Goal: Task Accomplishment & Management: Complete application form

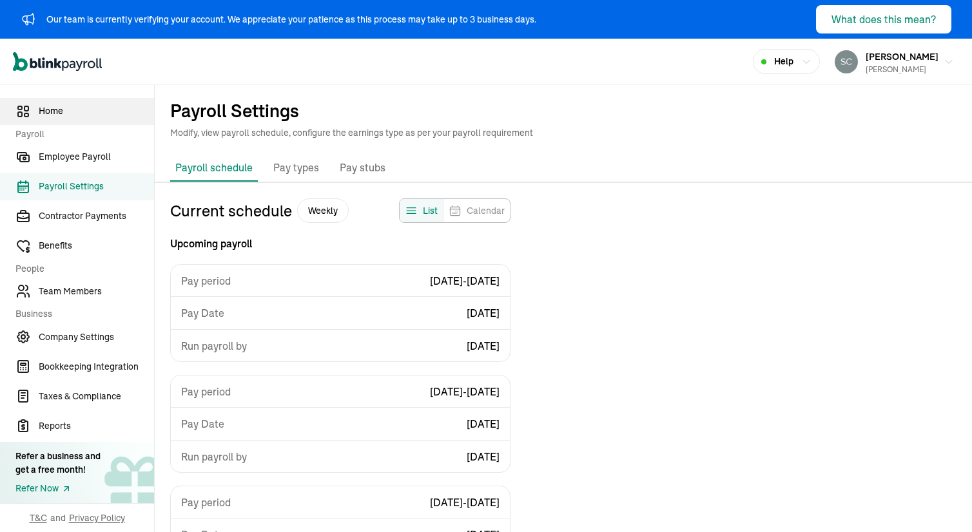
click at [50, 107] on span "Home" at bounding box center [96, 111] width 115 height 14
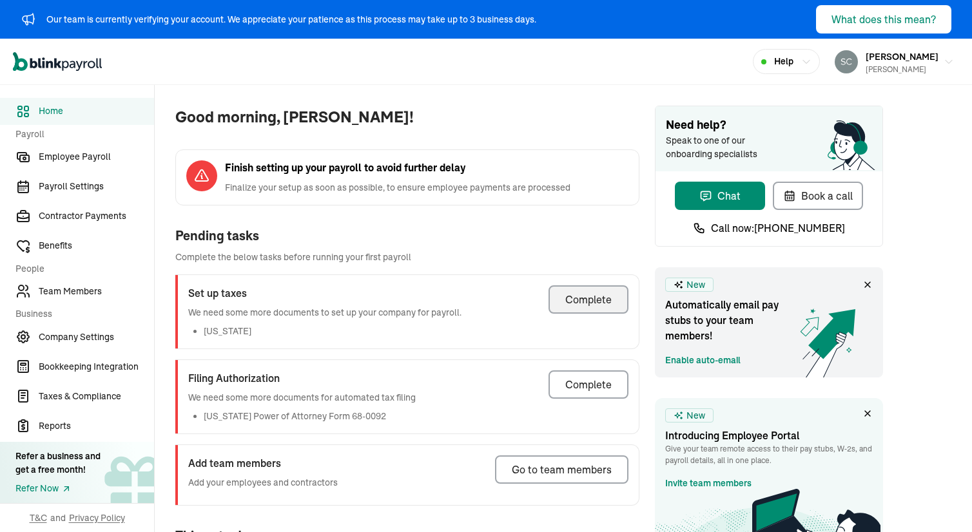
click at [593, 297] on div "Complete" at bounding box center [588, 299] width 46 height 15
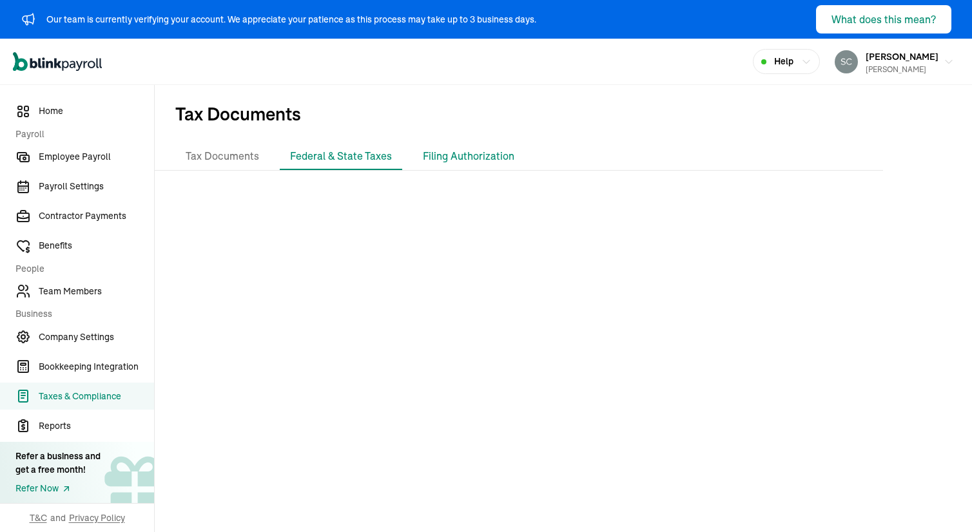
click at [464, 153] on li "Filing Authorization" at bounding box center [468, 156] width 112 height 27
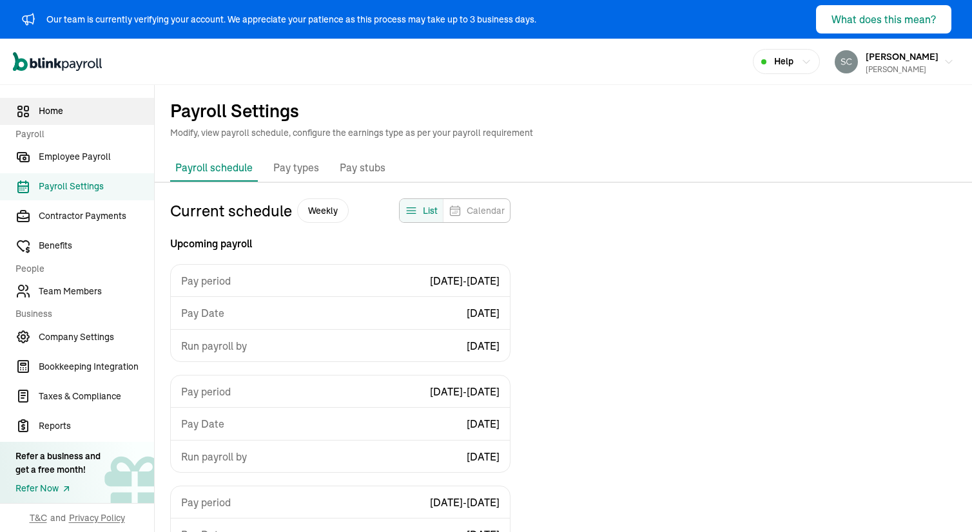
click at [50, 107] on span "Home" at bounding box center [96, 111] width 115 height 14
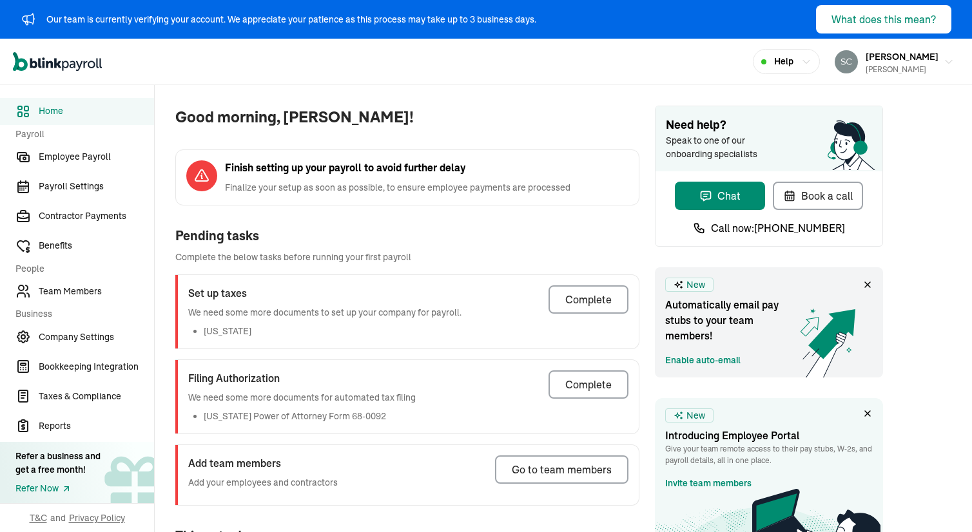
click at [593, 297] on div "Complete" at bounding box center [588, 299] width 46 height 15
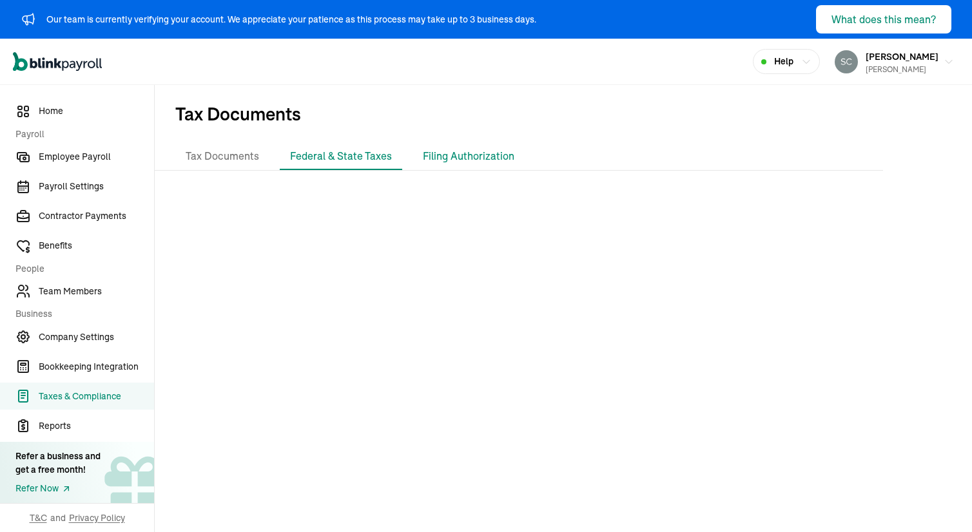
click at [464, 153] on li "Filing Authorization" at bounding box center [468, 156] width 112 height 27
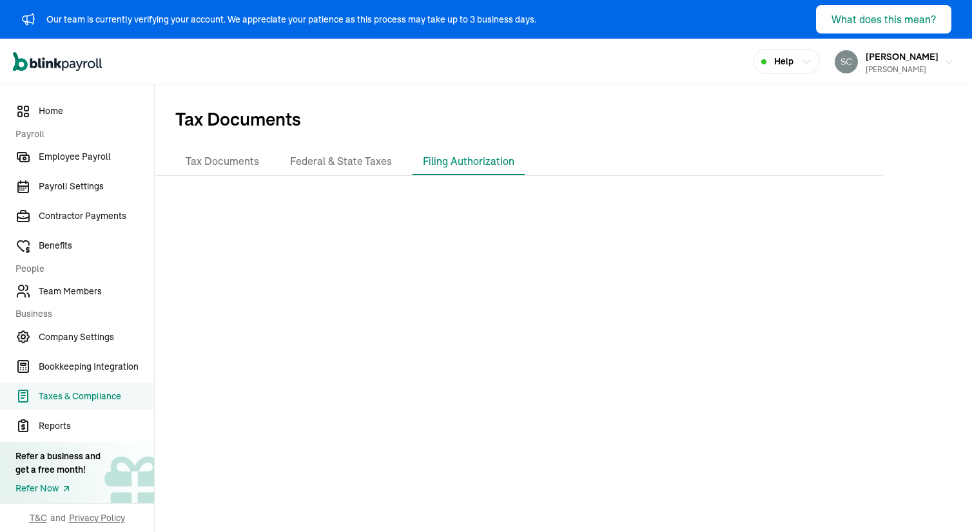
scroll to position [57, 0]
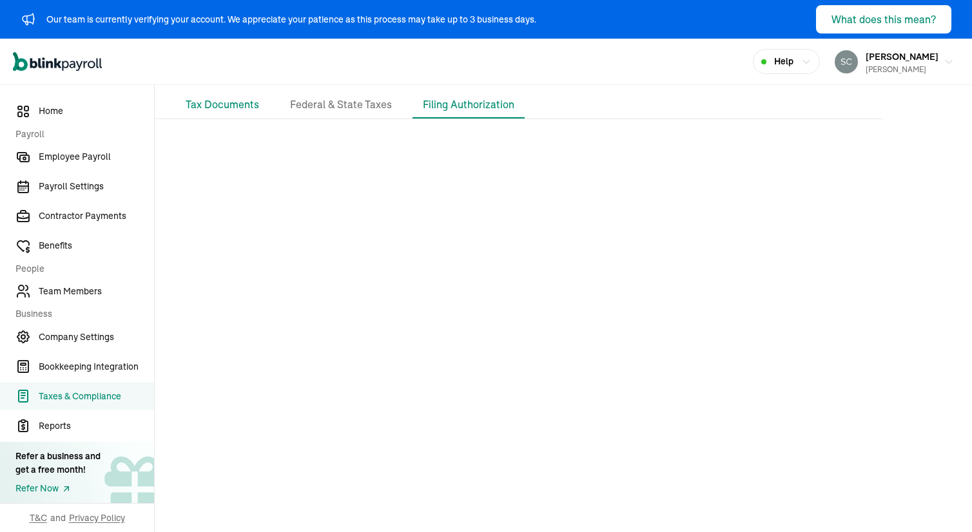
click at [214, 99] on li "Tax Documents" at bounding box center [222, 105] width 94 height 27
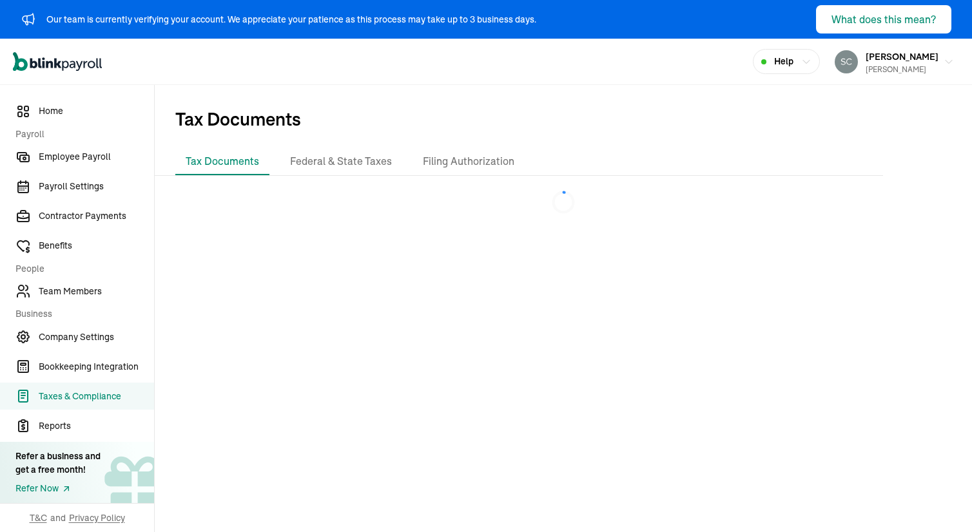
scroll to position [0, 0]
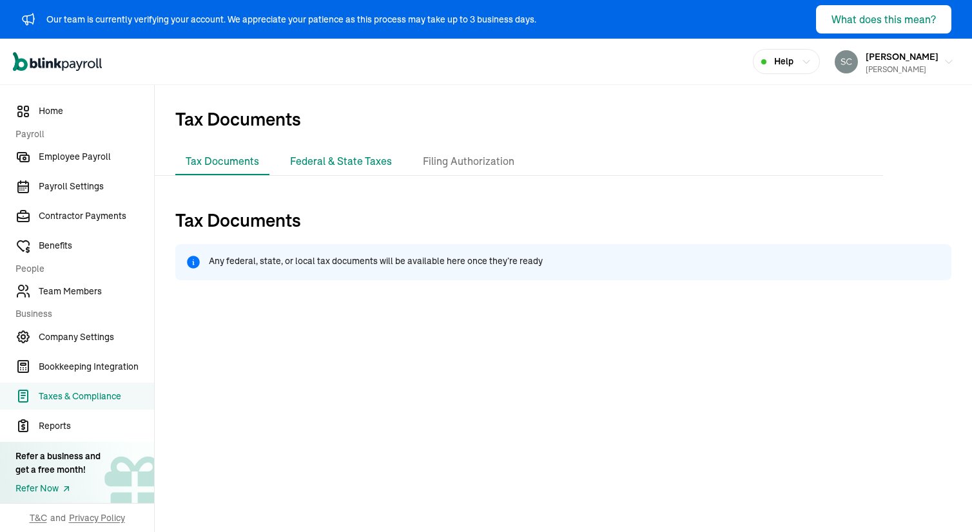
click at [328, 158] on li "Federal & State Taxes" at bounding box center [341, 161] width 122 height 27
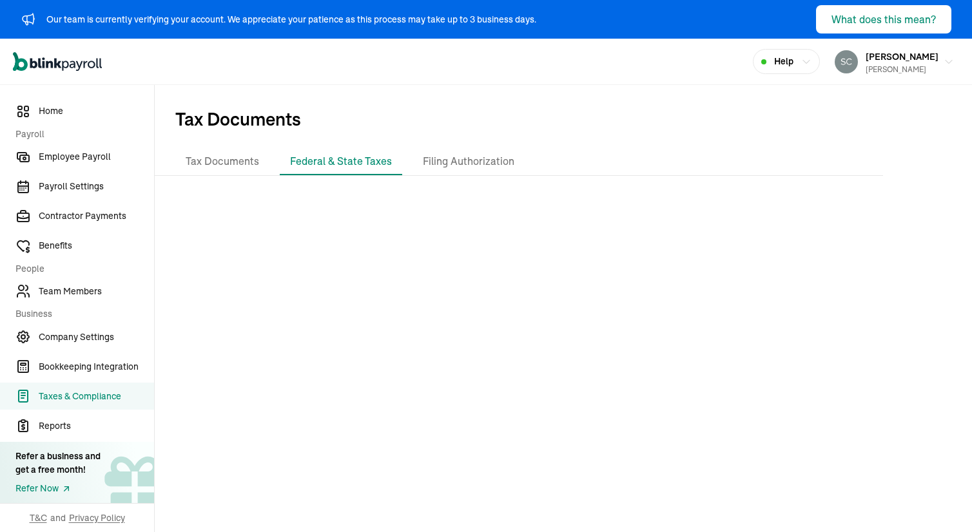
scroll to position [5, 0]
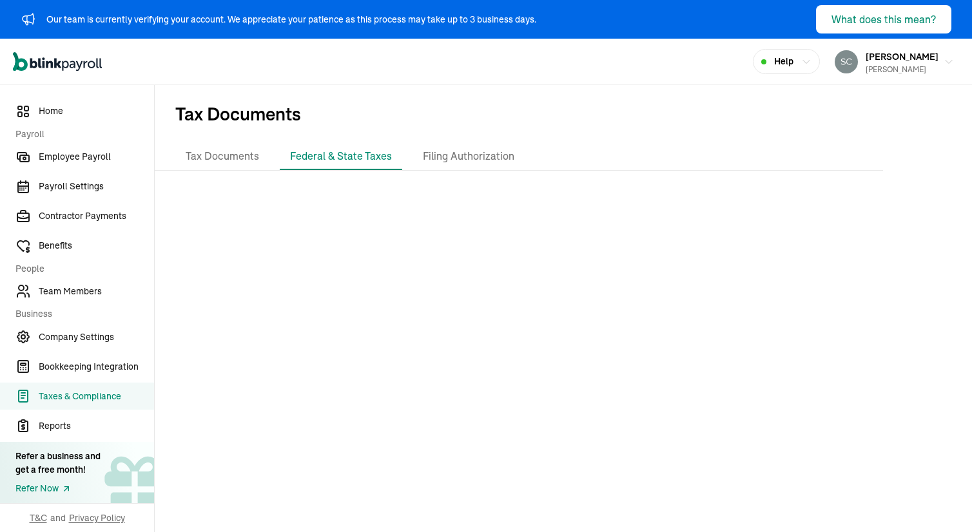
click at [36, 63] on icon "Global" at bounding box center [34, 63] width 8 height 10
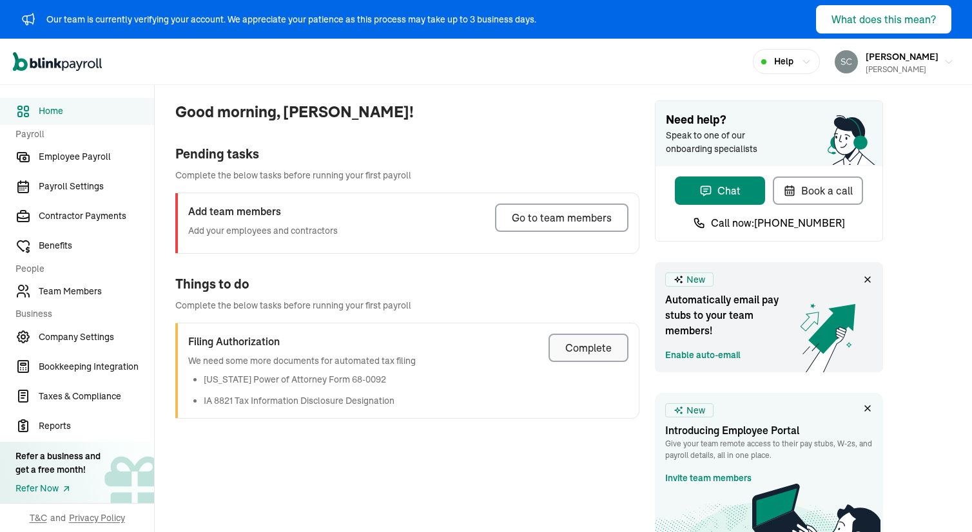
click at [578, 351] on div "Complete" at bounding box center [588, 347] width 46 height 15
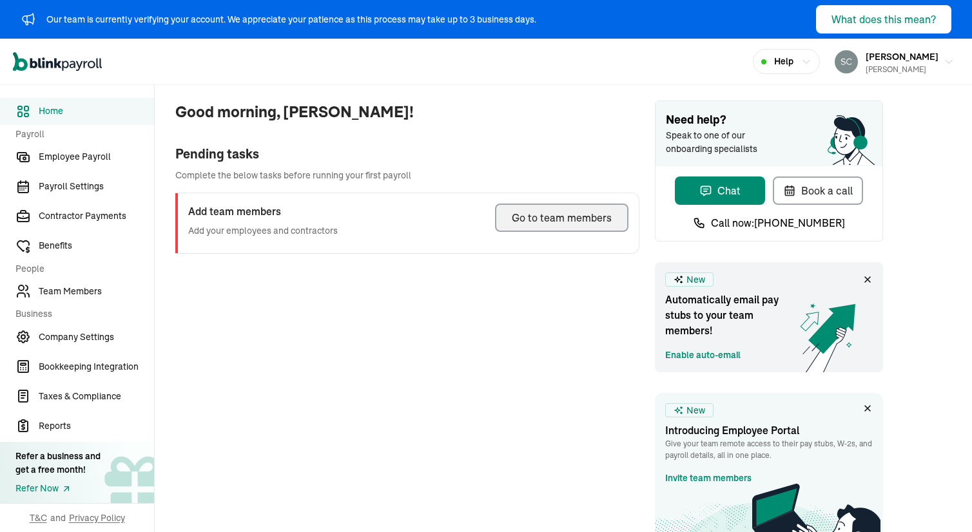
click at [545, 213] on div "Go to team members" at bounding box center [562, 217] width 100 height 15
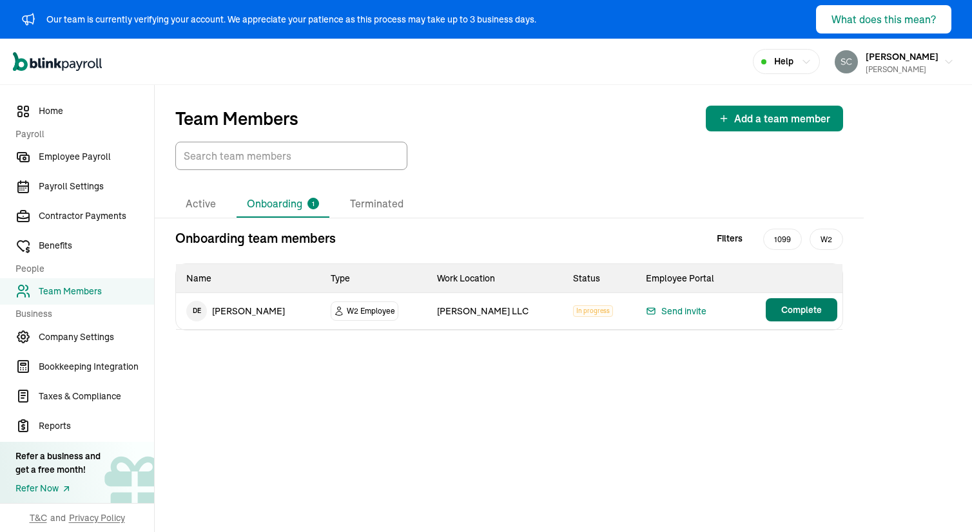
click at [791, 307] on span "Complete" at bounding box center [801, 310] width 41 height 13
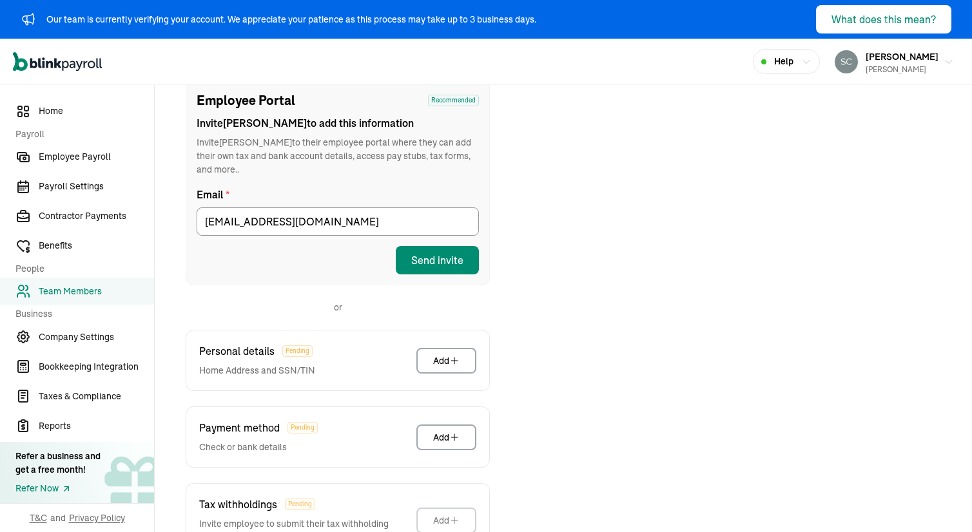
scroll to position [260, 0]
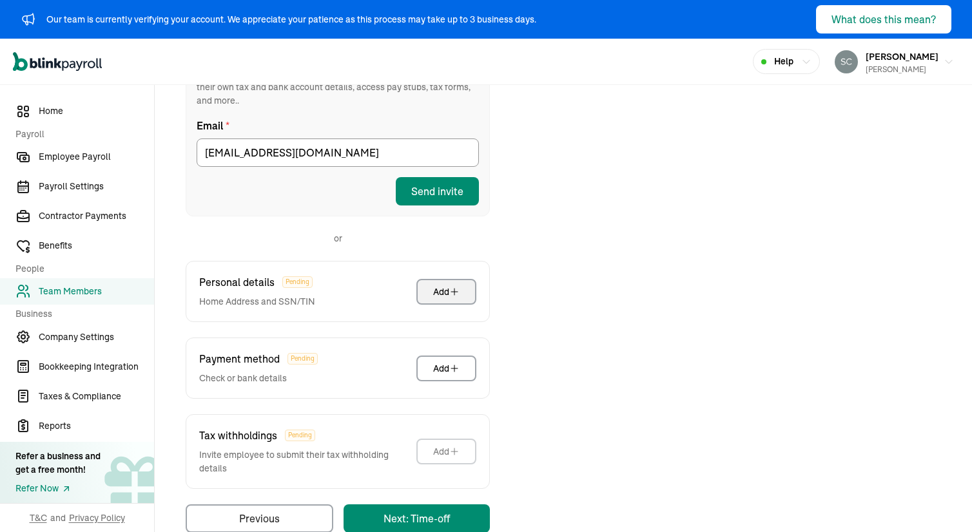
click at [438, 285] on div "Add" at bounding box center [446, 291] width 26 height 13
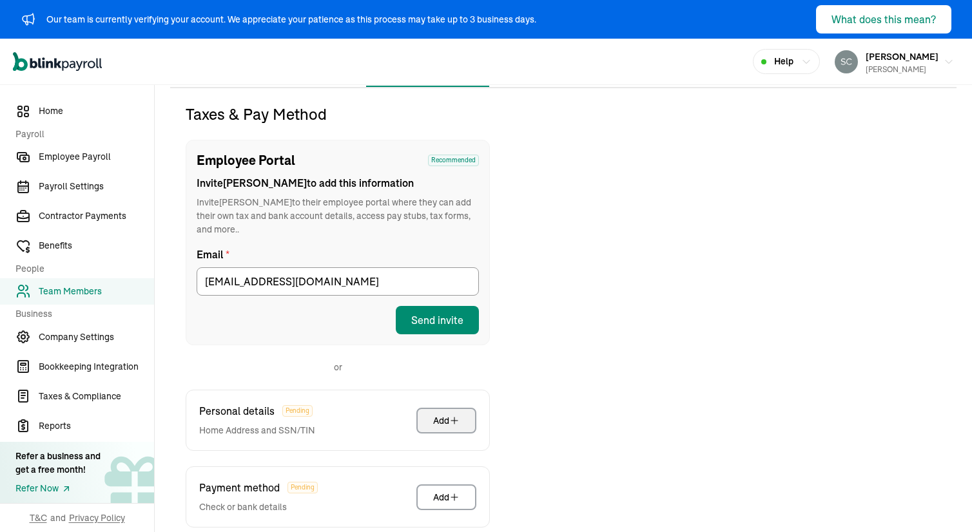
scroll to position [0, 0]
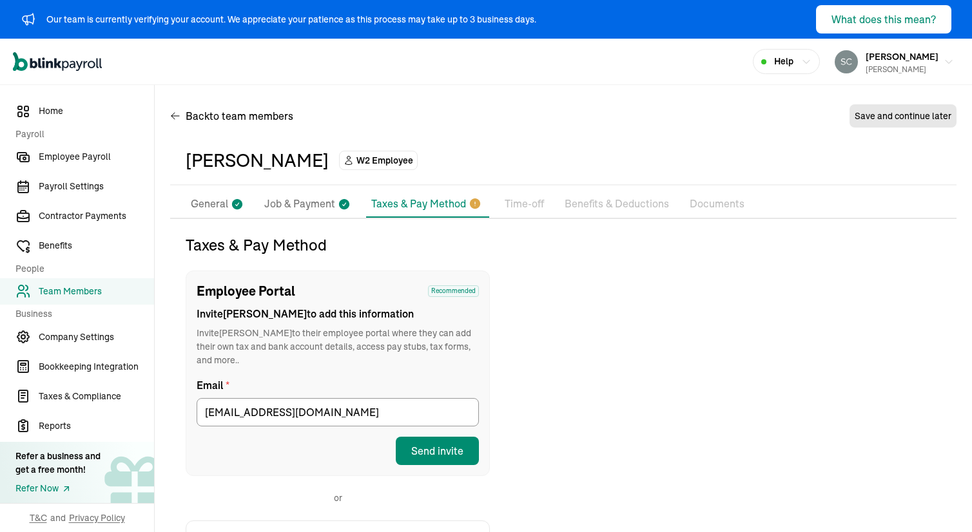
drag, startPoint x: 180, startPoint y: 159, endPoint x: 317, endPoint y: 161, distance: 136.6
click at [317, 161] on div "Dwight Edwards W2 Employee" at bounding box center [563, 161] width 786 height 49
copy div "Dwight Edwards"
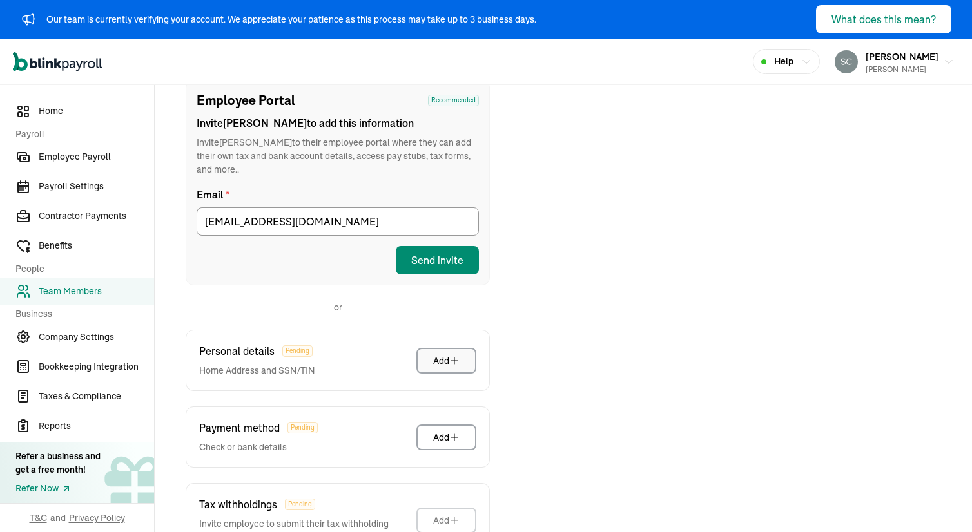
click at [446, 354] on div "Add" at bounding box center [446, 360] width 26 height 13
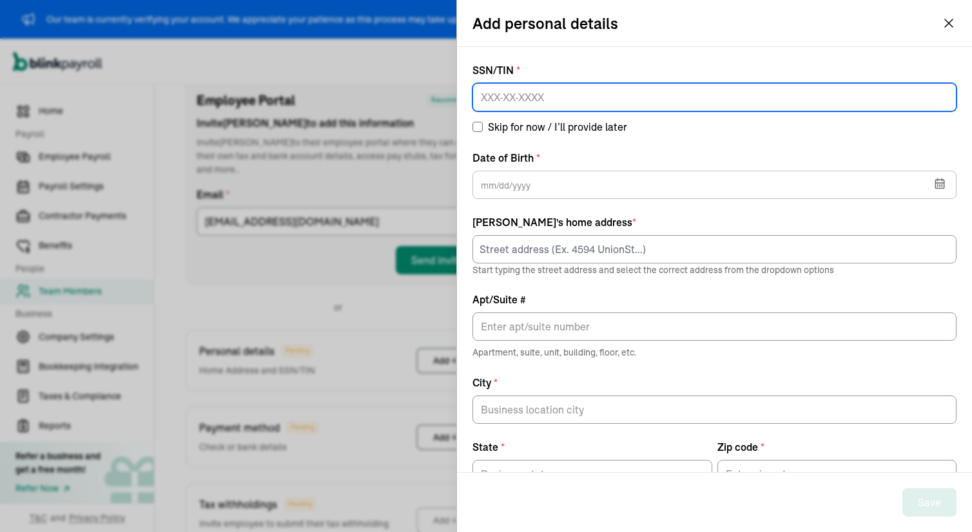
click at [505, 108] on input at bounding box center [714, 97] width 484 height 28
paste input "521-55-5991"
type input "521-55-5991"
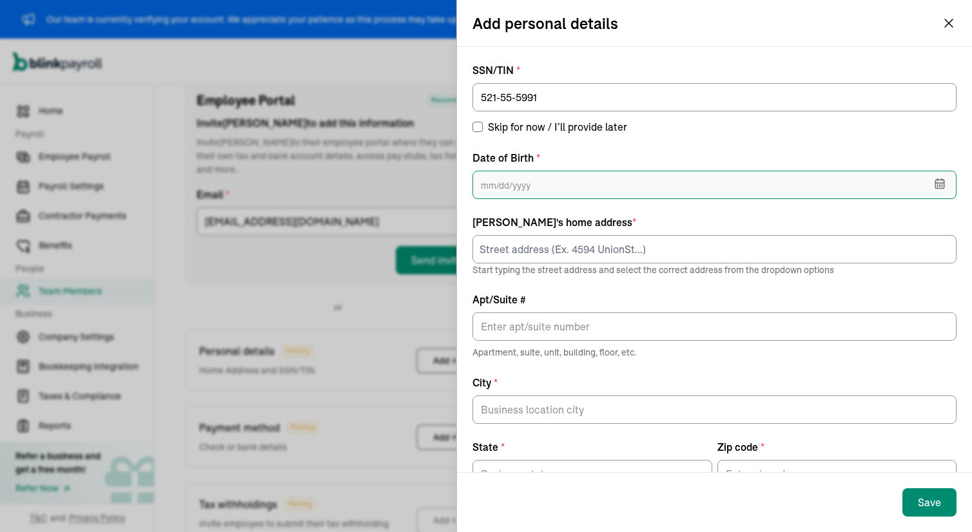
click at [543, 191] on input "text" at bounding box center [714, 185] width 484 height 28
paste input "52/91/987"
type input "52/91/987"
paste input "05/29/1987"
type input "05/29/1987"
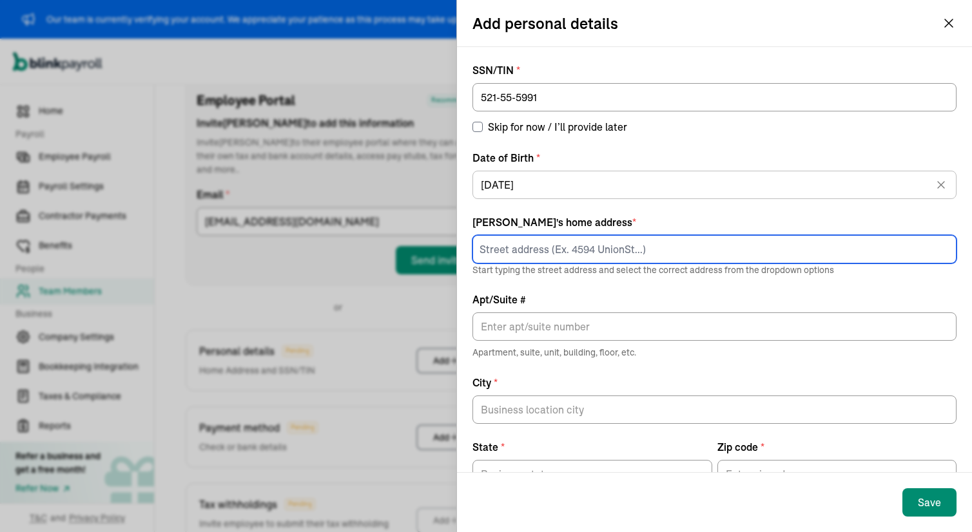
click at [528, 250] on input at bounding box center [714, 249] width 484 height 28
paste input "5255 Dudley St"
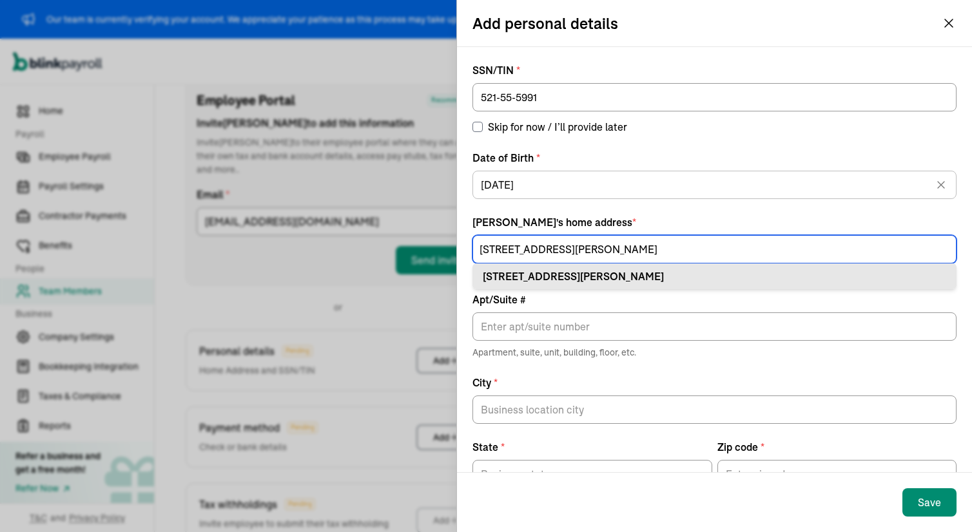
type input "5255 Dudley St"
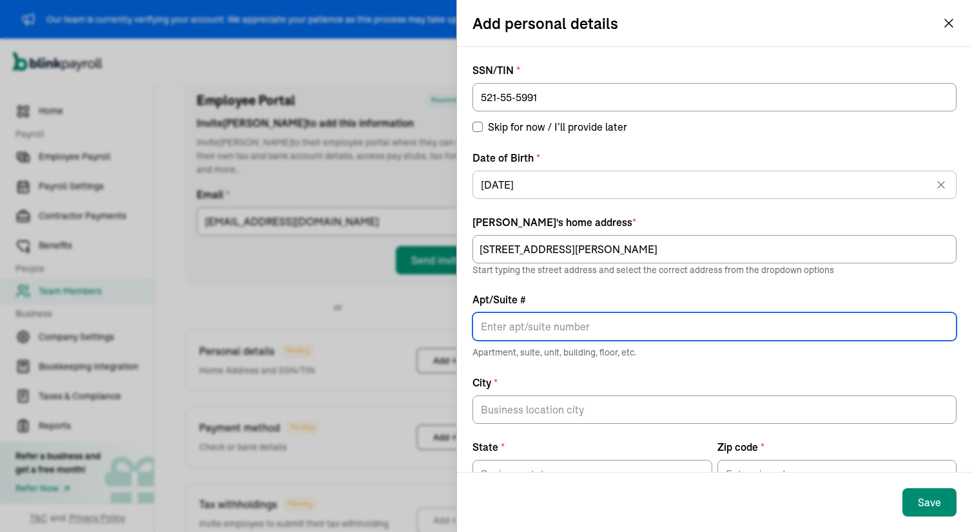
click at [517, 324] on input "Apt/Suite #" at bounding box center [714, 327] width 484 height 28
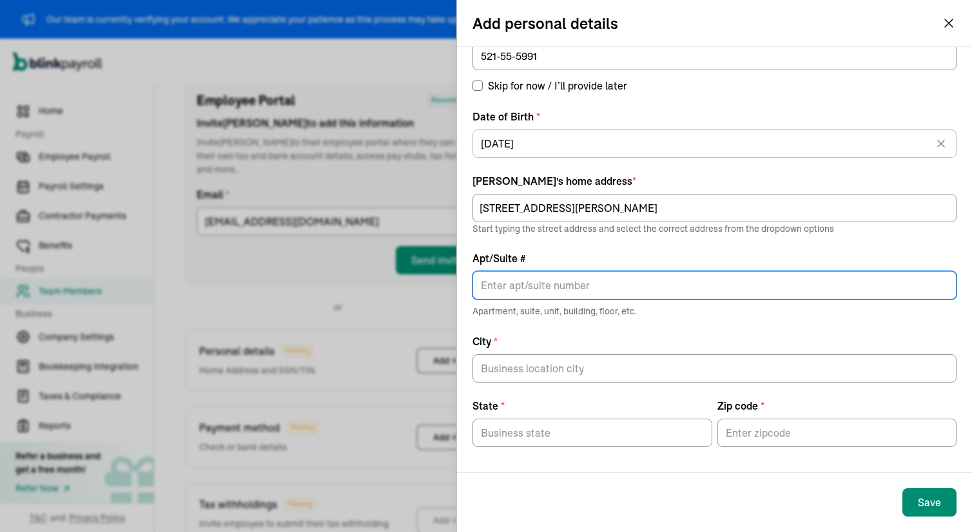
click at [531, 406] on label "State *" at bounding box center [592, 405] width 240 height 15
click at [531, 419] on input "State *" at bounding box center [592, 433] width 240 height 28
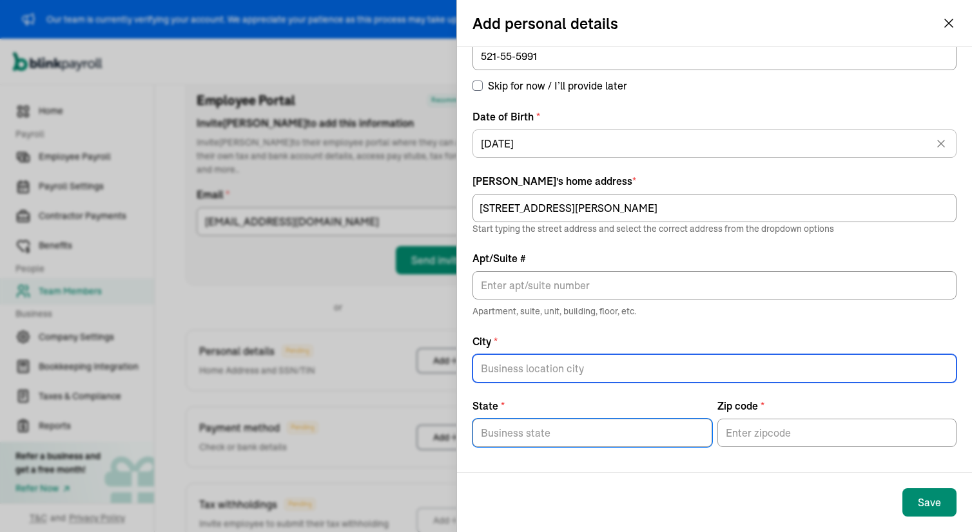
click at [530, 362] on input "City *" at bounding box center [714, 368] width 484 height 28
type input "CENTERVILLE"
click at [521, 426] on input "State *" at bounding box center [592, 433] width 240 height 28
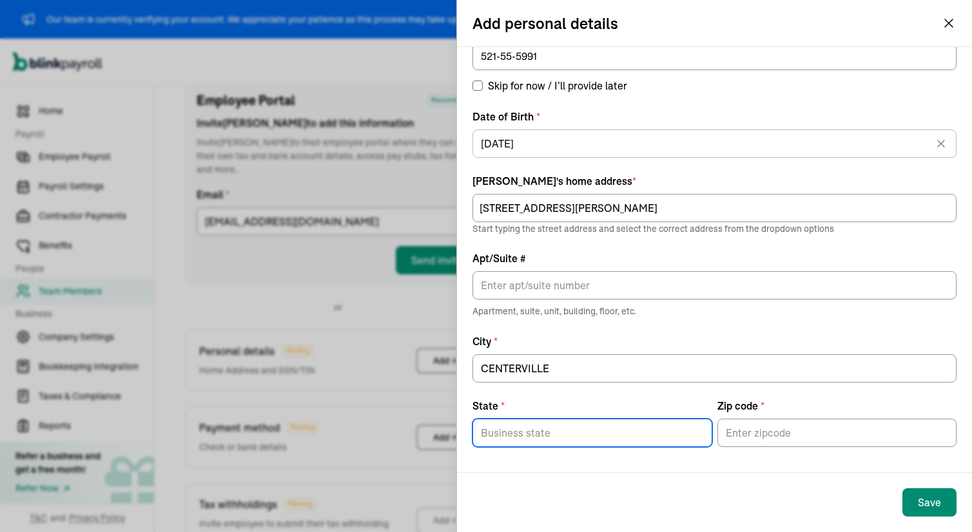
type input "IA"
click at [736, 425] on input "Zip code *" at bounding box center [837, 433] width 240 height 28
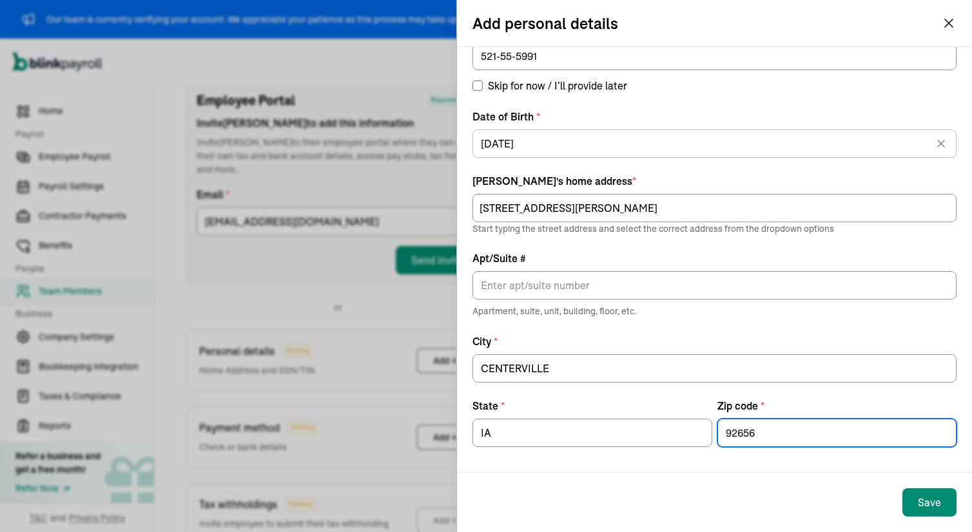
paste input "52544"
type input "52544"
click at [923, 496] on div "Save" at bounding box center [929, 502] width 23 height 15
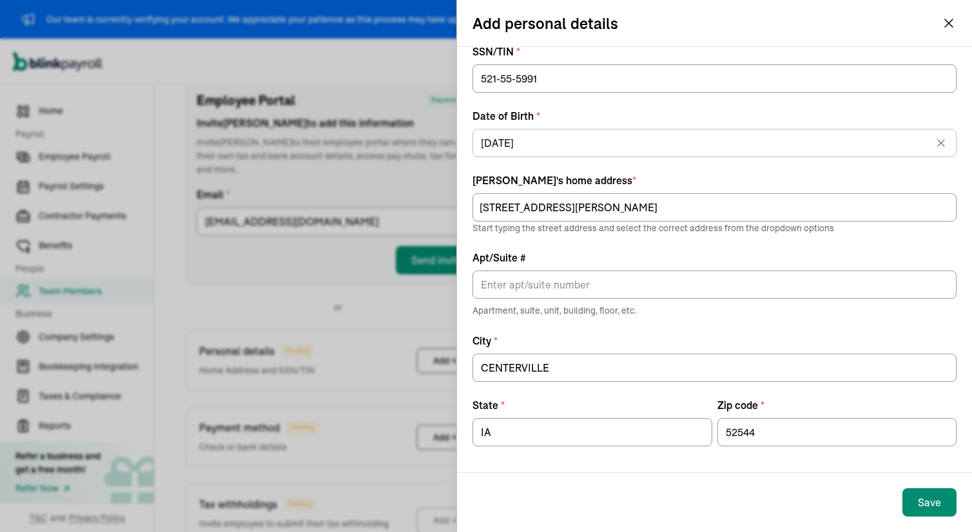
scroll to position [18, 0]
click at [570, 347] on label "City *" at bounding box center [714, 341] width 484 height 15
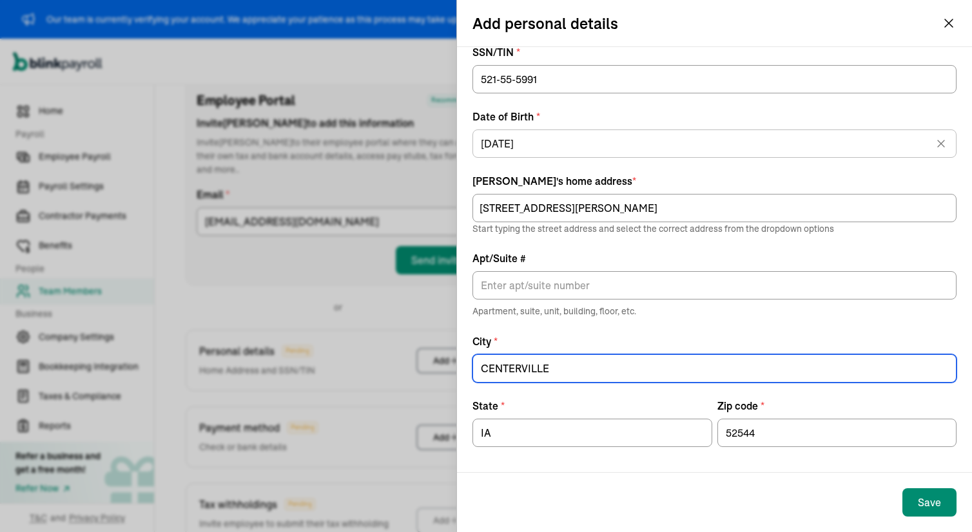
click at [570, 354] on input "CENTERVILLE" at bounding box center [714, 368] width 484 height 28
click at [565, 371] on input "CENTERVILLE" at bounding box center [714, 368] width 484 height 28
type input "CENTERVILLE"
click at [501, 428] on input "IA" at bounding box center [592, 433] width 240 height 28
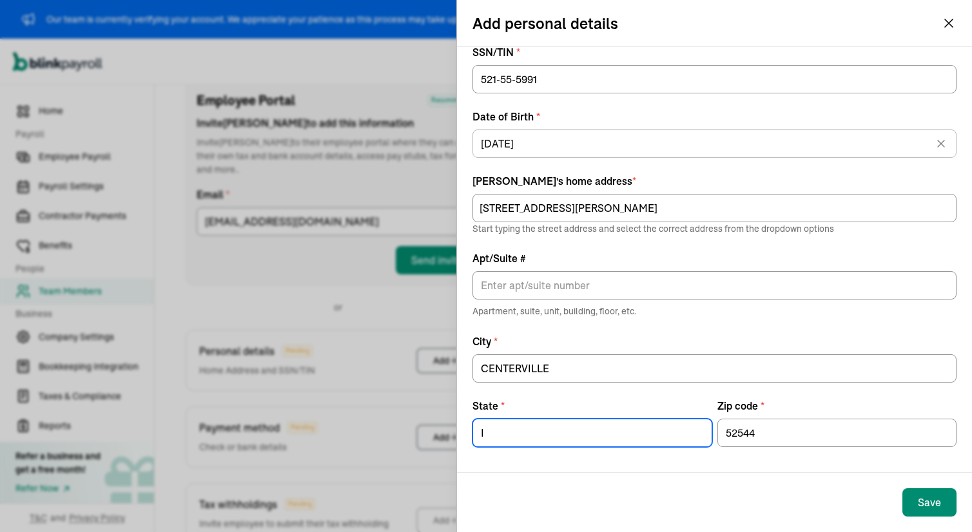
type input "IA"
click at [536, 483] on div "Save" at bounding box center [714, 502] width 515 height 59
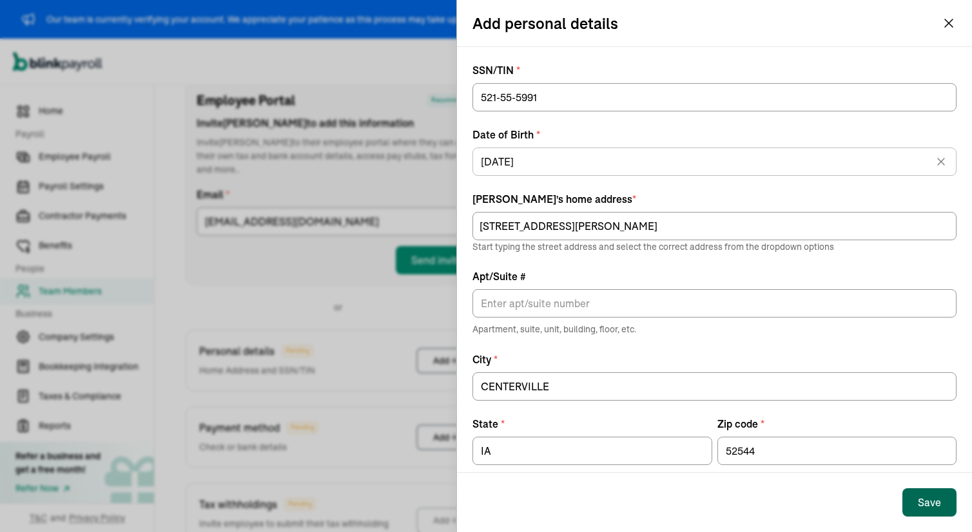
click at [909, 498] on button "Save" at bounding box center [929, 502] width 54 height 28
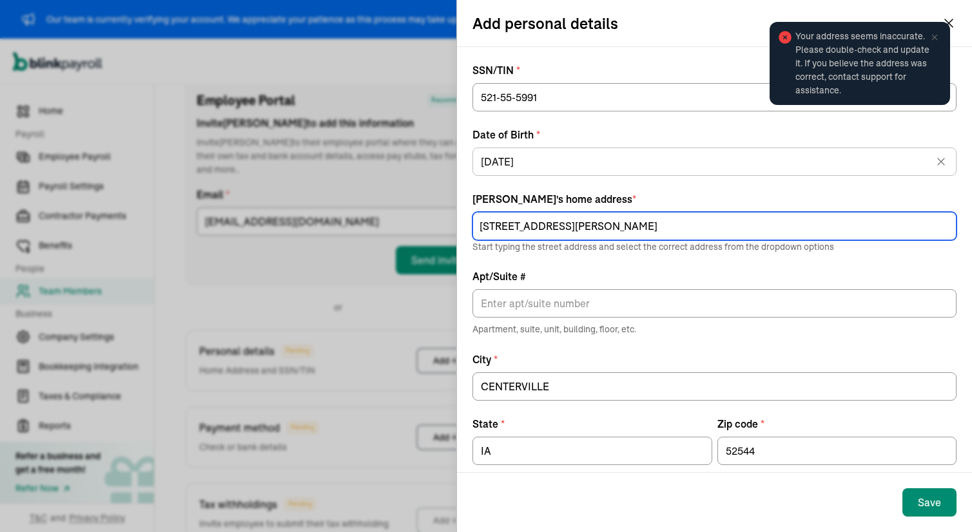
click at [568, 224] on input "5255 Dudley St" at bounding box center [714, 226] width 484 height 28
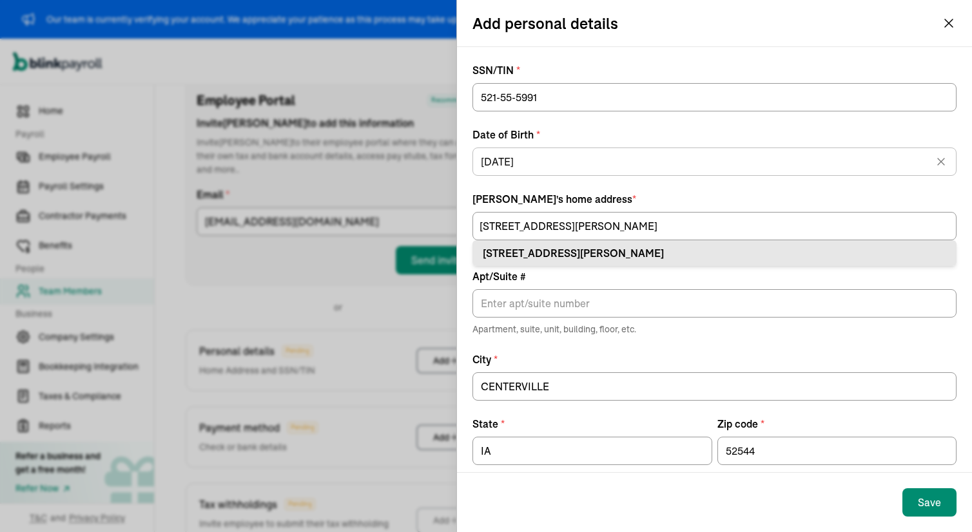
click at [586, 256] on div "5255 Dudley St Arvada, CO 80002" at bounding box center [714, 253] width 463 height 15
type input "Arvada"
type input "CO"
type input "80002"
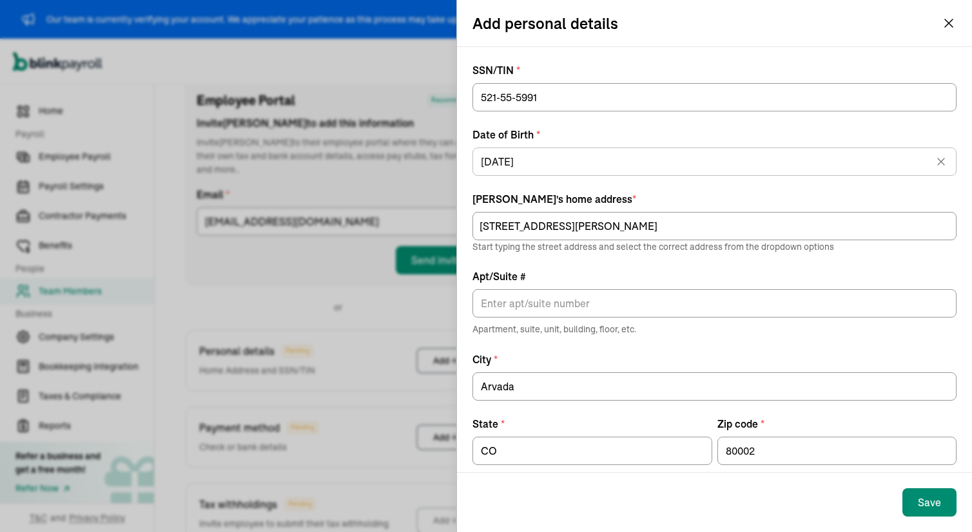
scroll to position [18, 0]
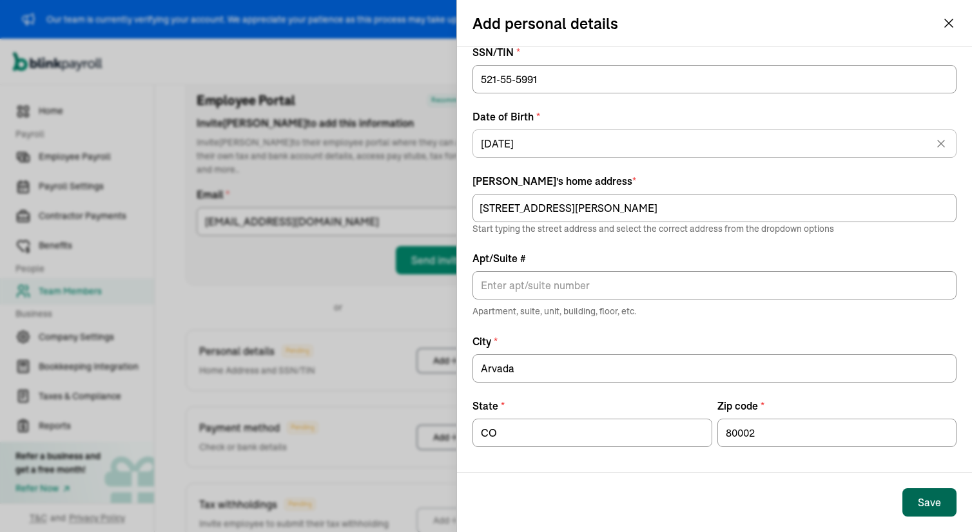
click at [915, 501] on button "Save" at bounding box center [929, 502] width 54 height 28
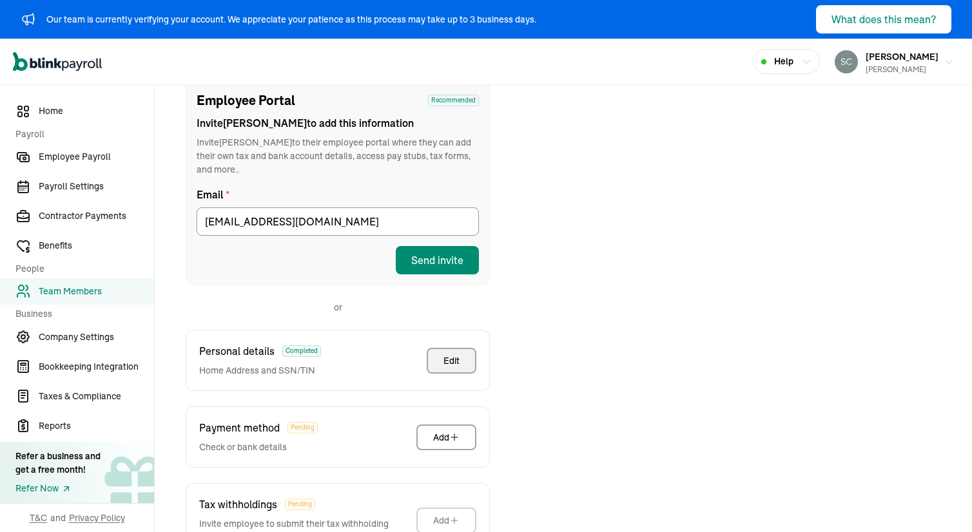
scroll to position [255, 0]
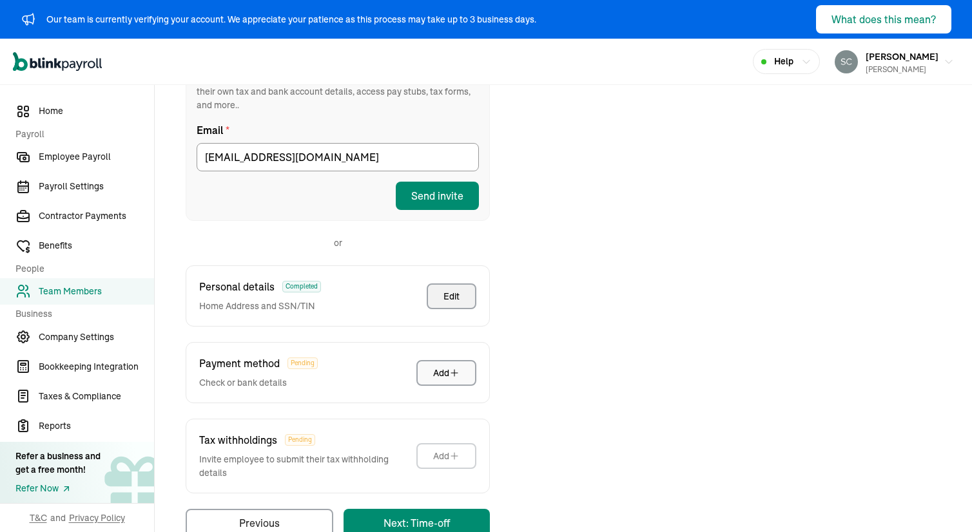
click at [438, 367] on div "Add" at bounding box center [446, 373] width 26 height 13
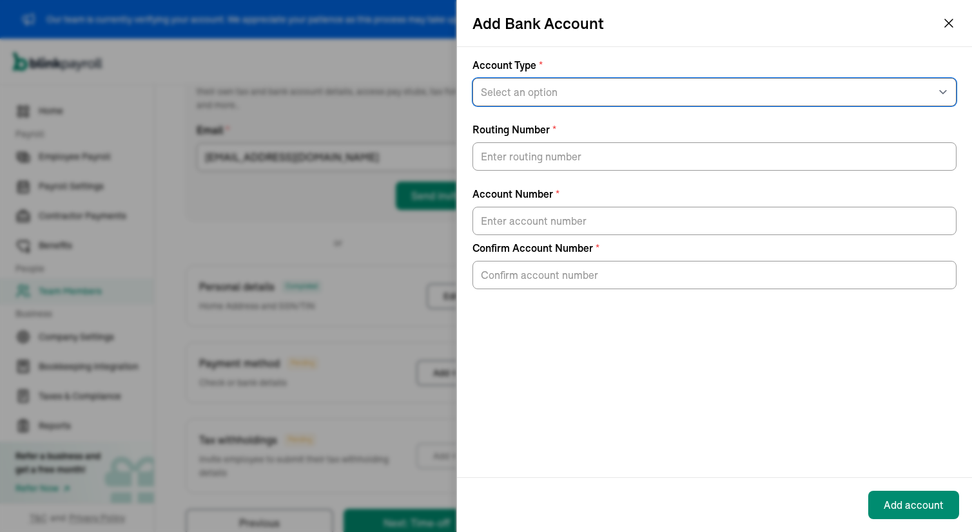
click at [547, 97] on select "Select an option Savings Checking" at bounding box center [714, 92] width 484 height 28
select select "Checking"
click at [472, 78] on select "Select an option Savings Checking" at bounding box center [714, 92] width 484 height 28
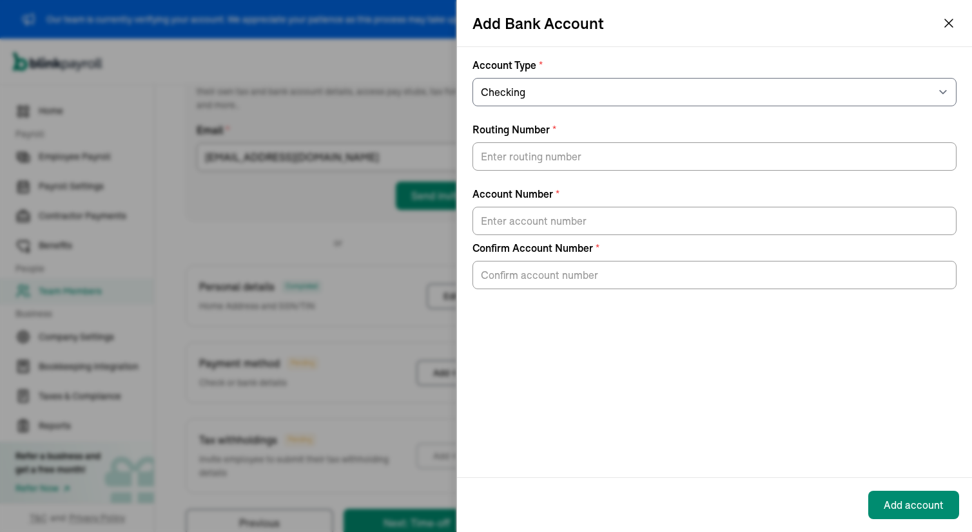
scroll to position [191, 0]
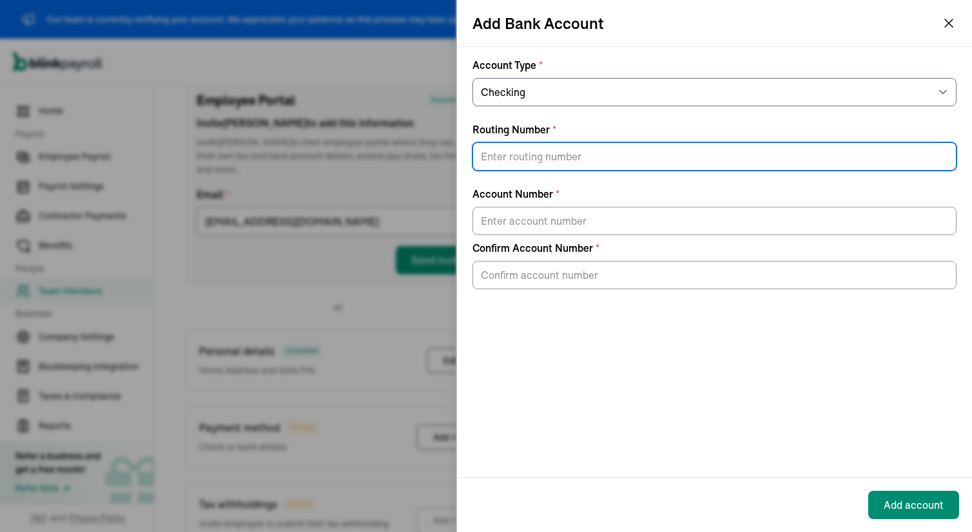
click at [514, 152] on input "Routing Number *" at bounding box center [714, 156] width 484 height 28
paste input "031101279"
type input "031101279"
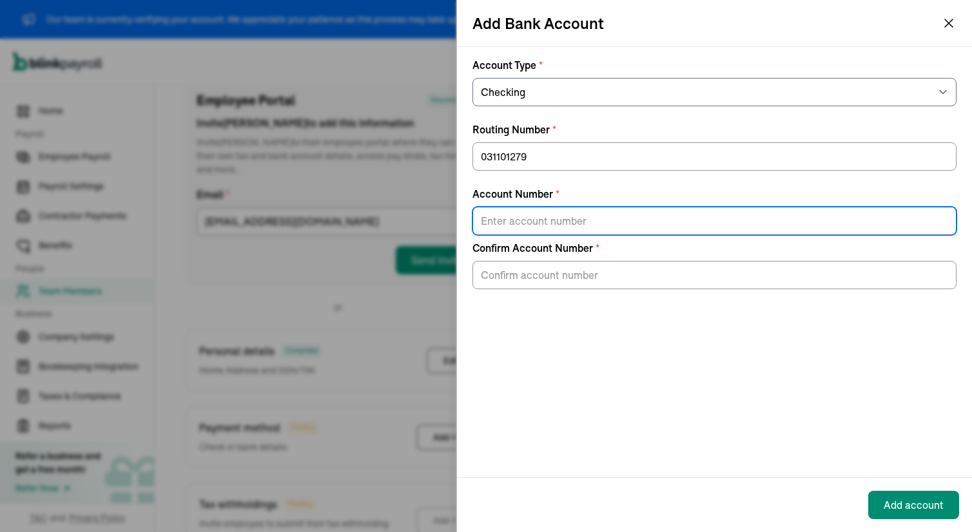
click at [507, 217] on input "Account Number *" at bounding box center [714, 221] width 484 height 28
paste input "333421451712"
type input "333421451712"
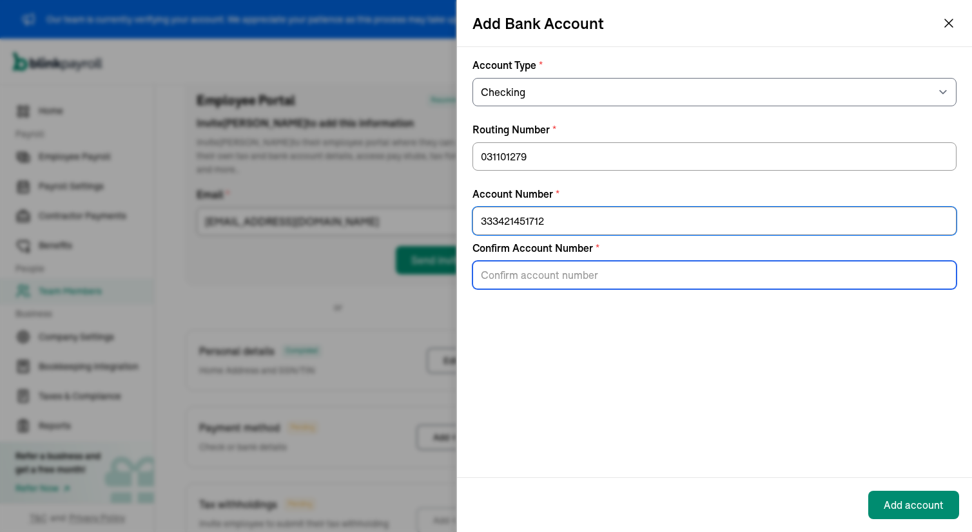
click at [490, 283] on input "Confirm Account Number *" at bounding box center [714, 275] width 484 height 28
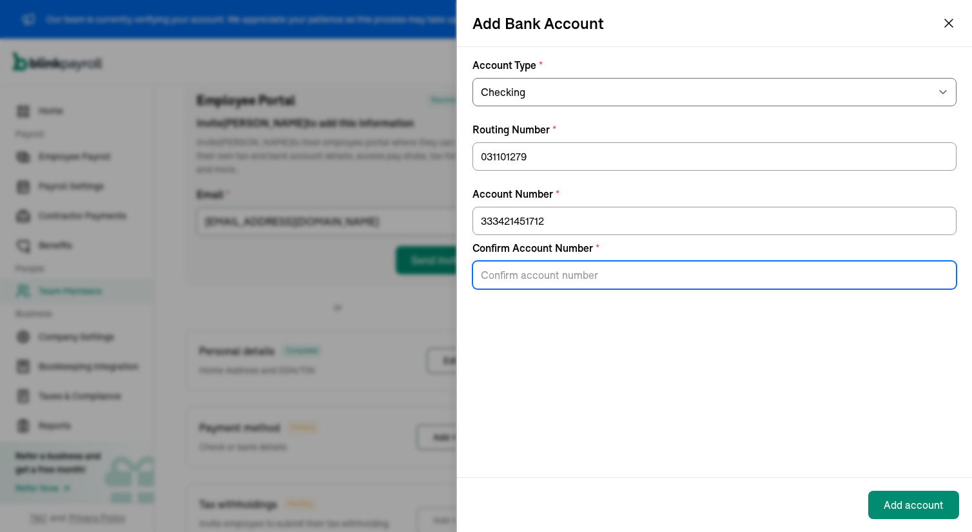
paste input "333421451712"
type input "333421451712"
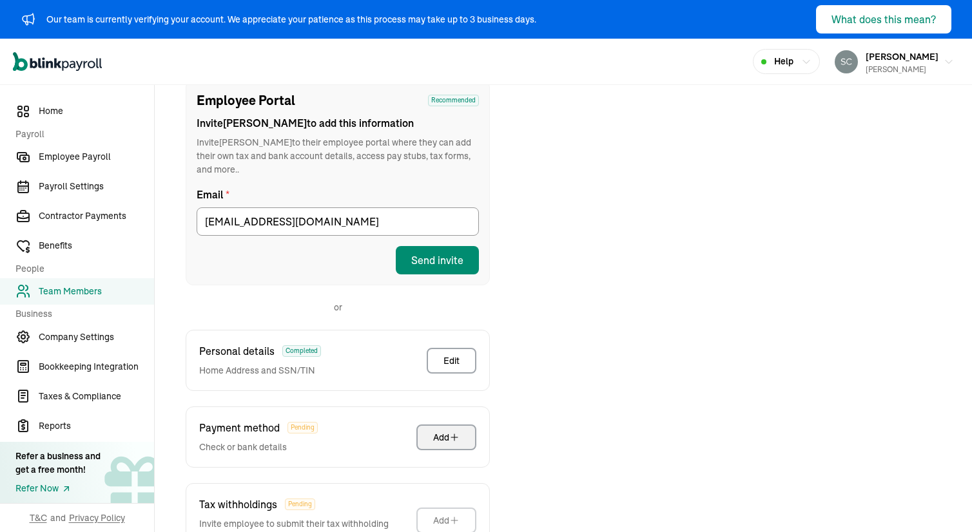
scroll to position [260, 0]
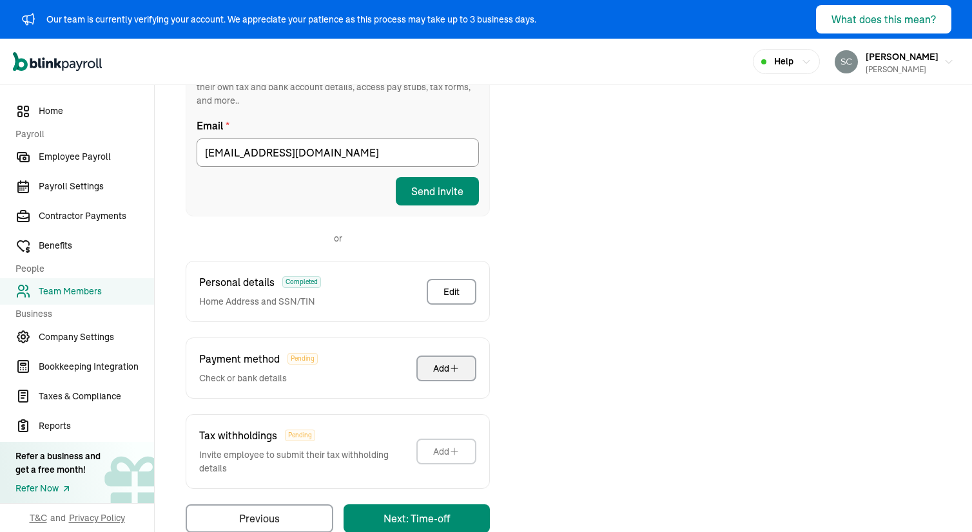
click at [521, 416] on div "Taxes & Pay Method Employee Portal Recommended Invite Dwight to add this inform…" at bounding box center [563, 254] width 786 height 558
click at [292, 372] on div "Payment method Pending Check or bank details Add" at bounding box center [338, 368] width 304 height 61
click at [436, 362] on div "Add" at bounding box center [446, 368] width 26 height 13
click at [449, 445] on div "Add" at bounding box center [446, 451] width 26 height 13
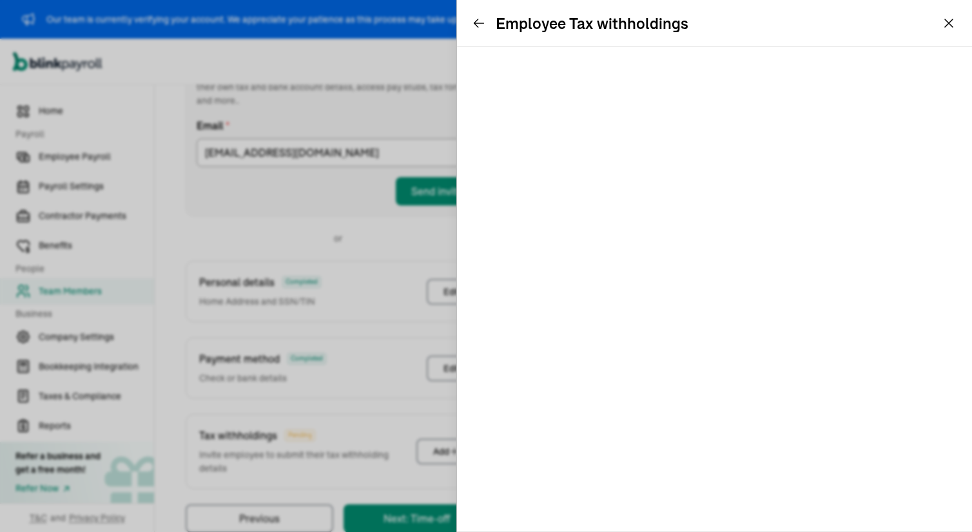
click at [477, 21] on icon at bounding box center [478, 23] width 13 height 13
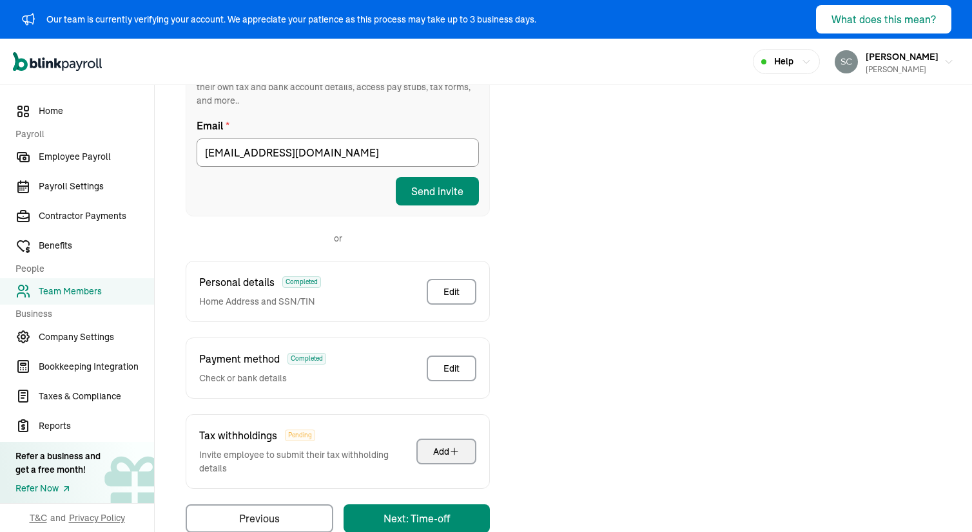
click at [438, 445] on div "Add" at bounding box center [446, 451] width 26 height 13
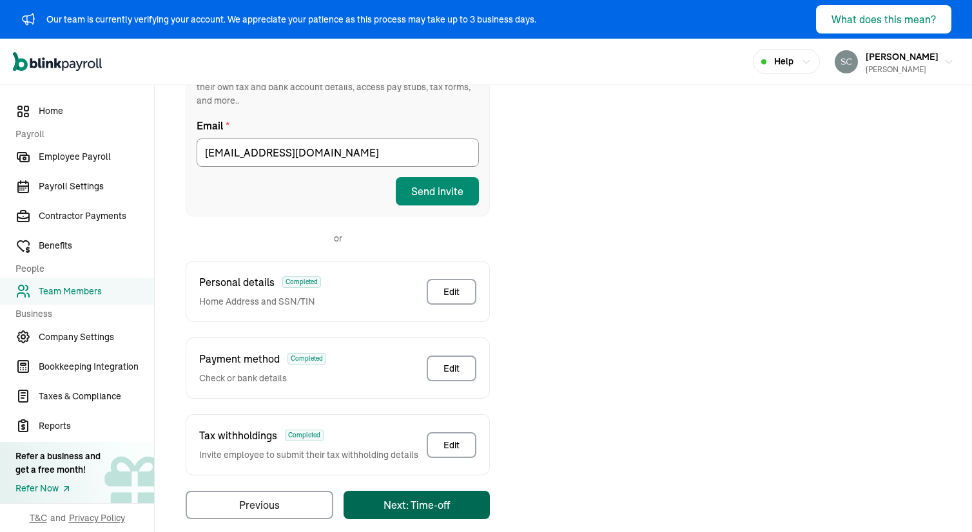
scroll to position [0, 0]
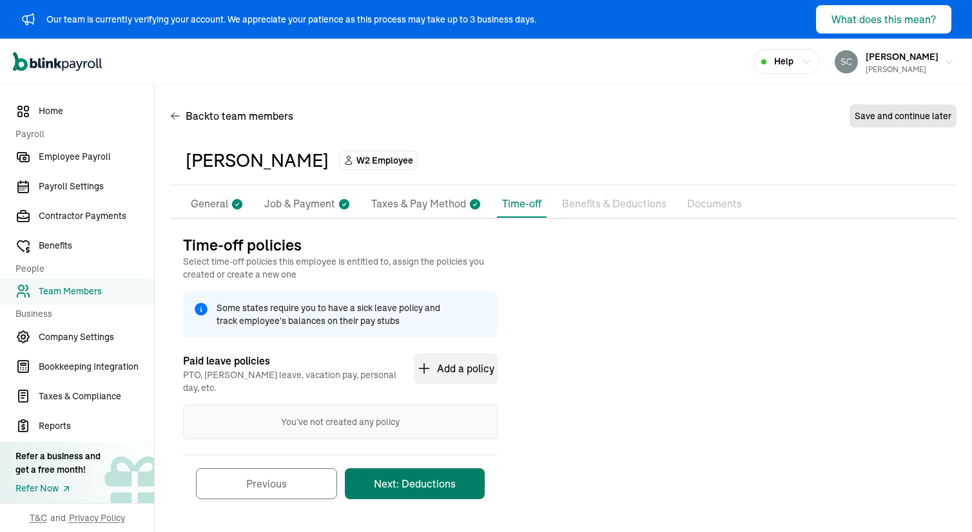
click at [403, 468] on button "Next: Deductions" at bounding box center [415, 483] width 140 height 31
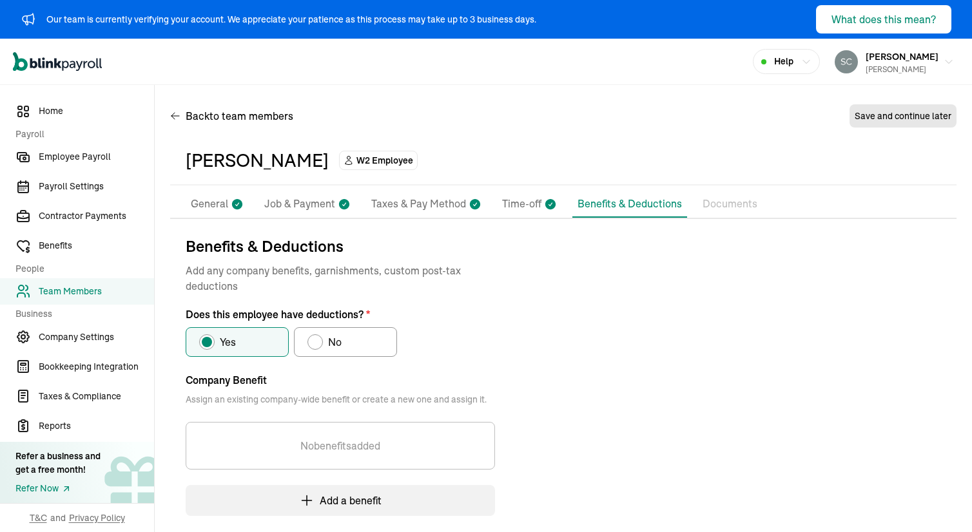
scroll to position [191, 0]
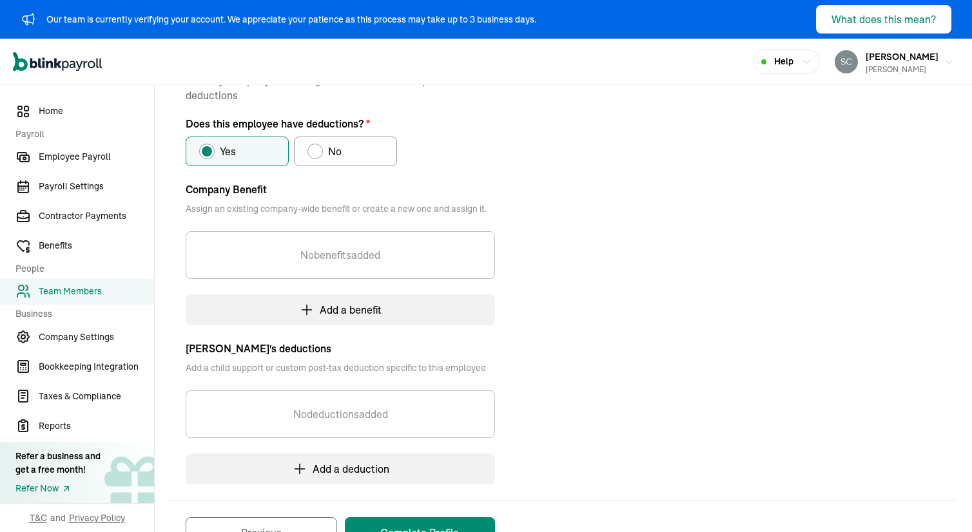
click at [316, 151] on div "Does this employee have deductions?" at bounding box center [315, 151] width 10 height 10
click at [316, 151] on input "No" at bounding box center [312, 148] width 10 height 10
radio input "true"
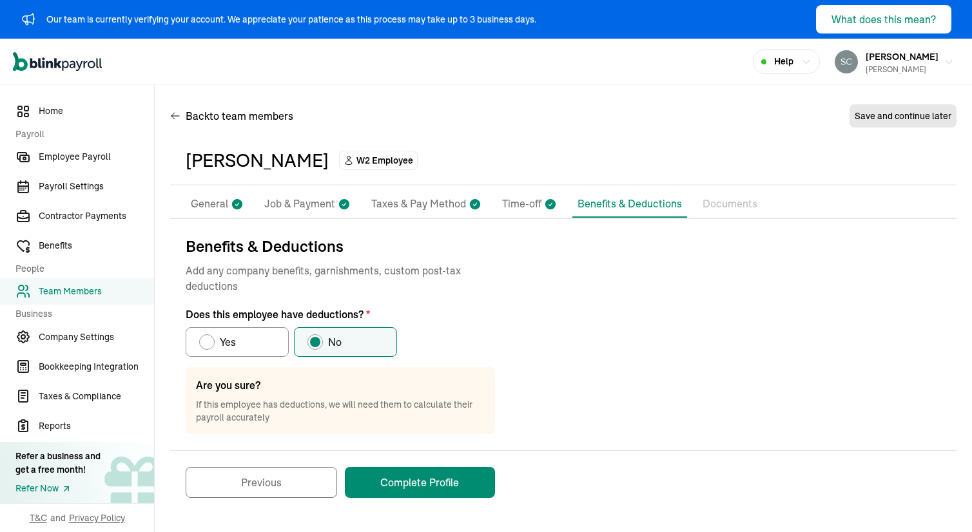
scroll to position [0, 0]
click at [422, 485] on button "Complete Profile" at bounding box center [420, 482] width 150 height 31
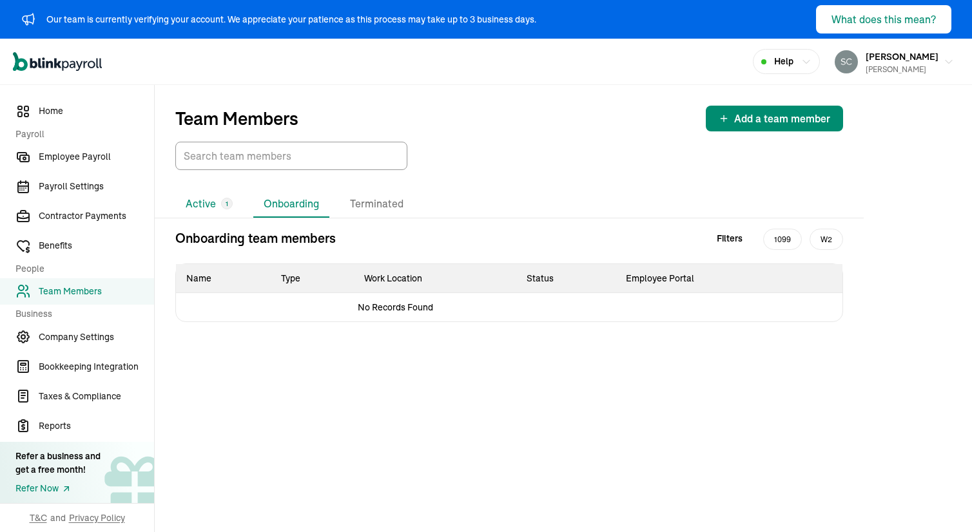
click at [207, 201] on li "Active 1" at bounding box center [209, 204] width 68 height 27
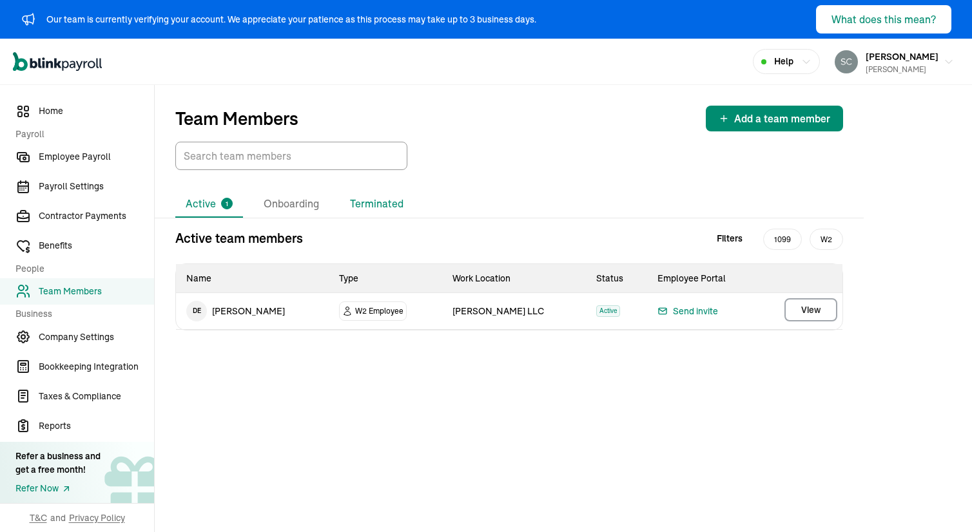
click at [357, 207] on li "Terminated" at bounding box center [377, 204] width 74 height 27
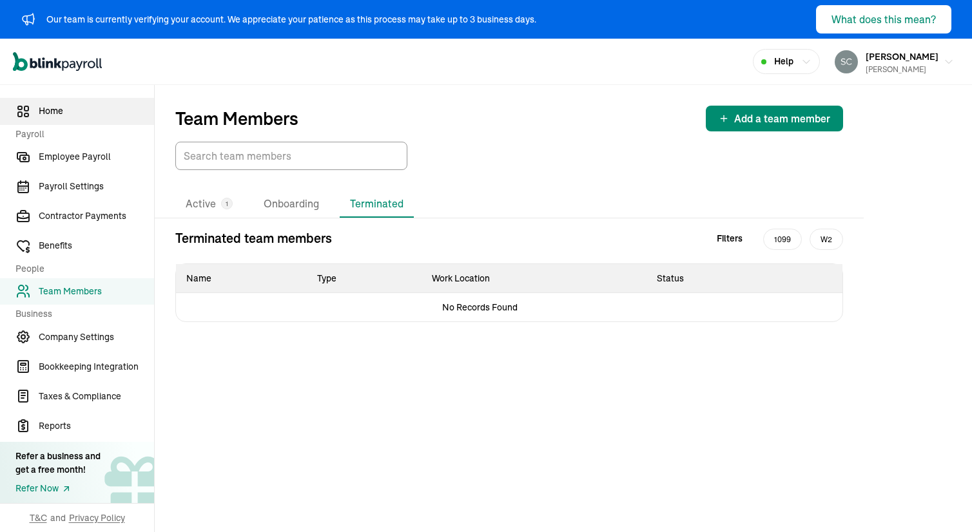
click at [49, 108] on span "Home" at bounding box center [96, 111] width 115 height 14
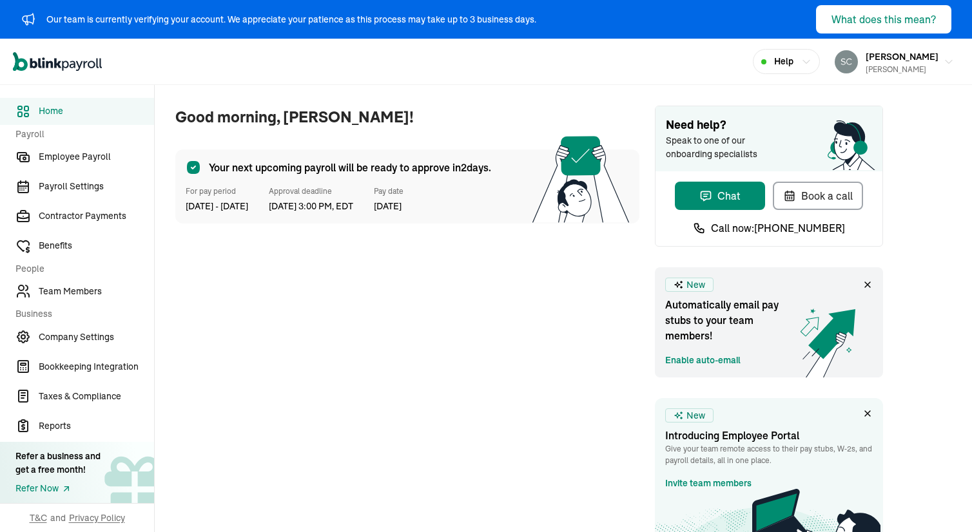
click at [376, 215] on div "Your next upcoming payroll will be ready to approve in 2 days. For pay period 2…" at bounding box center [407, 187] width 464 height 74
click at [334, 193] on span "Approval deadline" at bounding box center [311, 192] width 84 height 12
drag, startPoint x: 310, startPoint y: 193, endPoint x: 358, endPoint y: 196, distance: 47.8
click at [358, 196] on div "For pay period 23 Aug - 29 Aug, 2025 Approval deadline Aug 26, 2025, 3:00 PM, E…" at bounding box center [407, 200] width 443 height 28
click at [68, 218] on span "Contractor Payments" at bounding box center [96, 216] width 115 height 14
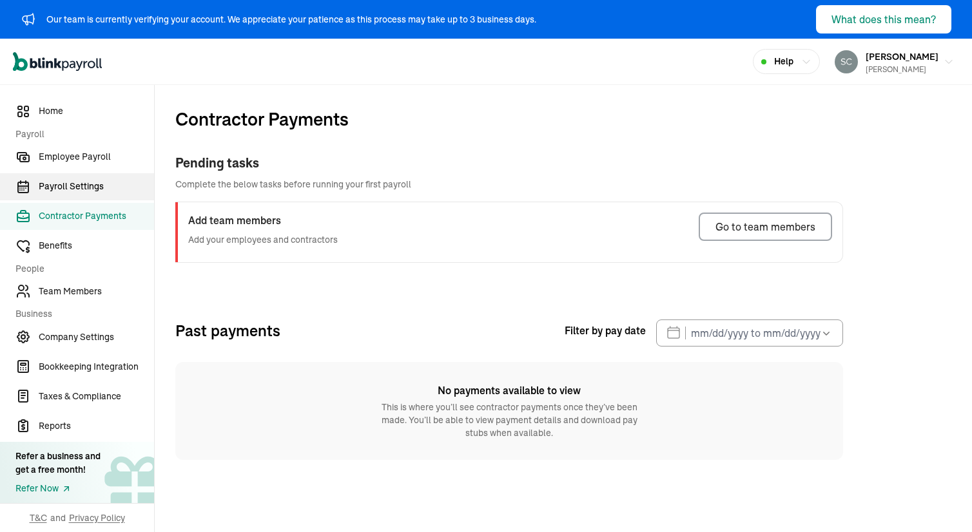
click at [72, 184] on span "Payroll Settings" at bounding box center [96, 187] width 115 height 14
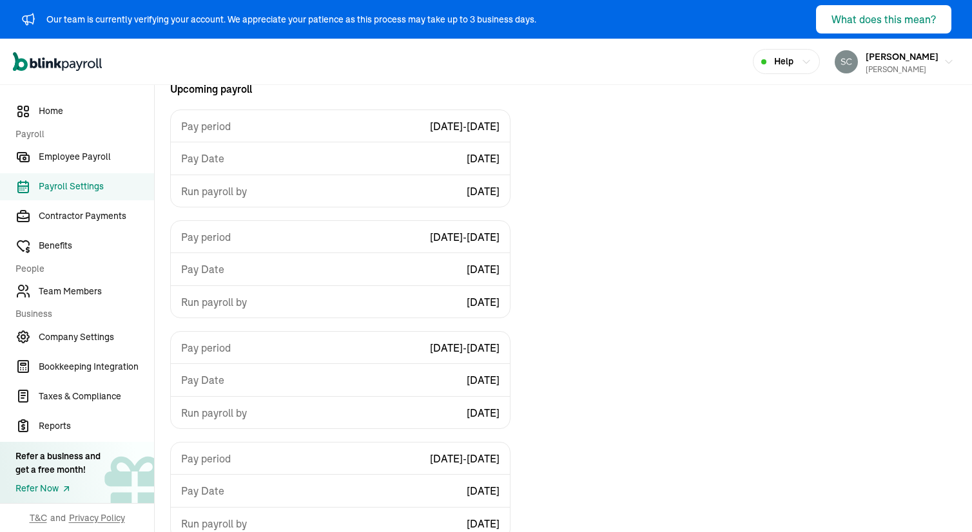
scroll to position [217, 0]
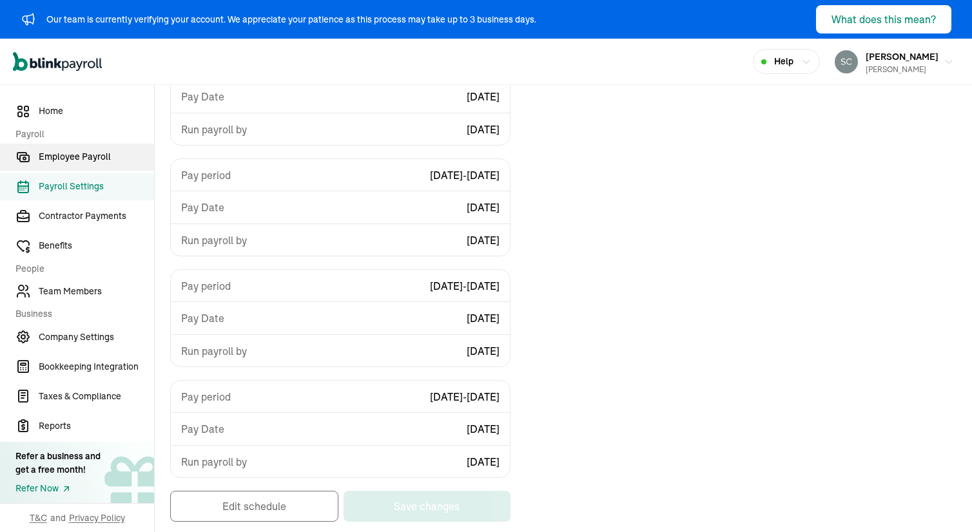
click at [67, 150] on span "Employee Payroll" at bounding box center [96, 157] width 115 height 14
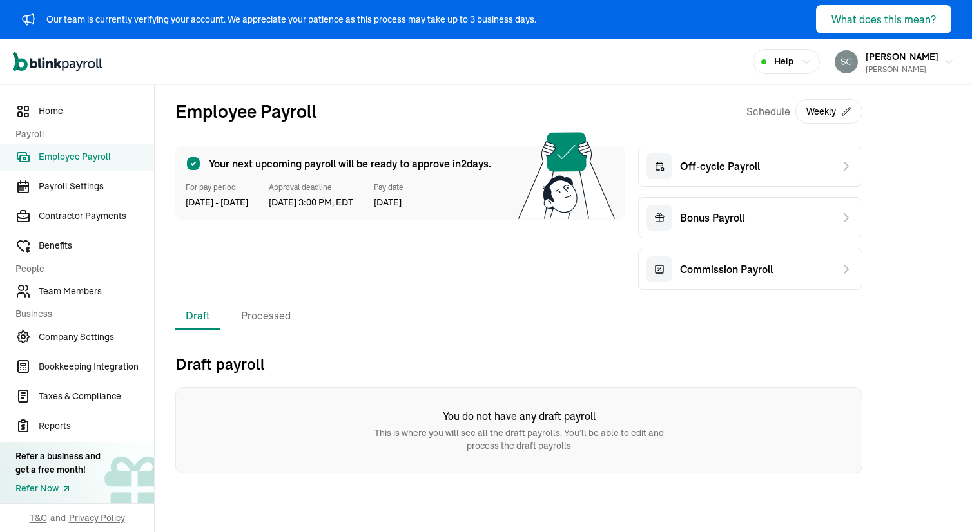
click at [434, 217] on div "Your next upcoming payroll will be ready to approve in 2 days. For pay period 2…" at bounding box center [400, 183] width 450 height 74
click at [403, 206] on span "29 Aug, 2025" at bounding box center [389, 203] width 30 height 14
click at [831, 109] on button "Weekly" at bounding box center [828, 111] width 67 height 24
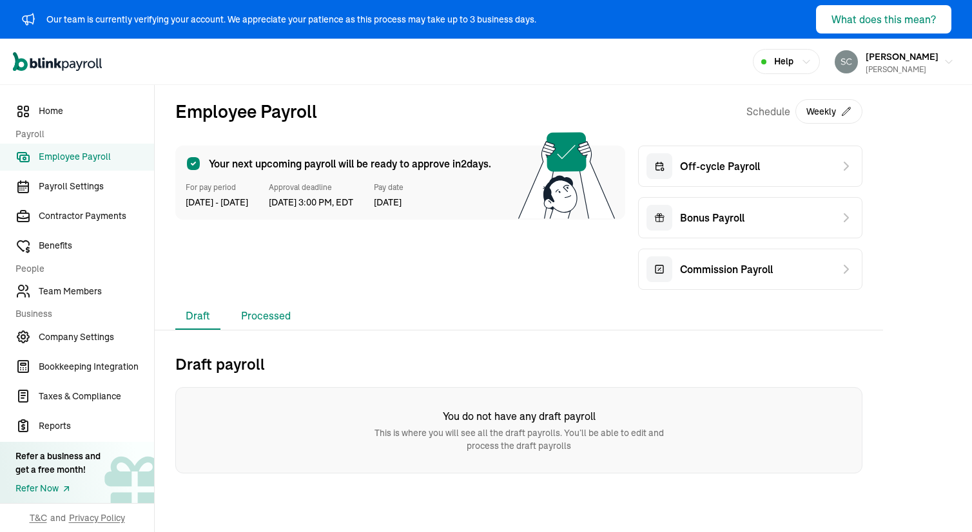
click at [257, 328] on li "Processed" at bounding box center [266, 316] width 70 height 27
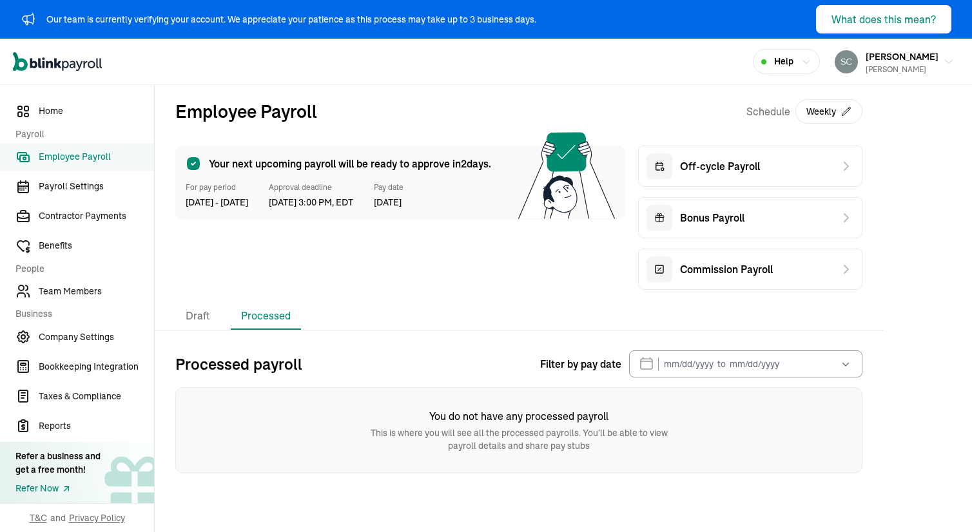
click at [334, 189] on span "Approval deadline" at bounding box center [311, 188] width 84 height 12
click at [311, 186] on span "Approval deadline" at bounding box center [311, 188] width 84 height 12
click at [55, 105] on span "Home" at bounding box center [96, 111] width 115 height 14
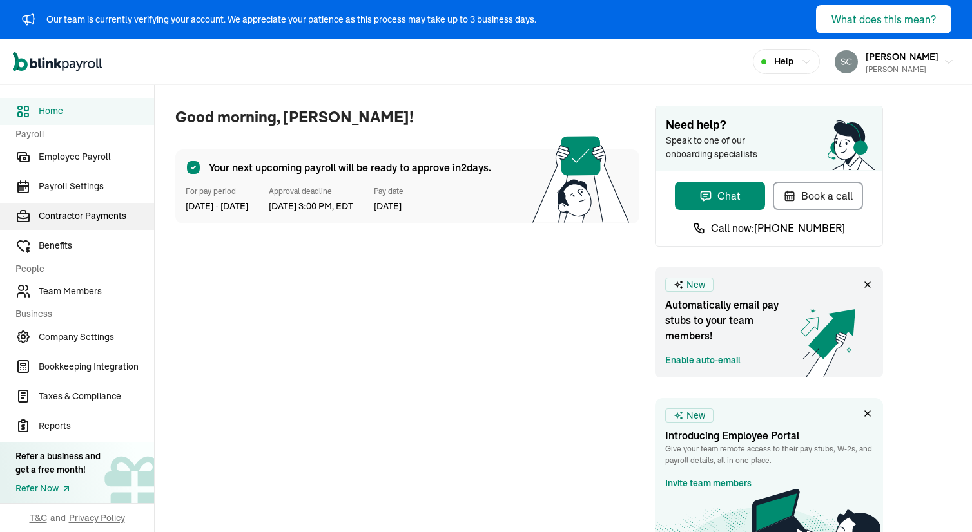
click at [80, 220] on span "Contractor Payments" at bounding box center [96, 216] width 115 height 14
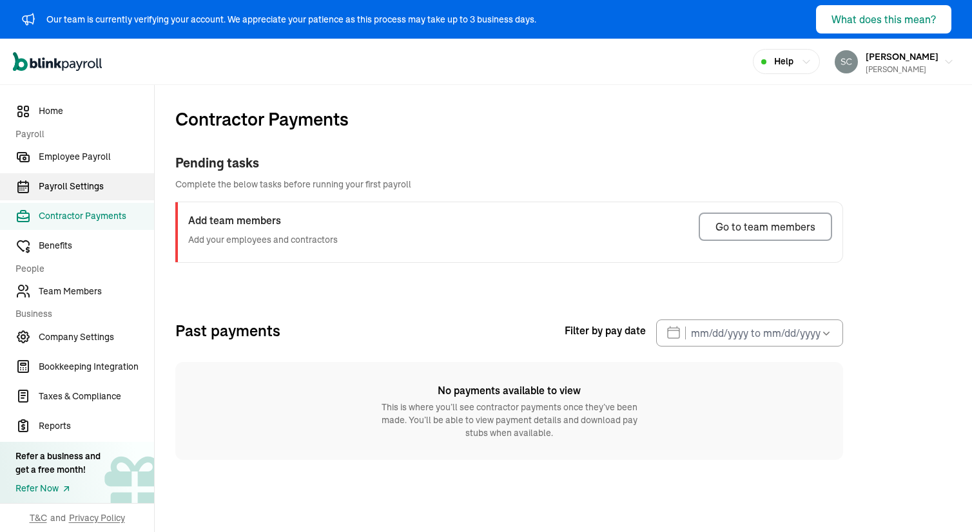
click at [69, 195] on link "Payroll Settings" at bounding box center [77, 186] width 154 height 27
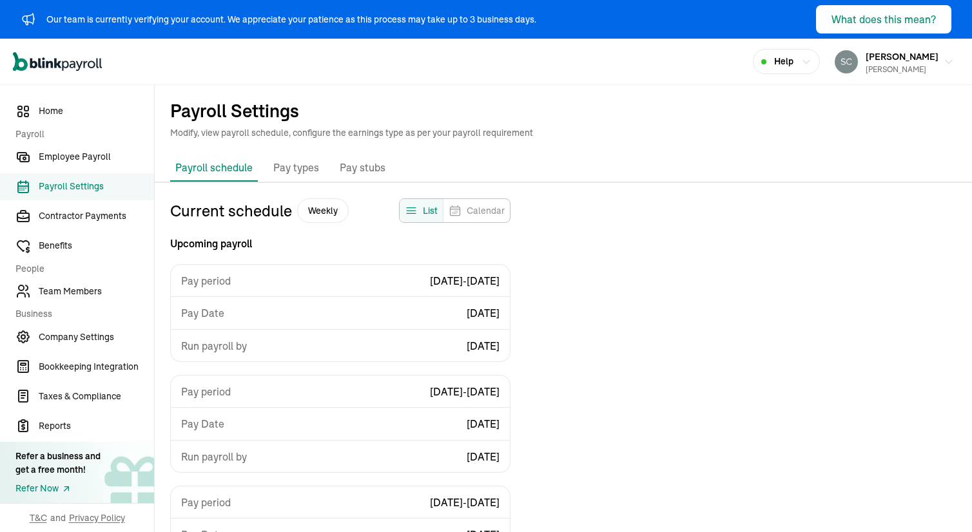
scroll to position [155, 0]
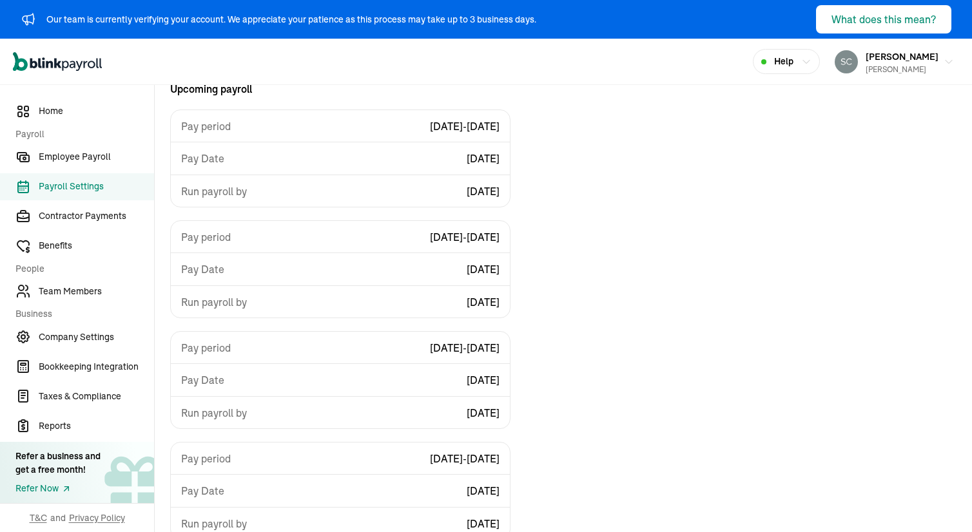
click at [311, 151] on div "Pay Date Fri, Aug 29" at bounding box center [340, 158] width 339 height 32
click at [333, 122] on div "Pay period 08/23/2025 - 08/29/2025" at bounding box center [340, 126] width 339 height 32
click at [358, 121] on div "Pay period 08/23/2025 - 08/29/2025" at bounding box center [340, 126] width 339 height 32
click at [874, 55] on span "[PERSON_NAME]" at bounding box center [901, 57] width 73 height 12
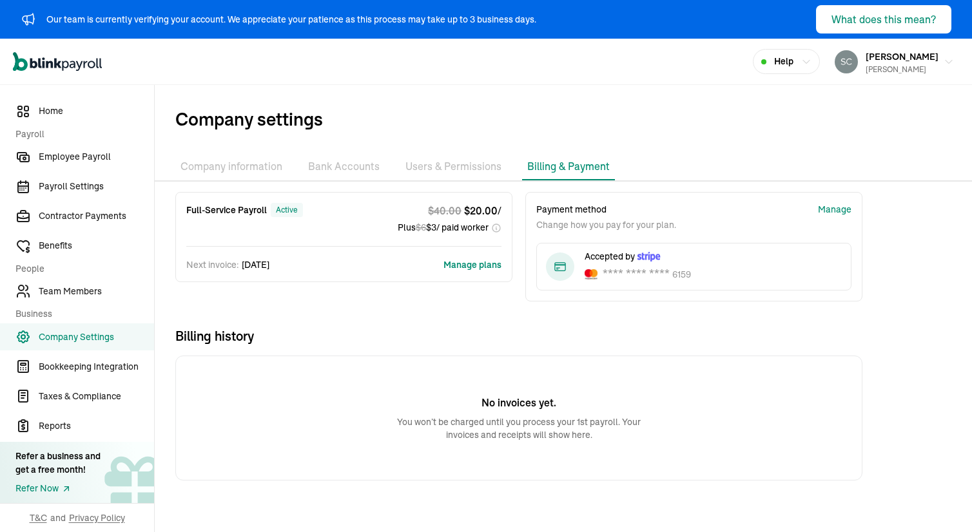
click at [347, 171] on li "Bank Accounts" at bounding box center [344, 166] width 82 height 27
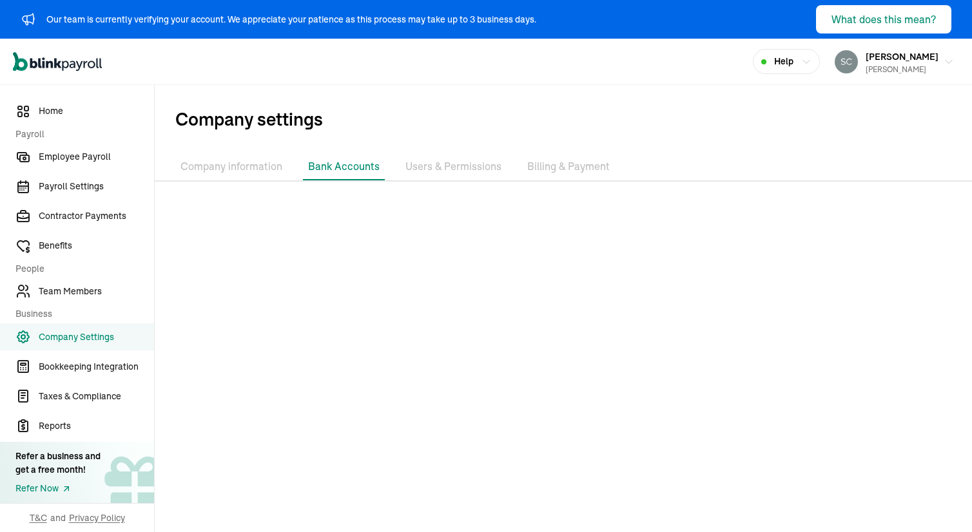
click at [204, 168] on li "Company information" at bounding box center [231, 166] width 112 height 27
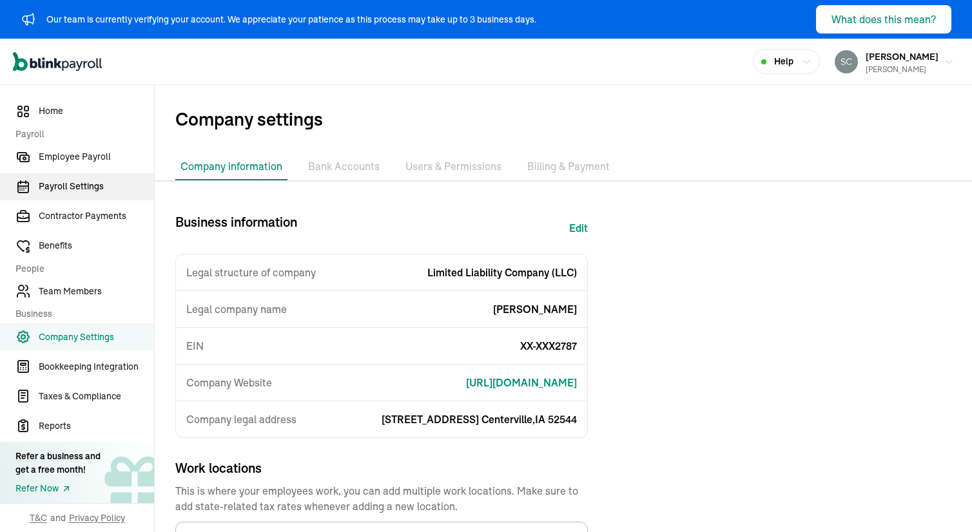
click at [61, 186] on span "Payroll Settings" at bounding box center [96, 187] width 115 height 14
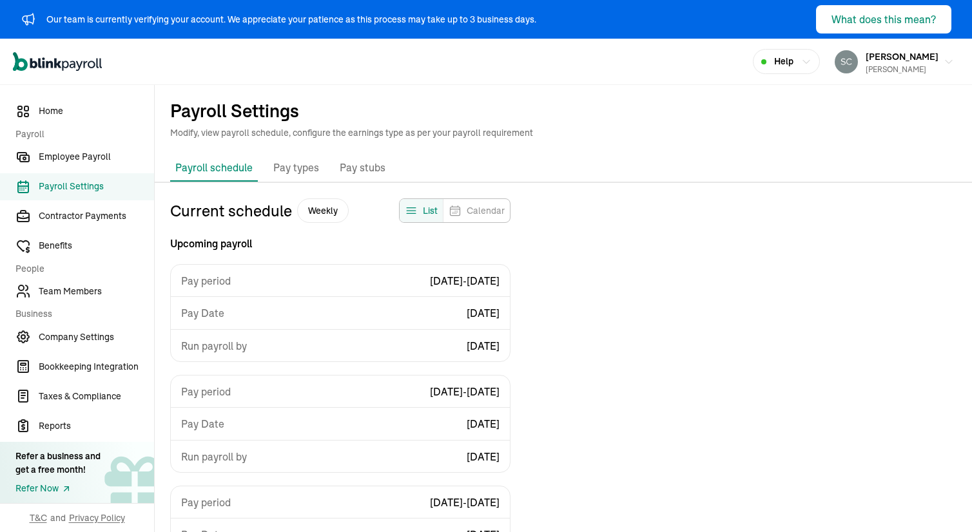
select select "weekly"
select select "Friday"
select select "[DATE]"
select select "Sat, Aug 23 - Fri, Aug 29"
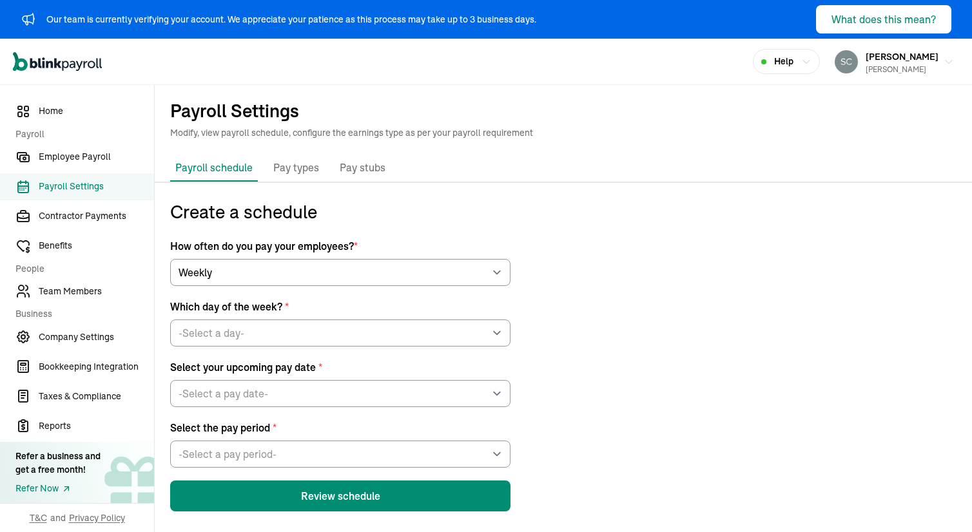
click at [287, 171] on p "Pay types" at bounding box center [296, 168] width 46 height 17
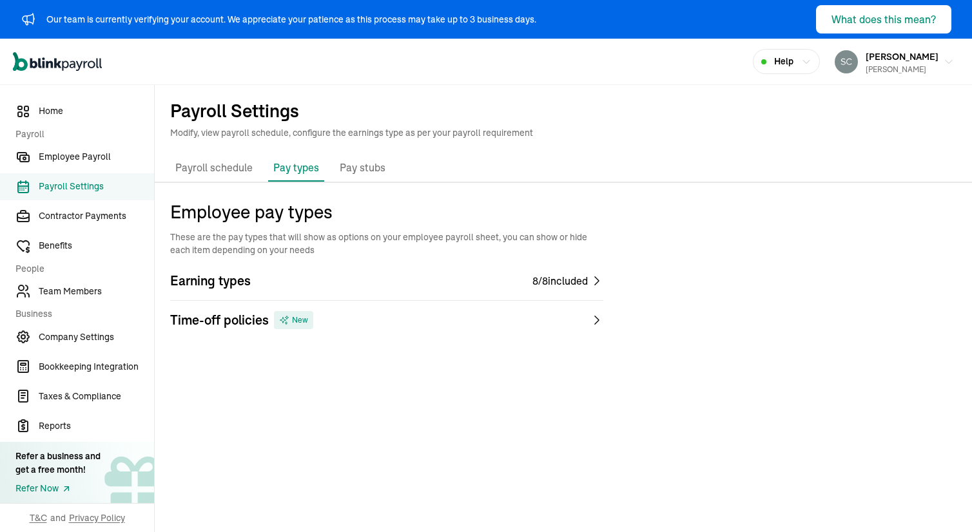
click at [367, 171] on p "Pay stubs" at bounding box center [363, 168] width 46 height 17
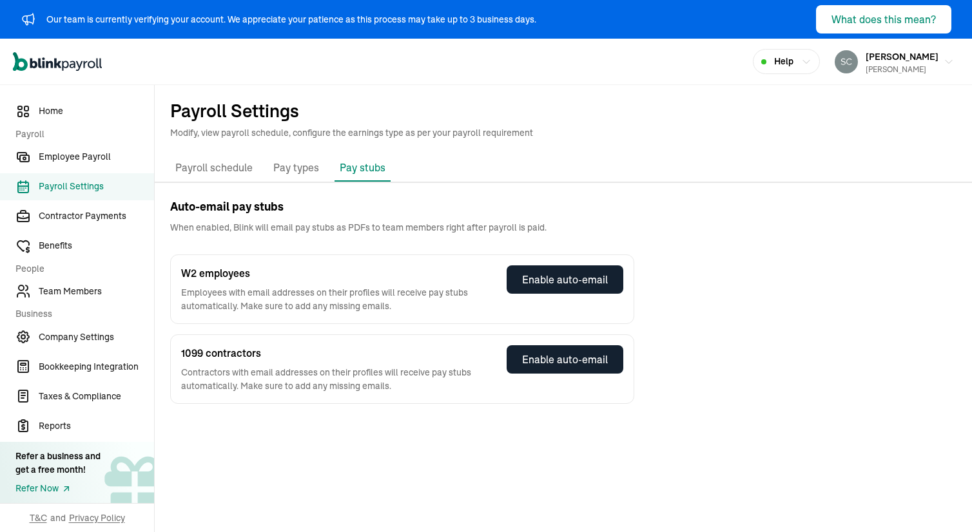
click at [195, 176] on p "Payroll schedule" at bounding box center [213, 168] width 77 height 17
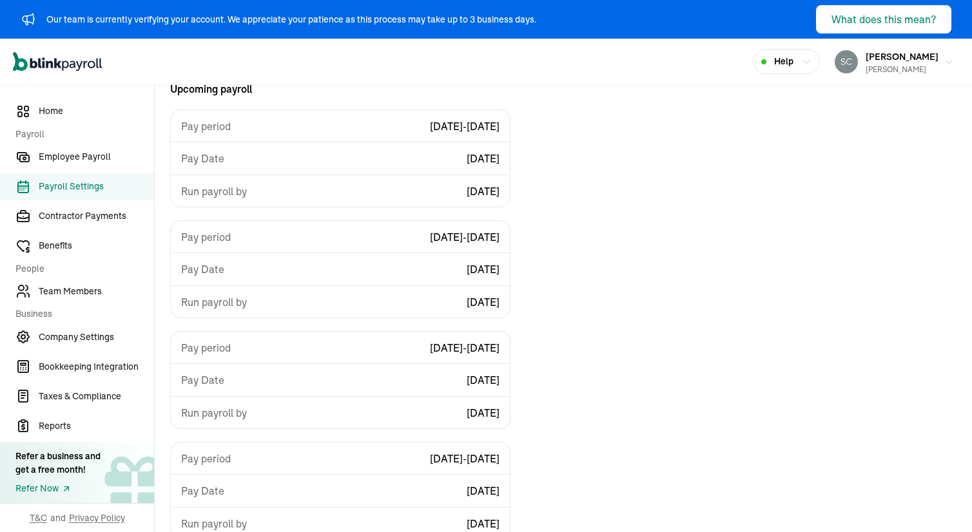
scroll to position [217, 0]
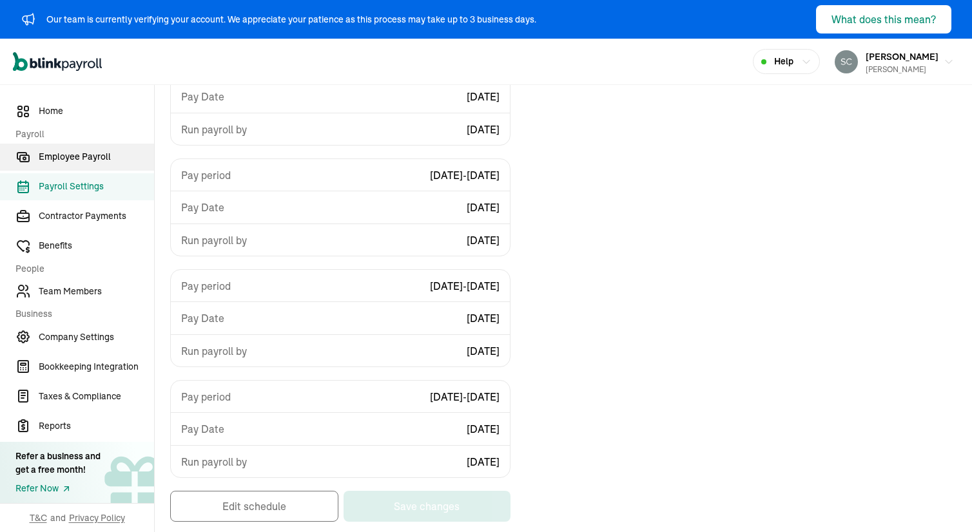
click at [61, 155] on span "Employee Payroll" at bounding box center [96, 157] width 115 height 14
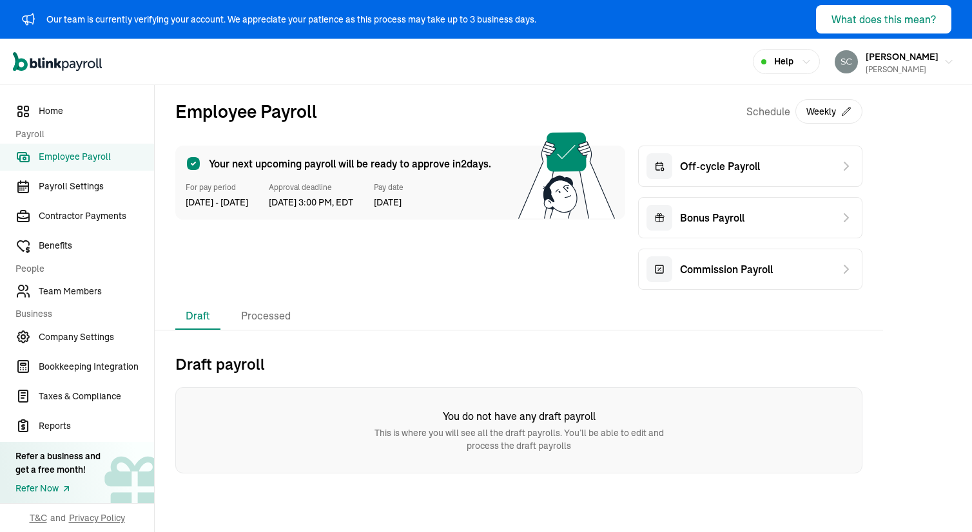
click at [204, 204] on span "23 Aug - 29 Aug, 2025" at bounding box center [217, 203] width 63 height 14
drag, startPoint x: 355, startPoint y: 201, endPoint x: 392, endPoint y: 204, distance: 36.8
click at [392, 204] on div "For pay period 23 Aug - 29 Aug, 2025 Approval deadline Aug 26, 2025, 3:00 PM, E…" at bounding box center [400, 196] width 429 height 28
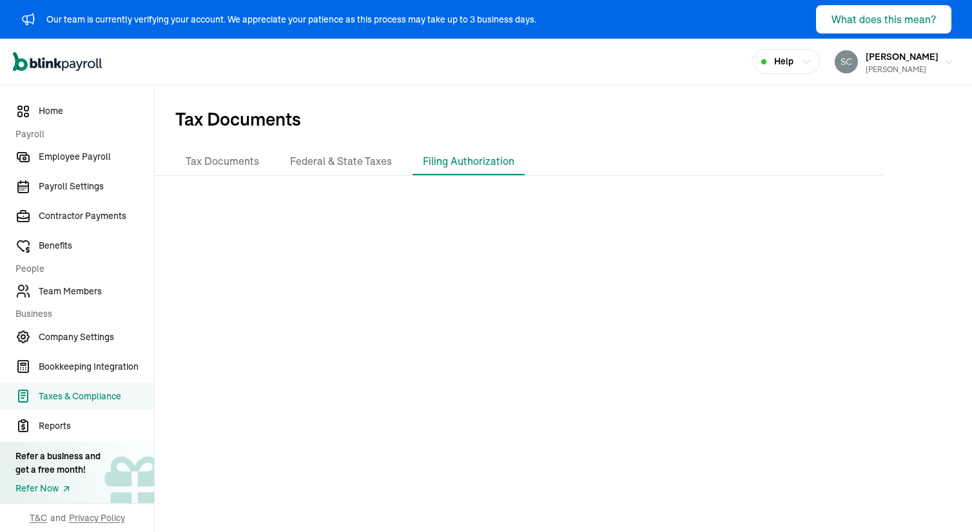
scroll to position [57, 0]
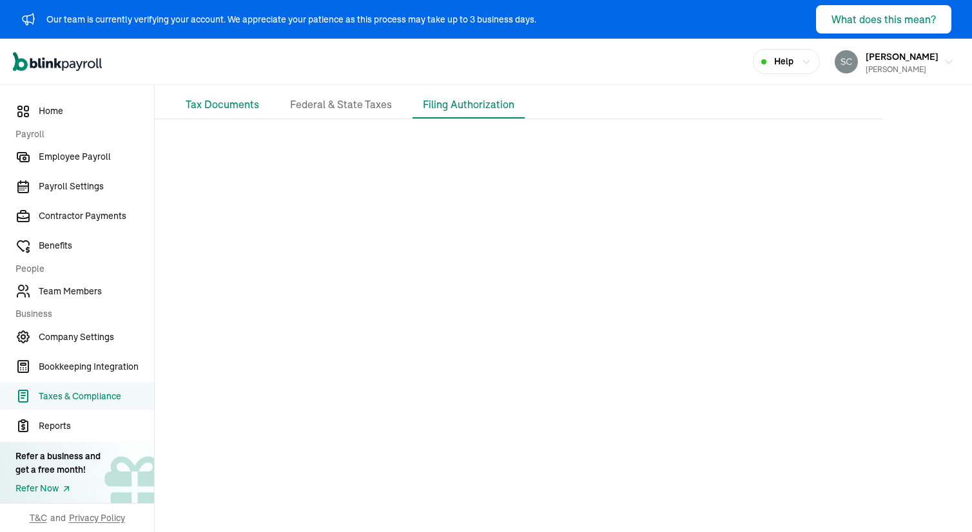
click at [214, 99] on li "Tax Documents" at bounding box center [222, 105] width 94 height 27
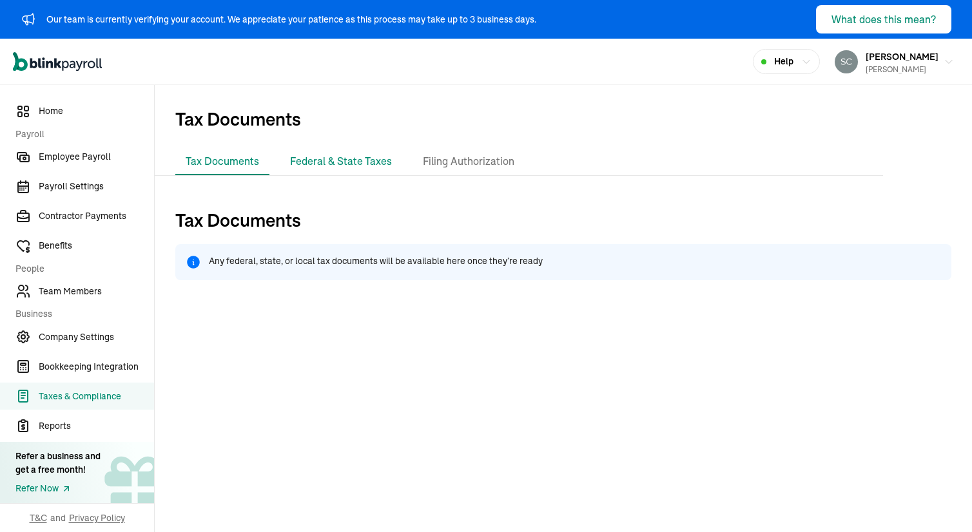
click at [328, 158] on li "Federal & State Taxes" at bounding box center [341, 161] width 122 height 27
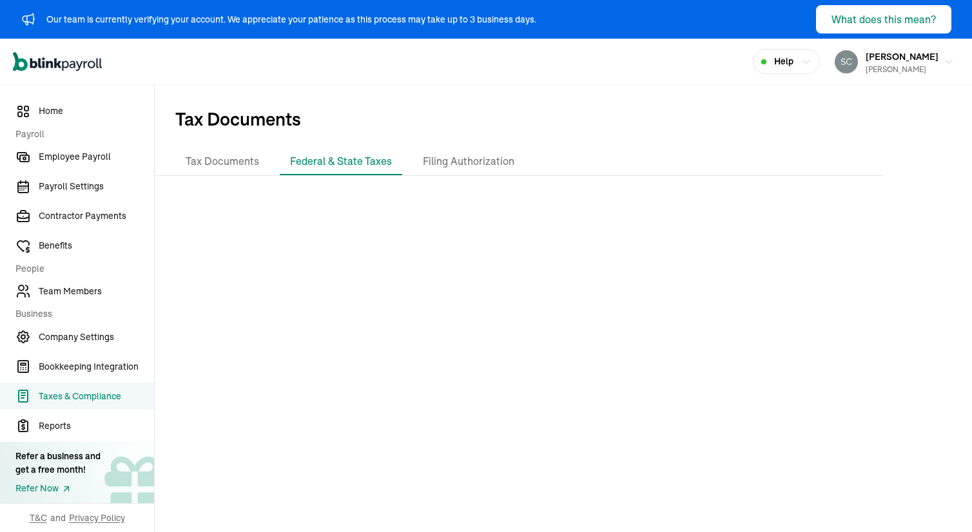
scroll to position [5, 0]
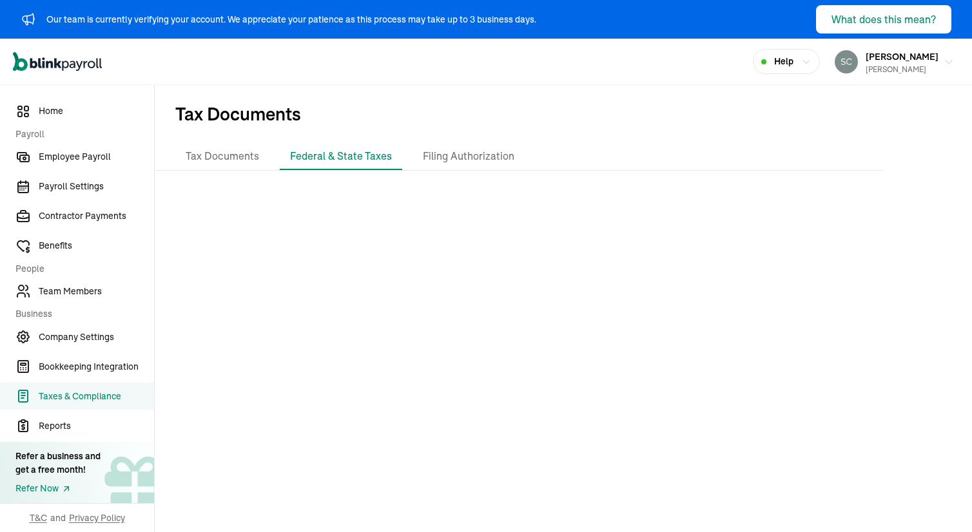
click at [36, 63] on icon "Global" at bounding box center [34, 63] width 8 height 10
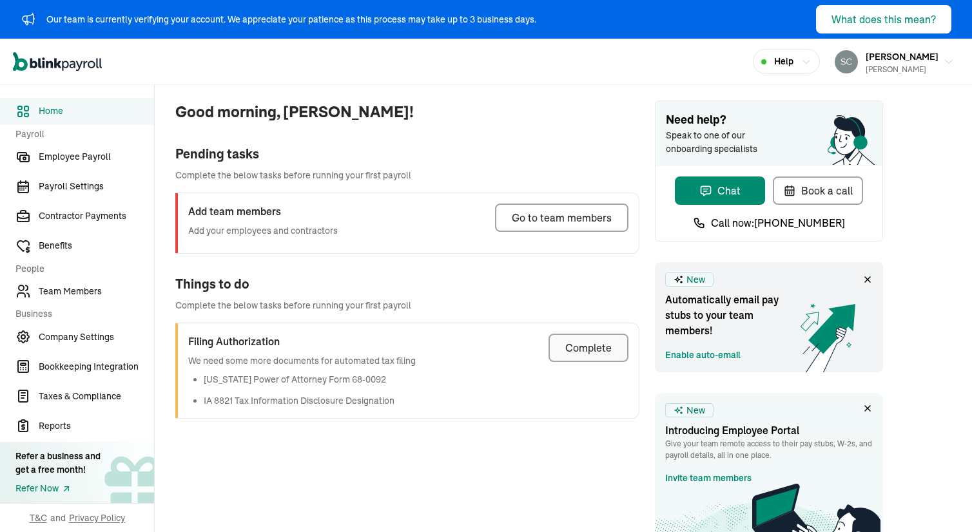
click at [578, 351] on div "Complete" at bounding box center [588, 347] width 46 height 15
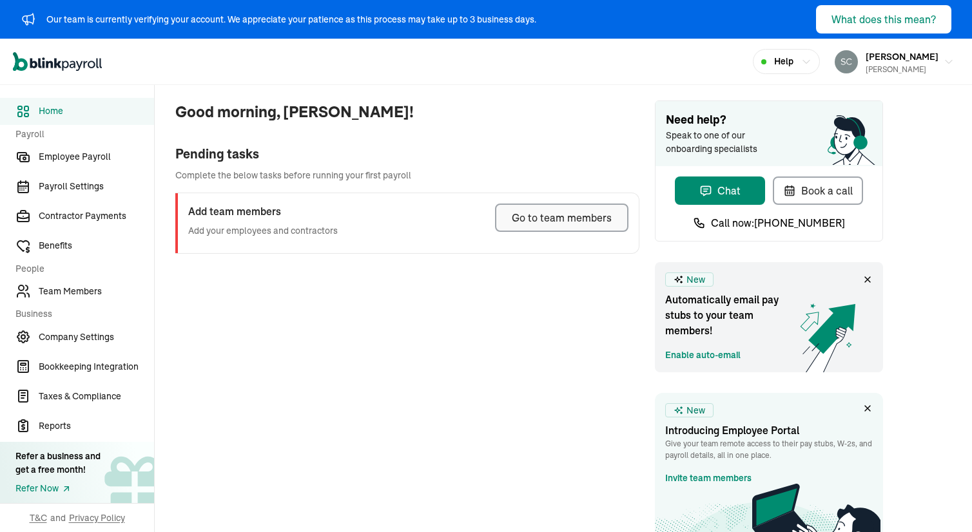
click at [545, 213] on div "Go to team members" at bounding box center [562, 217] width 100 height 15
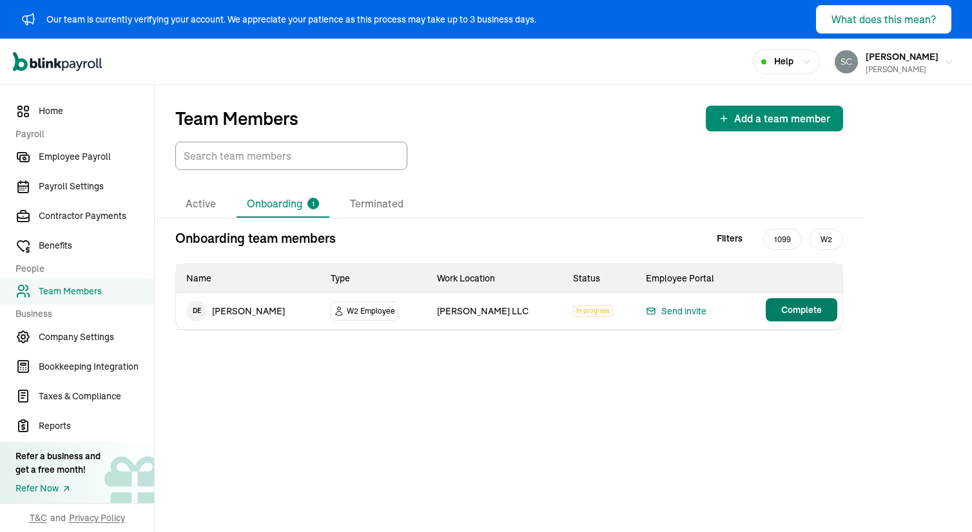
click at [791, 307] on span "Complete" at bounding box center [801, 310] width 41 height 13
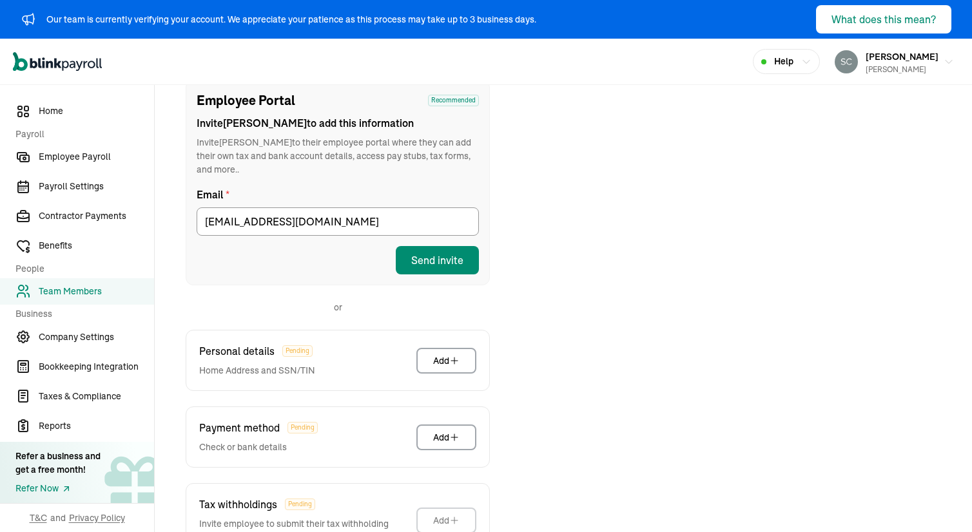
scroll to position [260, 0]
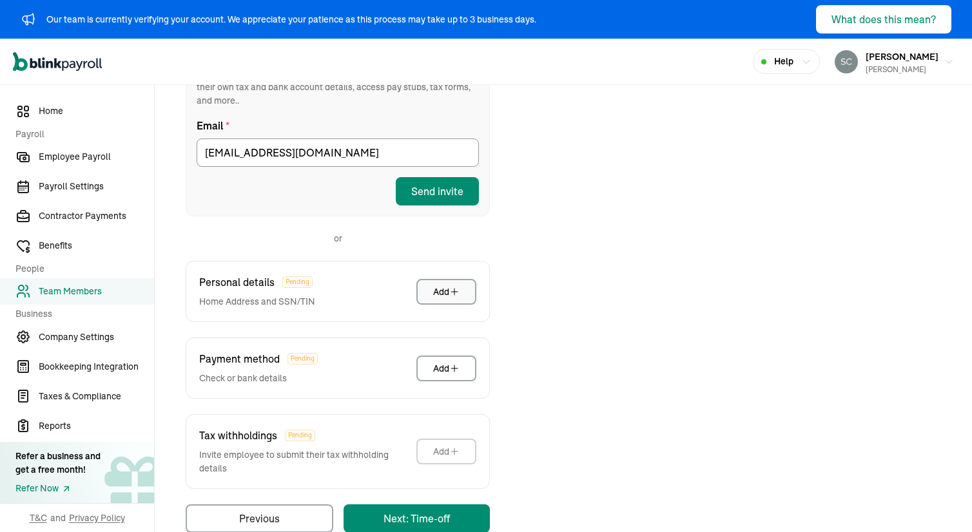
click at [438, 285] on div "Add" at bounding box center [446, 291] width 26 height 13
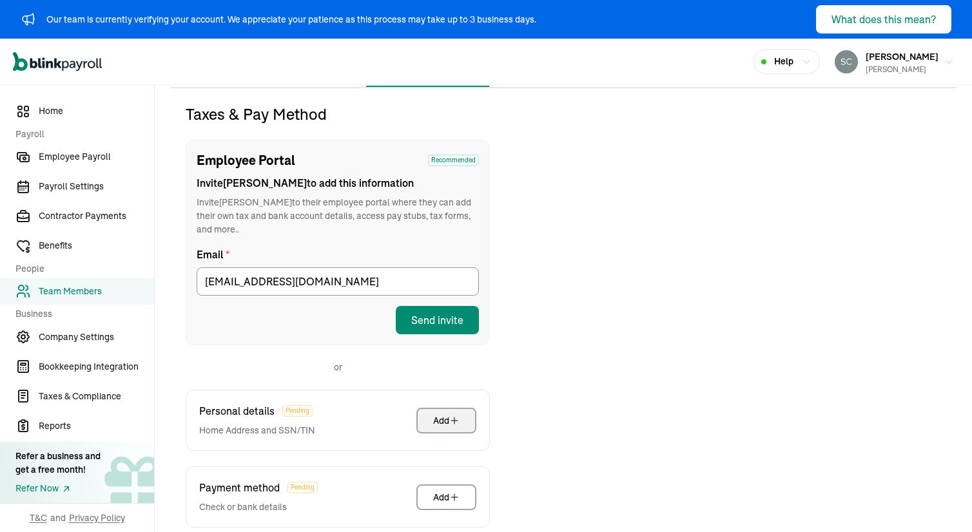
scroll to position [0, 0]
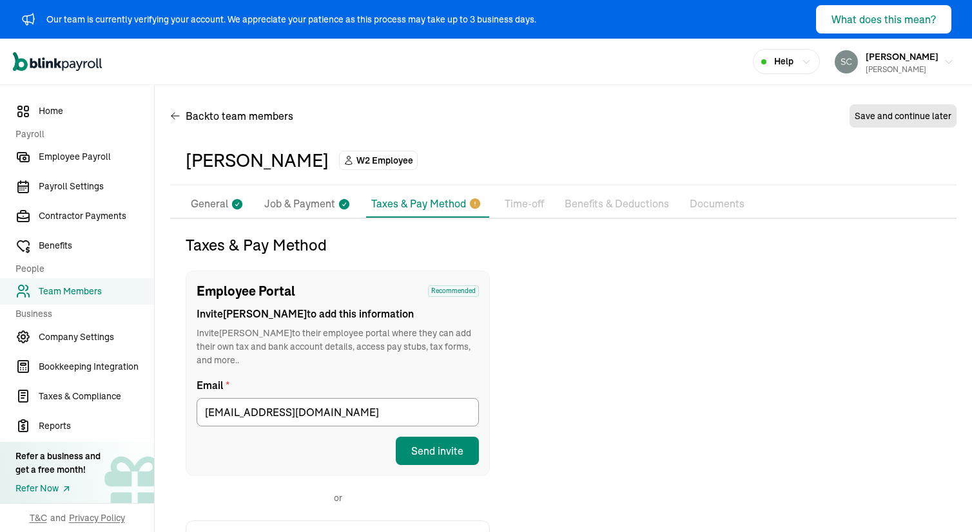
drag, startPoint x: 180, startPoint y: 159, endPoint x: 317, endPoint y: 161, distance: 136.6
click at [317, 161] on div "Dwight Edwards W2 Employee" at bounding box center [563, 161] width 786 height 49
copy div "Dwight Edwards"
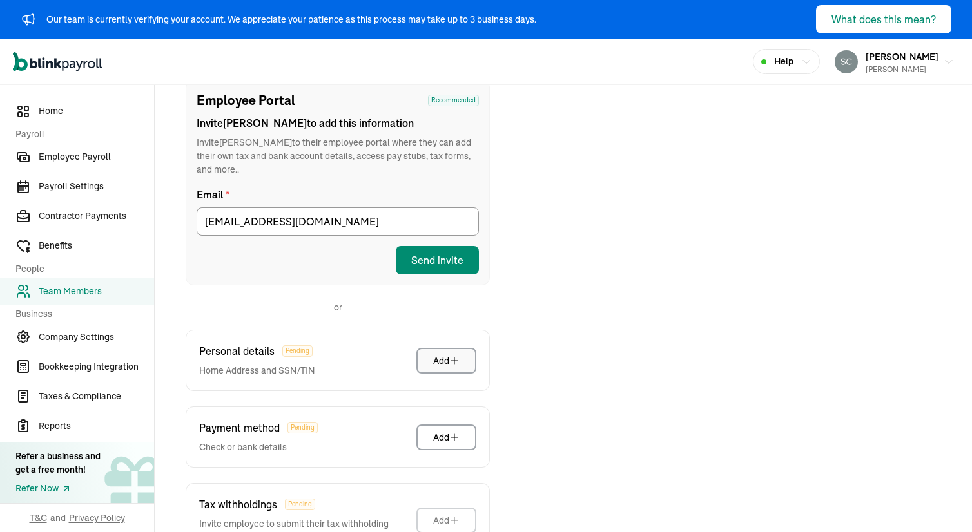
click at [446, 354] on div "Add" at bounding box center [446, 360] width 26 height 13
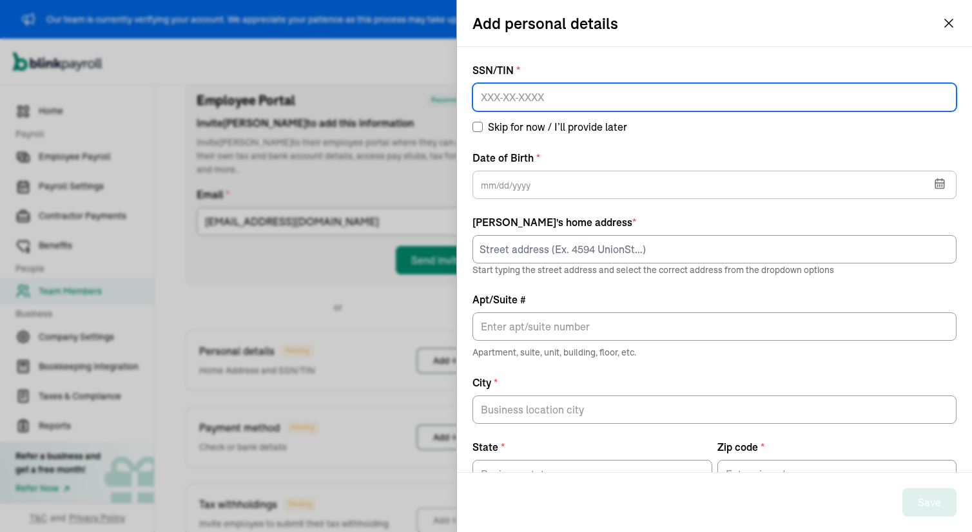
click at [505, 108] on input at bounding box center [714, 97] width 484 height 28
paste input "521-55-5991"
type input "521-55-5991"
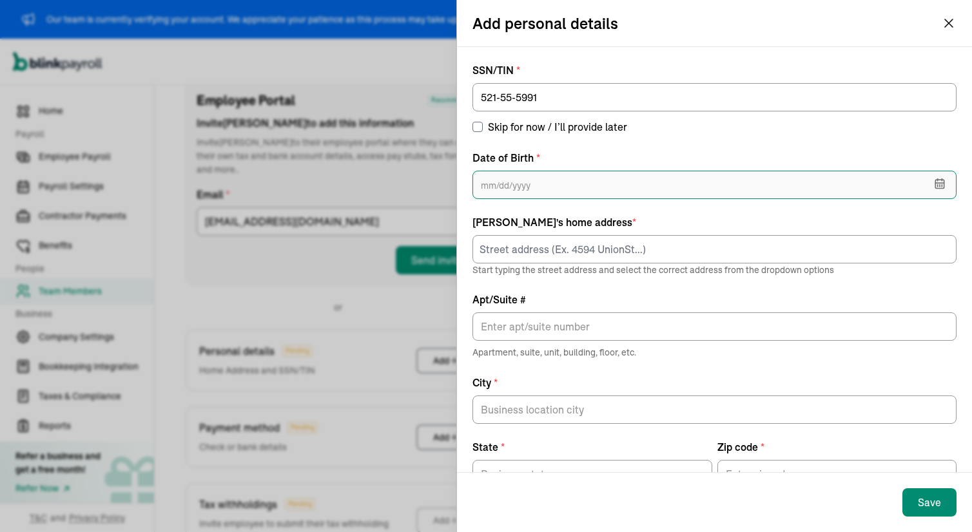
click at [543, 191] on input "text" at bounding box center [714, 185] width 484 height 28
paste input "52/91/987"
type input "52/91/987"
paste input "05/29/1987"
type input "05/29/1987"
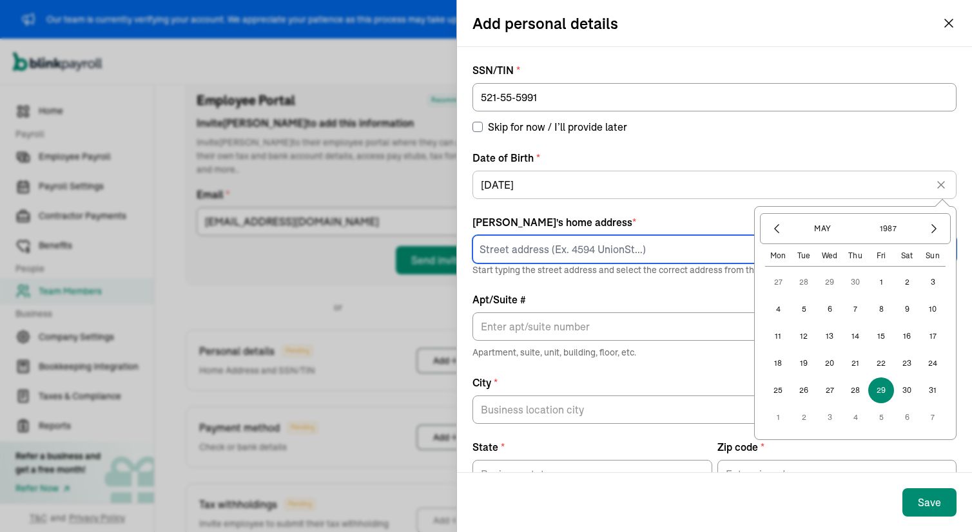
click at [528, 250] on input at bounding box center [714, 249] width 484 height 28
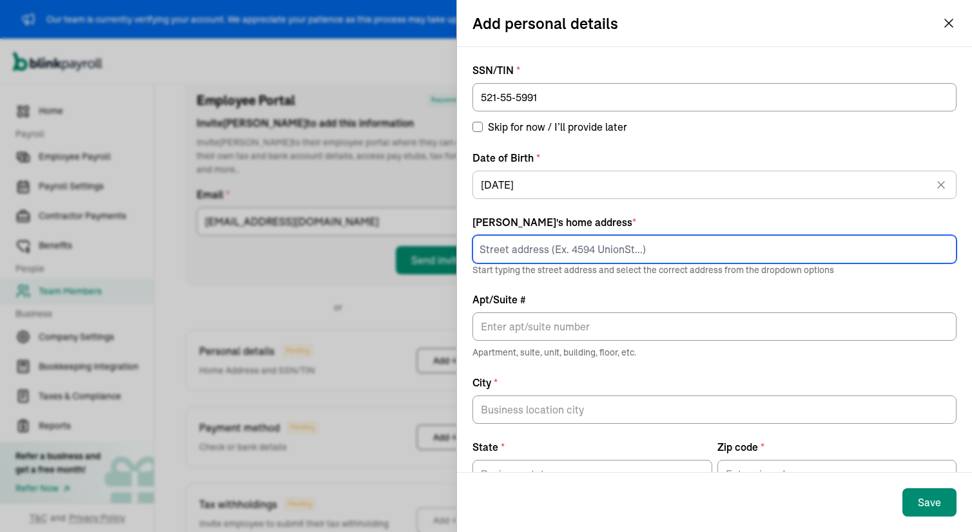
paste input "5255 Dudley St"
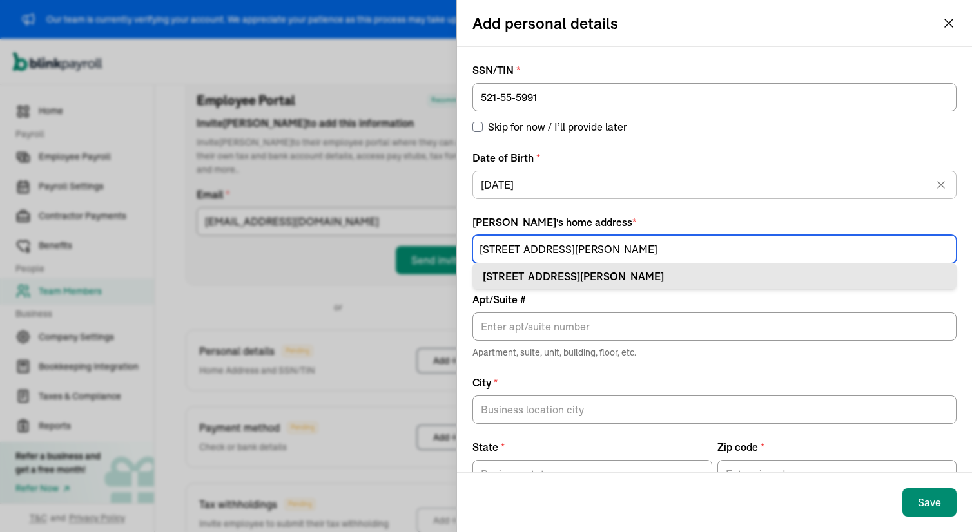
type input "5255 Dudley St"
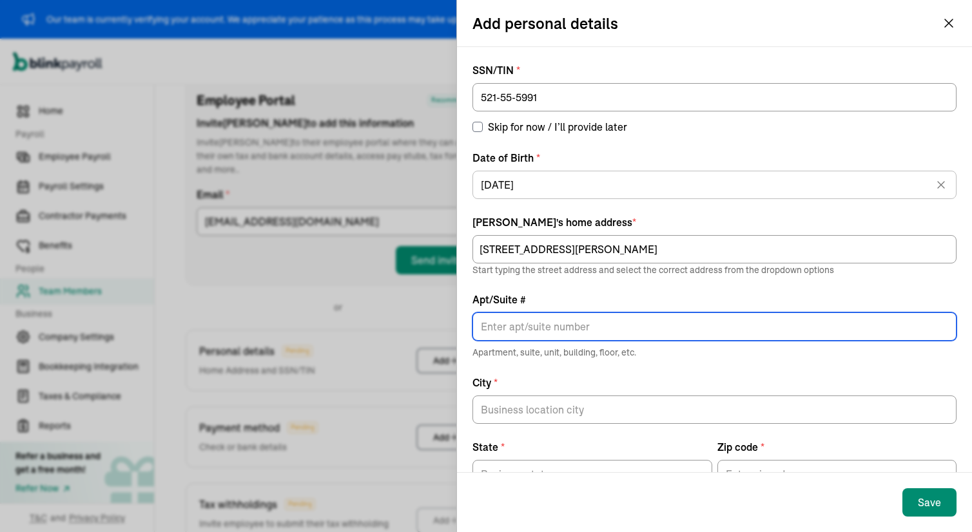
click at [517, 324] on input "Apt/Suite #" at bounding box center [714, 327] width 484 height 28
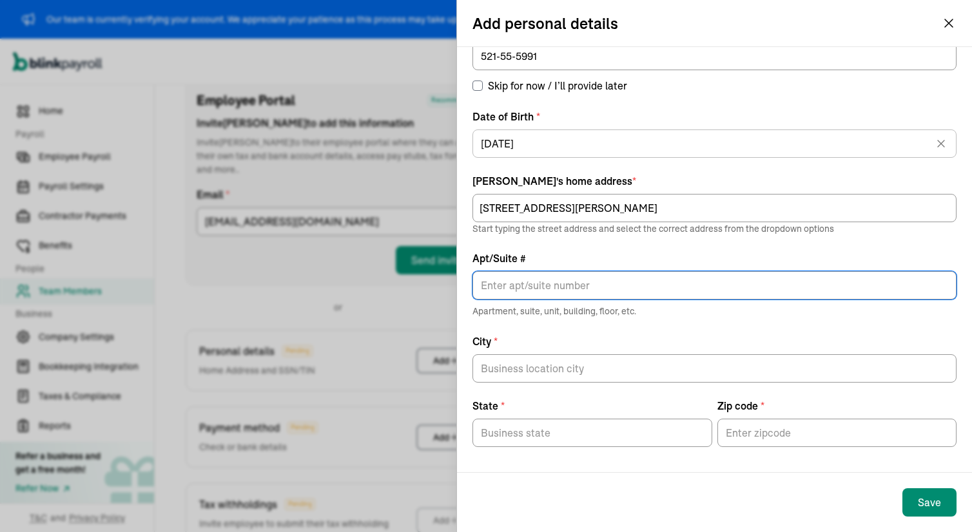
click at [531, 406] on label "State *" at bounding box center [592, 405] width 240 height 15
click at [531, 419] on input "State *" at bounding box center [592, 433] width 240 height 28
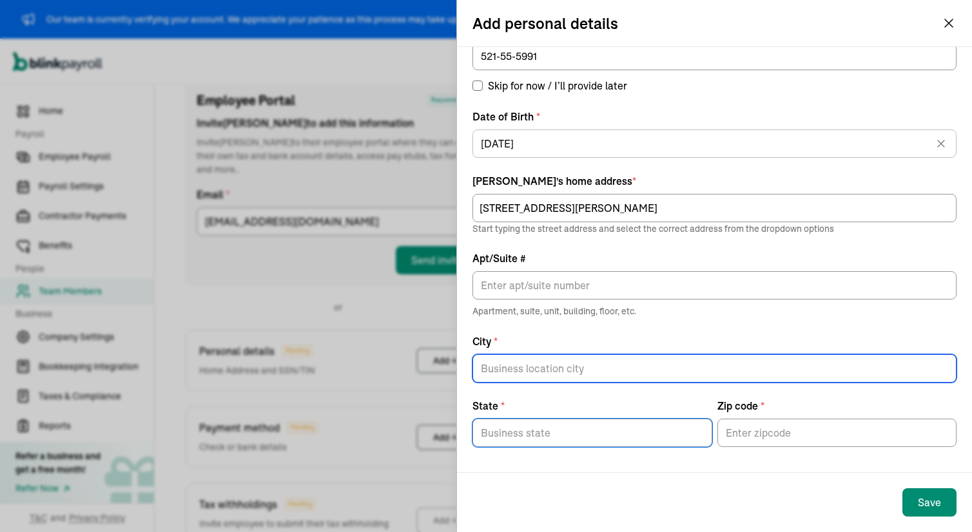
click at [530, 362] on input "City *" at bounding box center [714, 368] width 484 height 28
type input "CENTERVILLE"
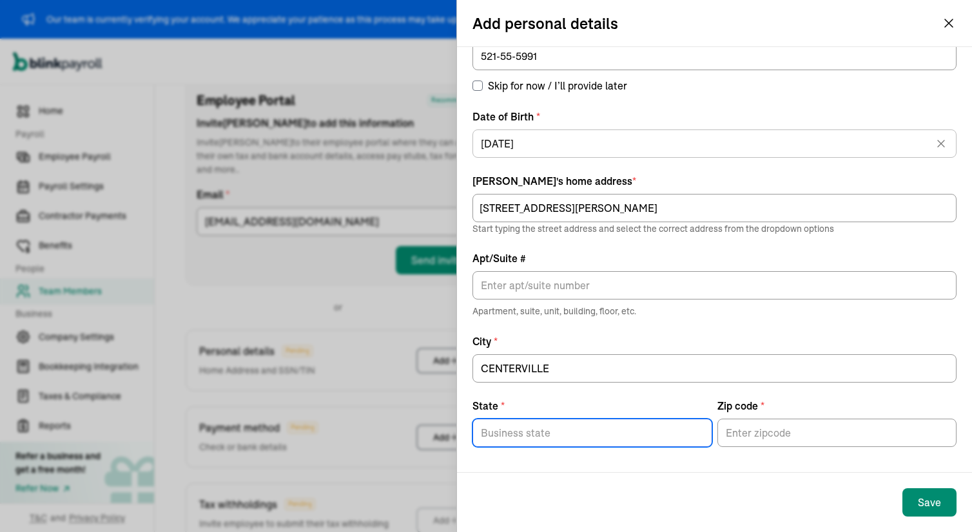
click at [521, 426] on input "State *" at bounding box center [592, 433] width 240 height 28
type input "IA"
click at [736, 425] on input "Zip code *" at bounding box center [837, 433] width 240 height 28
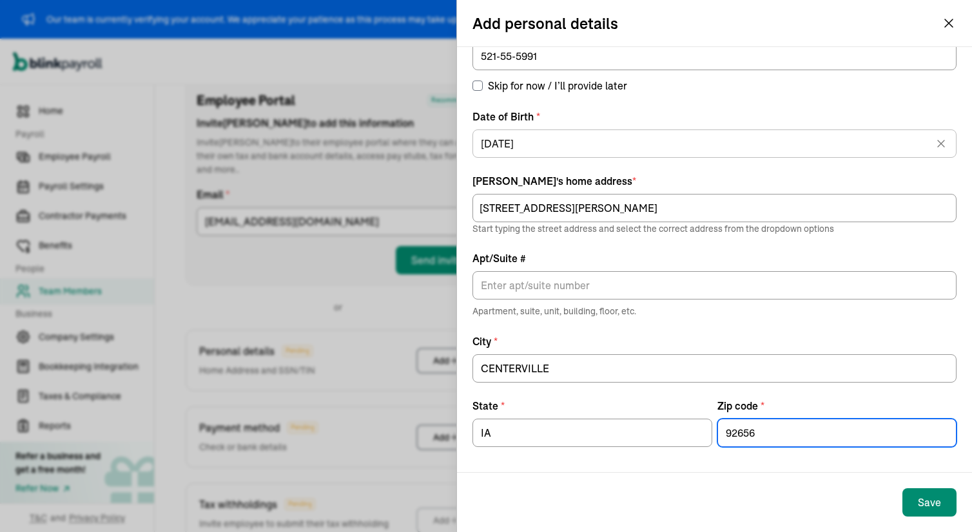
paste input "52544"
type input "52544"
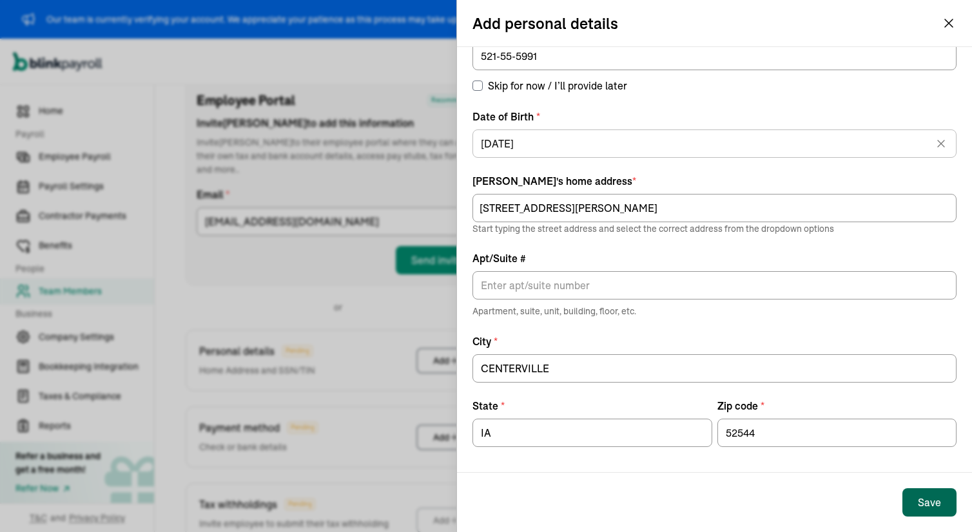
click at [923, 496] on div "Save" at bounding box center [929, 502] width 23 height 15
click at [570, 347] on label "City *" at bounding box center [714, 341] width 484 height 15
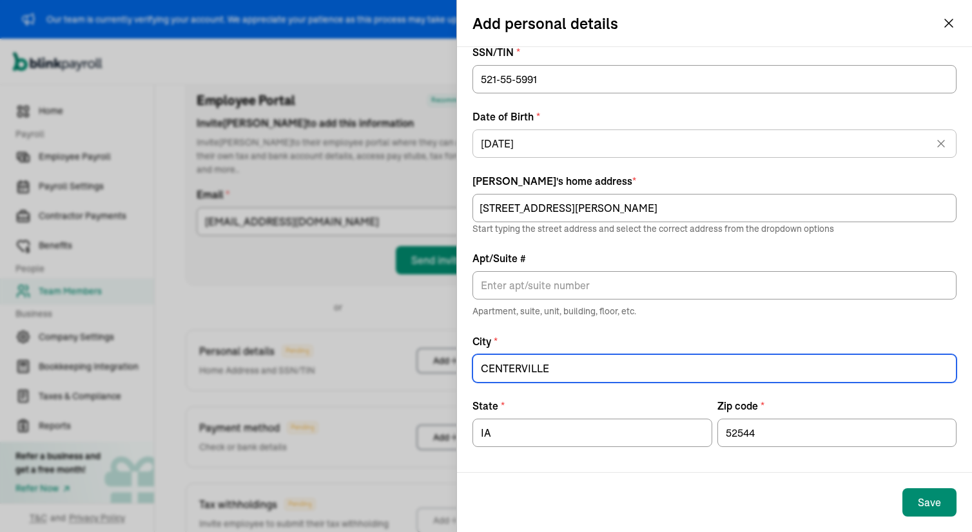
click at [570, 354] on input "CENTERVILLE" at bounding box center [714, 368] width 484 height 28
click at [565, 371] on input "CENTERVILLE" at bounding box center [714, 368] width 484 height 28
type input "CENTERVILLE"
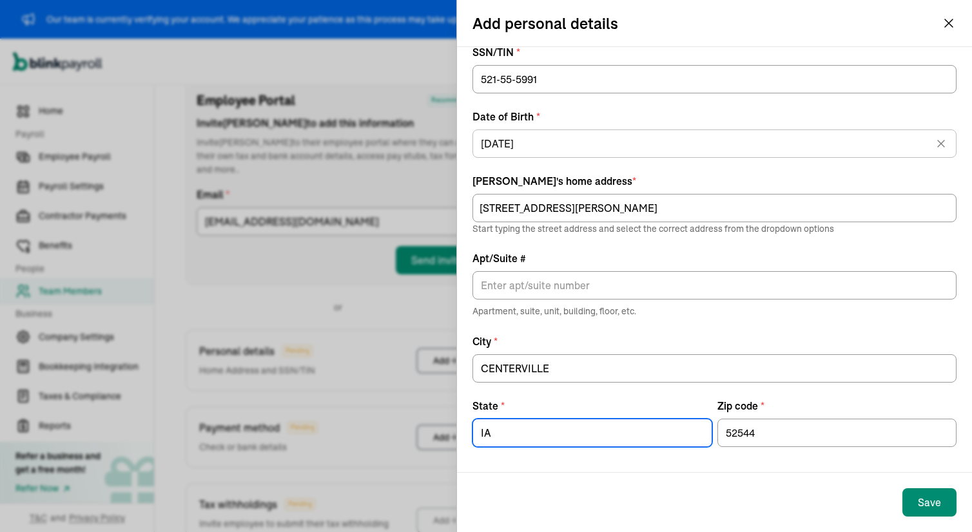
click at [501, 428] on input "IA" at bounding box center [592, 433] width 240 height 28
type input "IA"
click at [536, 483] on div "Save" at bounding box center [714, 502] width 515 height 59
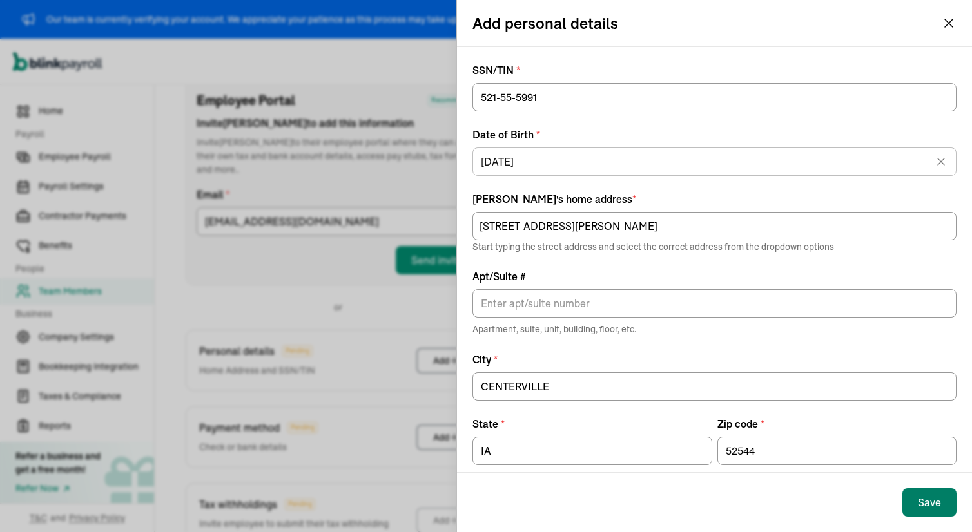
click at [909, 498] on button "Save" at bounding box center [929, 502] width 54 height 28
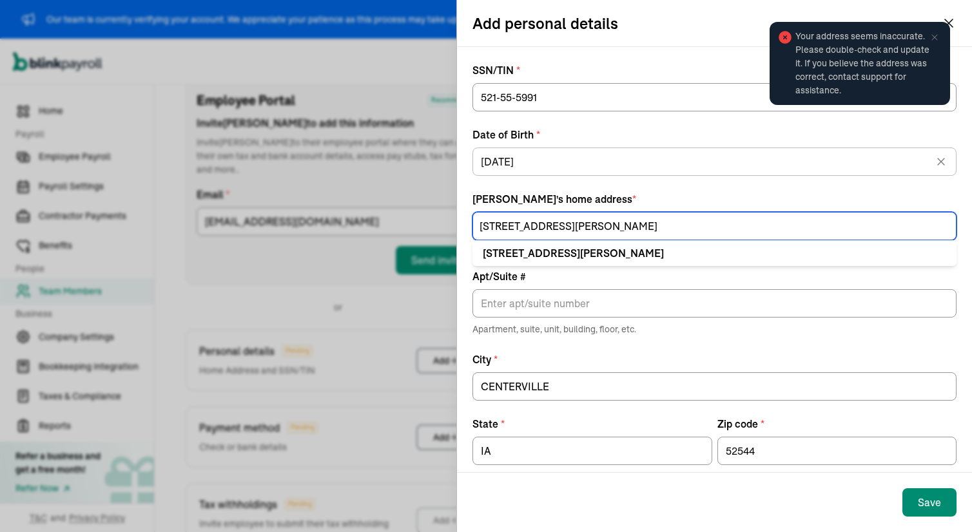
click at [568, 224] on input "5255 Dudley St" at bounding box center [714, 226] width 484 height 28
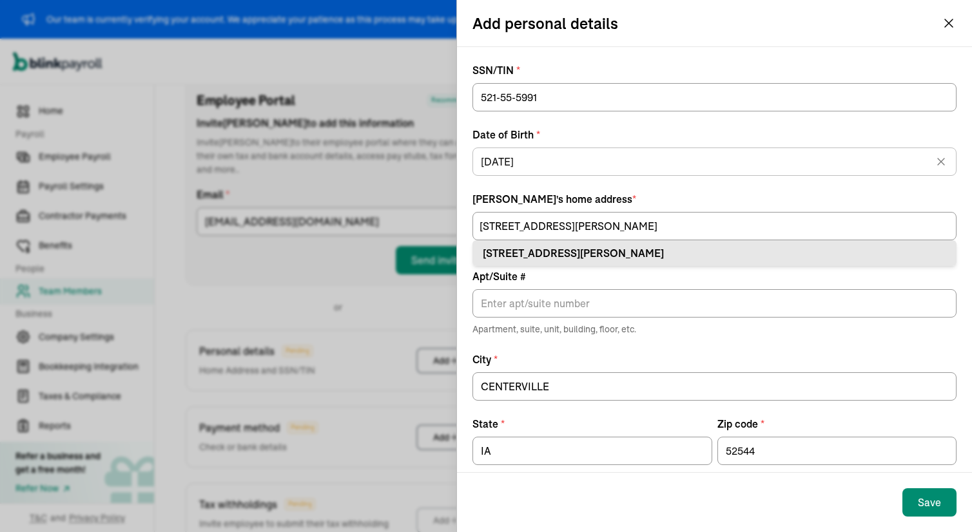
click at [586, 256] on div "5255 Dudley St Arvada, CO 80002" at bounding box center [714, 253] width 463 height 15
type input "Arvada"
type input "CO"
type input "80002"
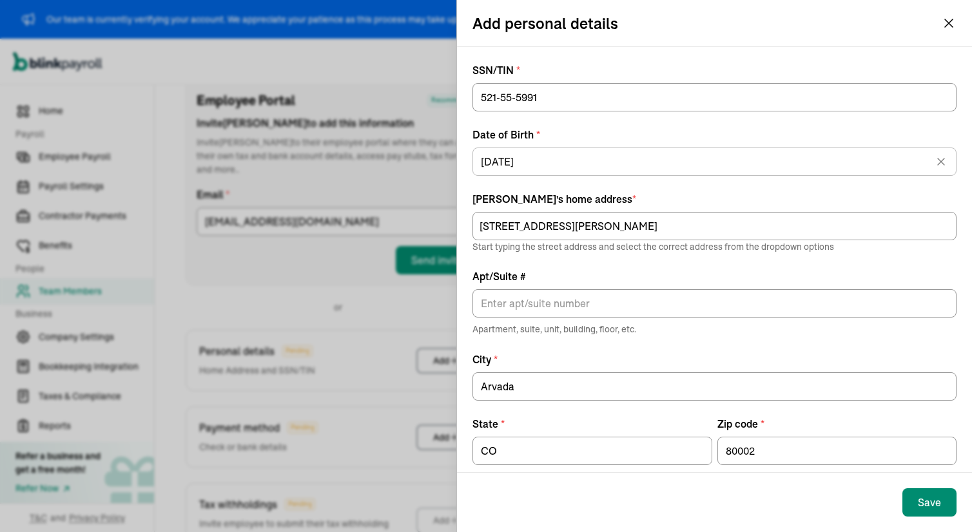
scroll to position [18, 0]
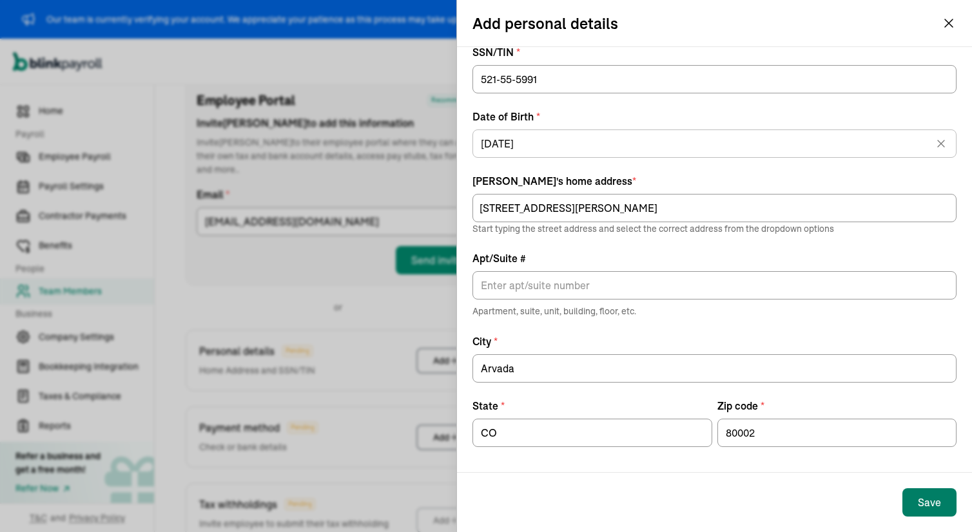
click at [915, 501] on button "Save" at bounding box center [929, 502] width 54 height 28
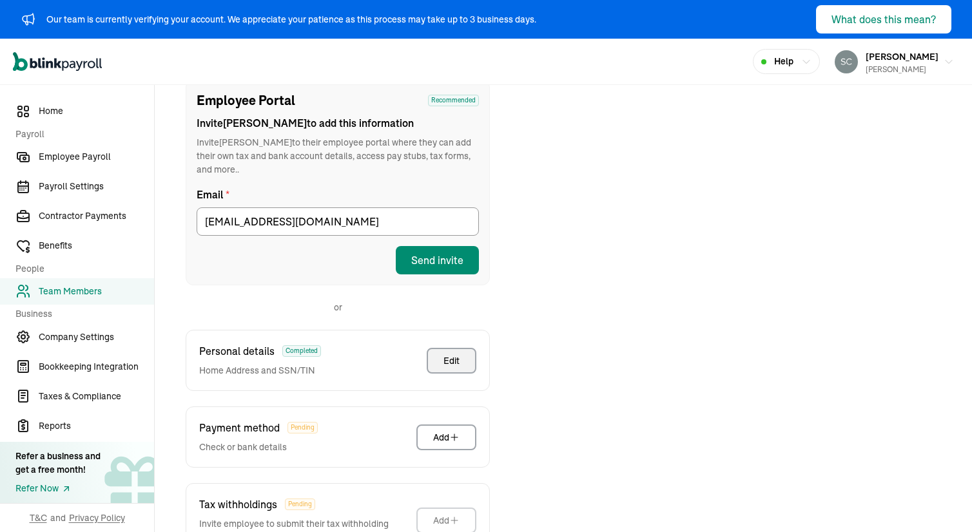
scroll to position [255, 0]
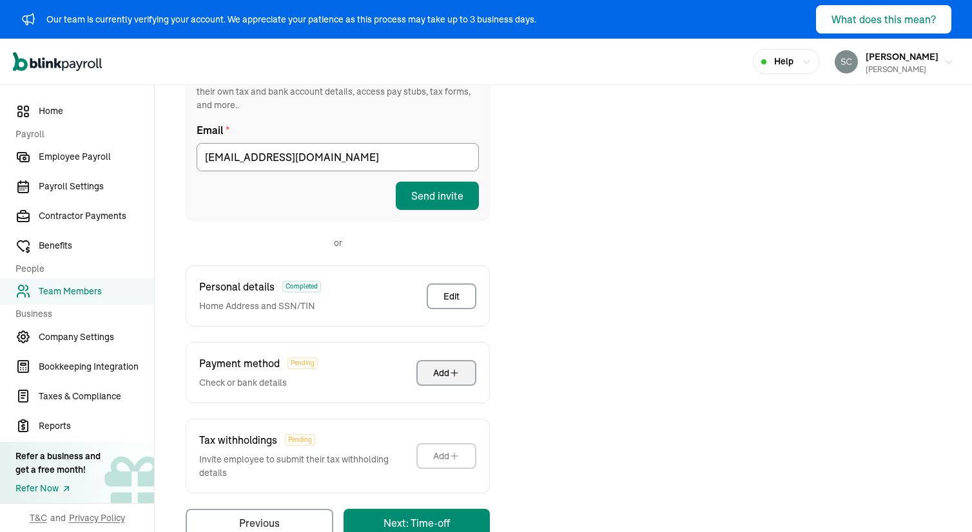
click at [438, 367] on div "Add" at bounding box center [446, 373] width 26 height 13
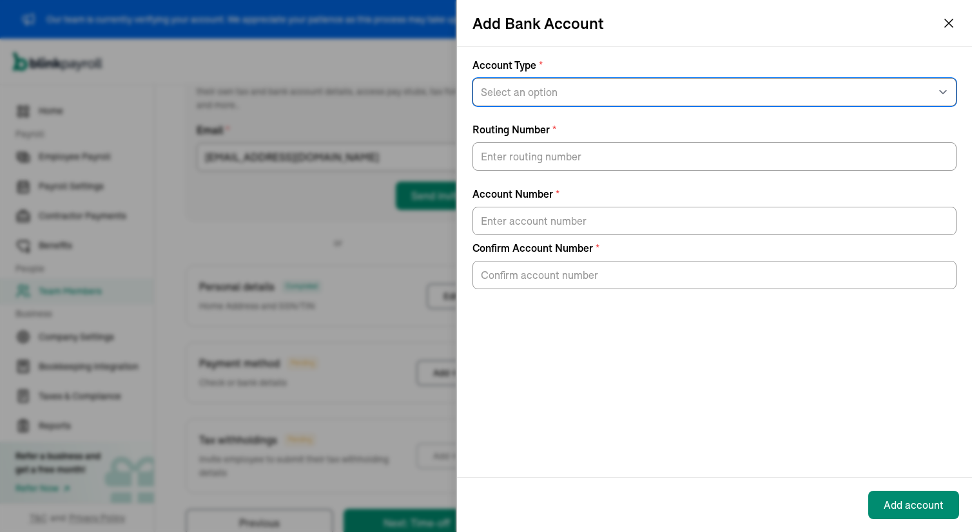
click at [547, 97] on select "Select an option Savings Checking" at bounding box center [714, 92] width 484 height 28
select select "Checking"
click at [472, 78] on select "Select an option Savings Checking" at bounding box center [714, 92] width 484 height 28
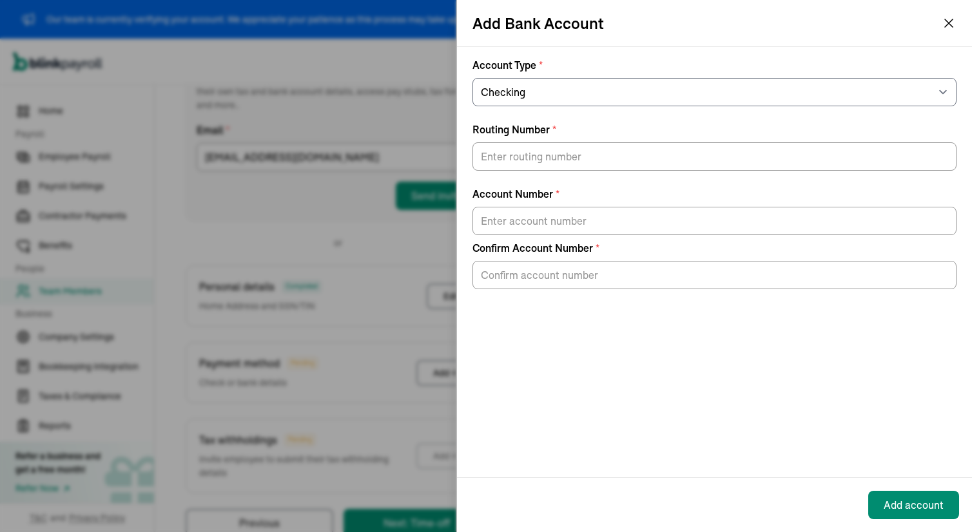
scroll to position [191, 0]
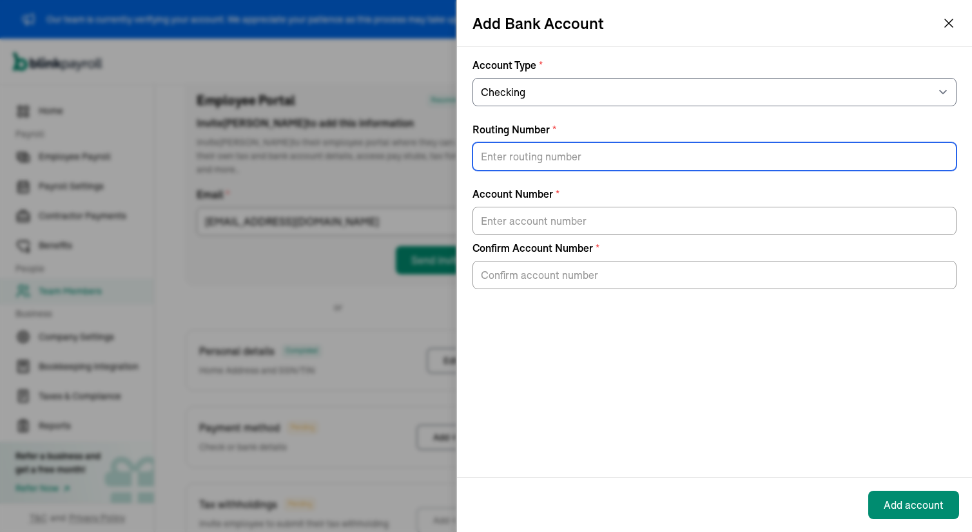
click at [514, 152] on input "Routing Number *" at bounding box center [714, 156] width 484 height 28
paste input "031101279"
type input "031101279"
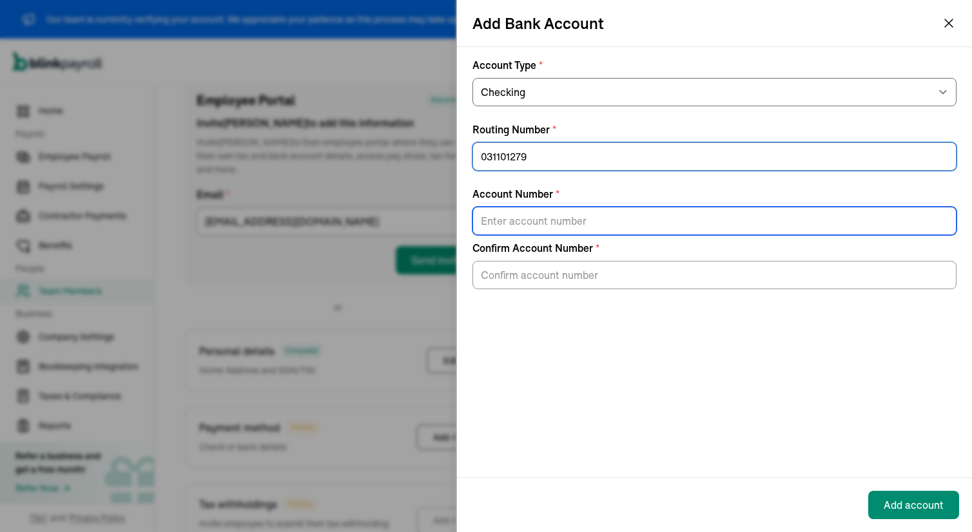
click at [507, 217] on input "Account Number *" at bounding box center [714, 221] width 484 height 28
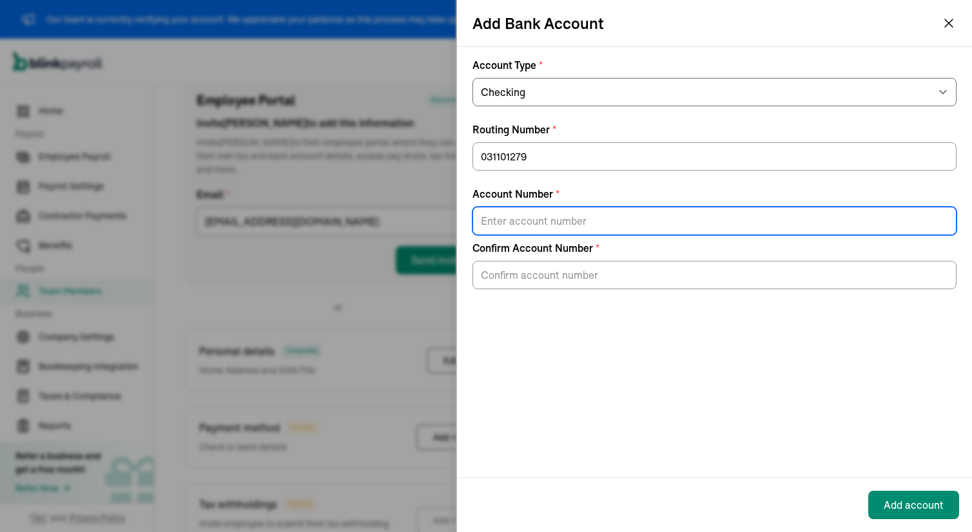
paste input "333421451712"
type input "333421451712"
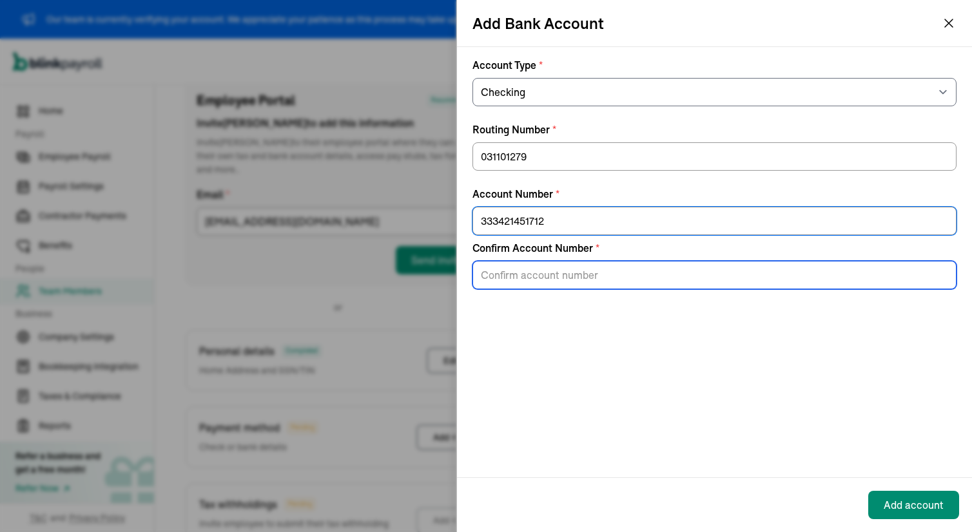
click at [490, 283] on input "Confirm Account Number *" at bounding box center [714, 275] width 484 height 28
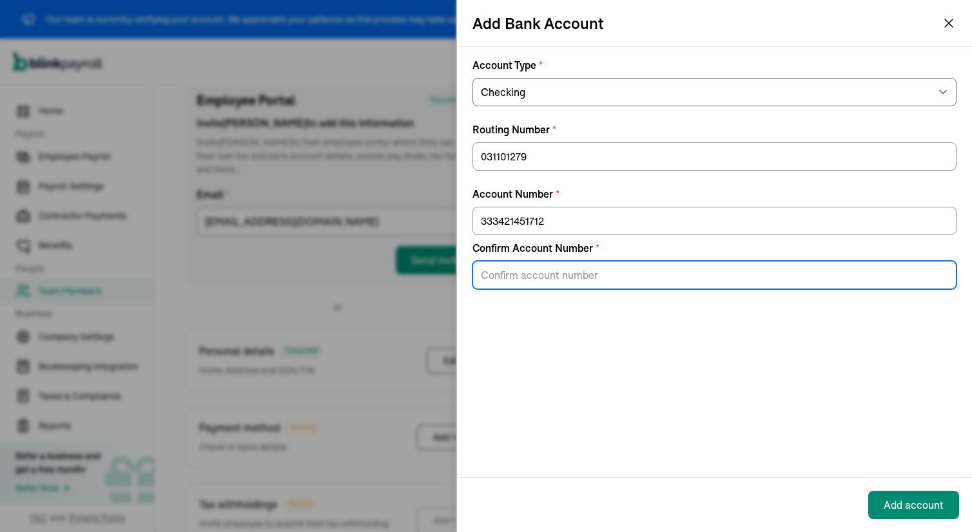
paste input "333421451712"
type input "333421451712"
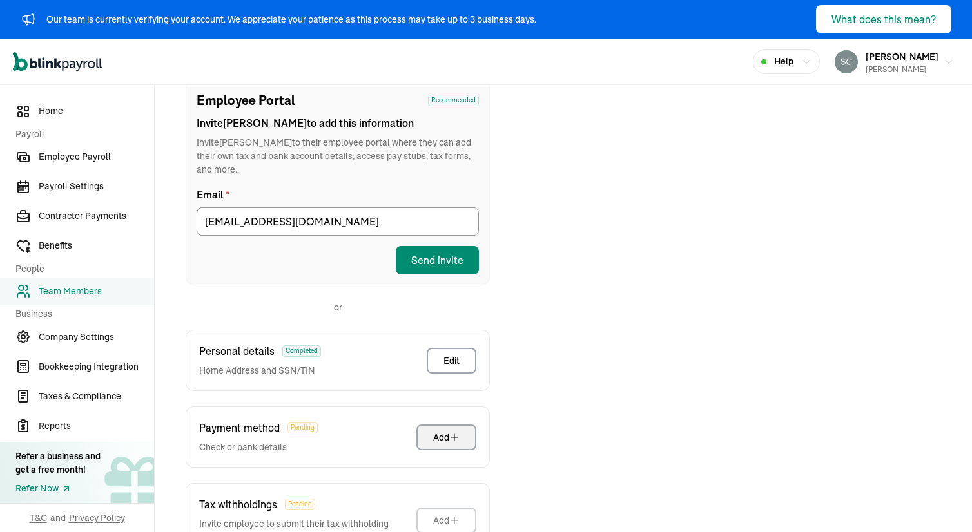
scroll to position [260, 0]
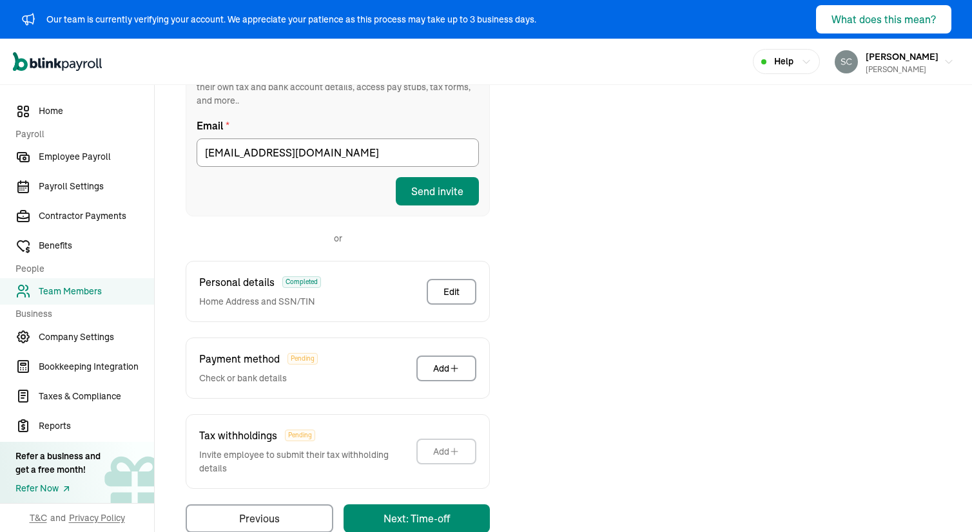
click at [521, 416] on div "Taxes & Pay Method Employee Portal Recommended Invite Dwight to add this inform…" at bounding box center [563, 254] width 786 height 558
click at [292, 372] on div "Payment method Pending Check or bank details Add" at bounding box center [338, 368] width 304 height 61
click at [436, 362] on div "Add" at bounding box center [446, 368] width 26 height 13
click at [449, 445] on div "Add" at bounding box center [446, 451] width 26 height 13
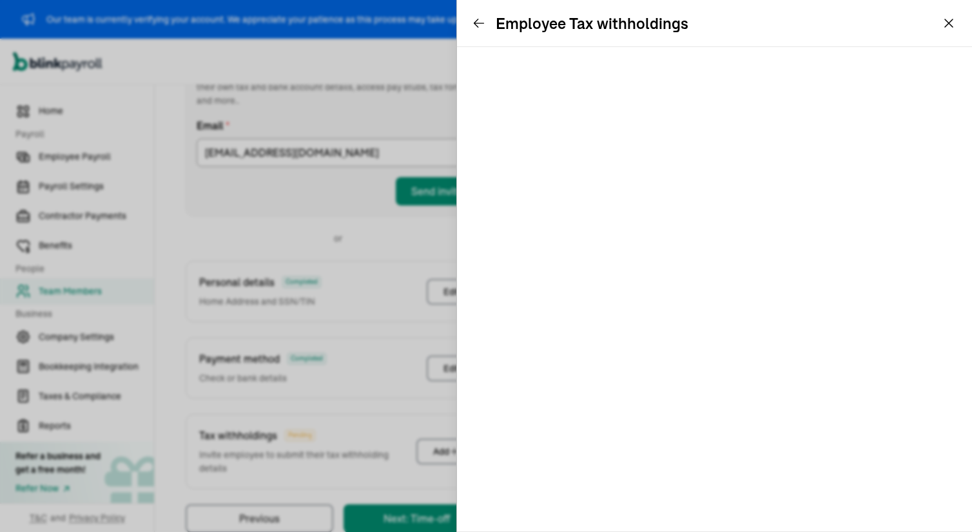
click at [477, 21] on icon at bounding box center [478, 23] width 13 height 13
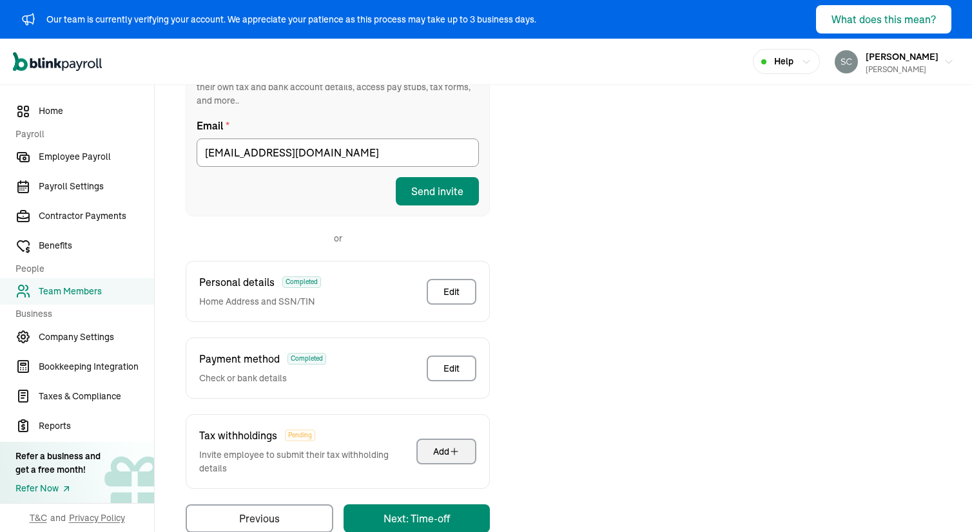
click at [438, 445] on div "Add" at bounding box center [446, 451] width 26 height 13
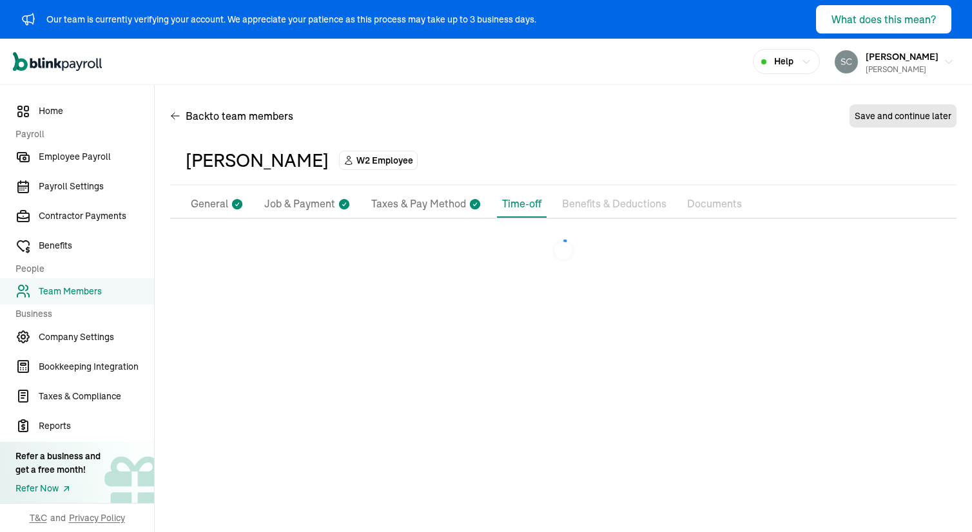
scroll to position [0, 0]
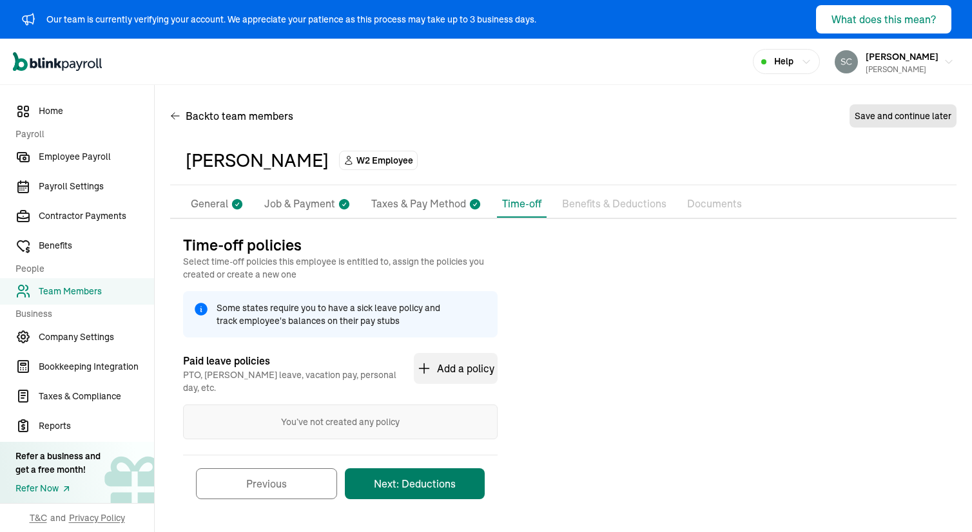
click at [403, 468] on button "Next: Deductions" at bounding box center [415, 483] width 140 height 31
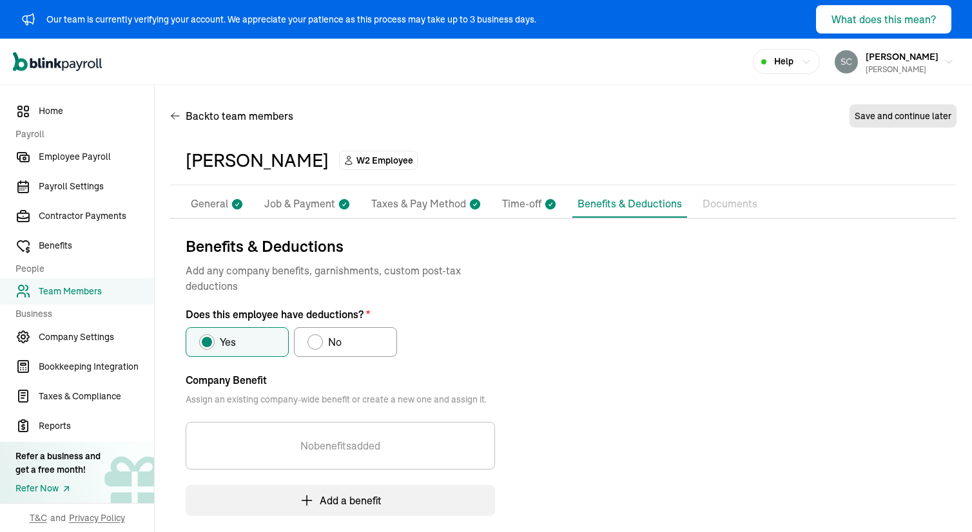
scroll to position [191, 0]
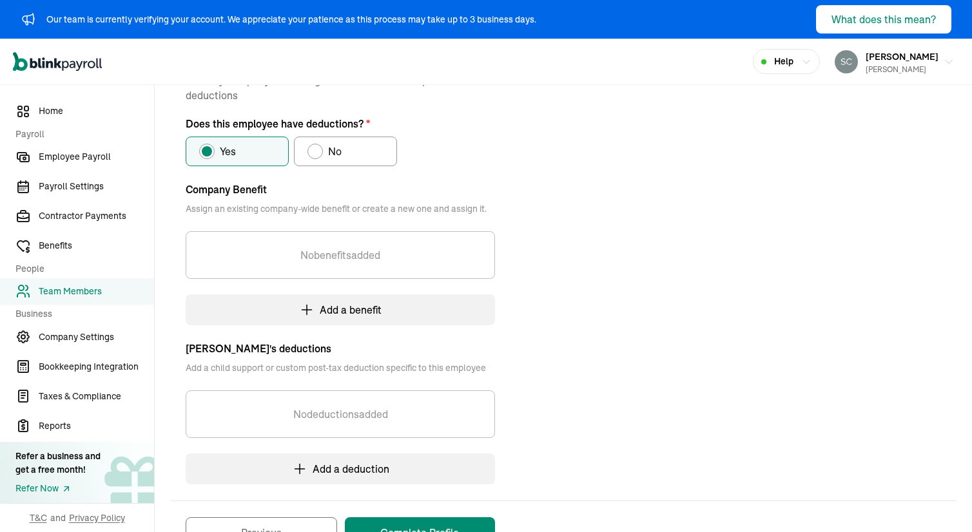
click at [316, 151] on div "Does this employee have deductions?" at bounding box center [315, 151] width 10 height 10
click at [316, 151] on input "No" at bounding box center [312, 148] width 10 height 10
radio input "true"
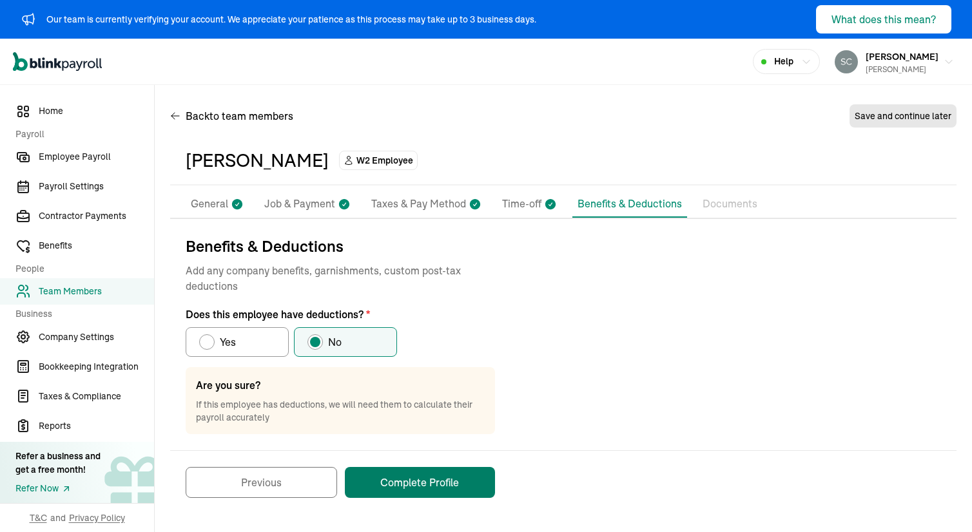
click at [422, 485] on button "Complete Profile" at bounding box center [420, 482] width 150 height 31
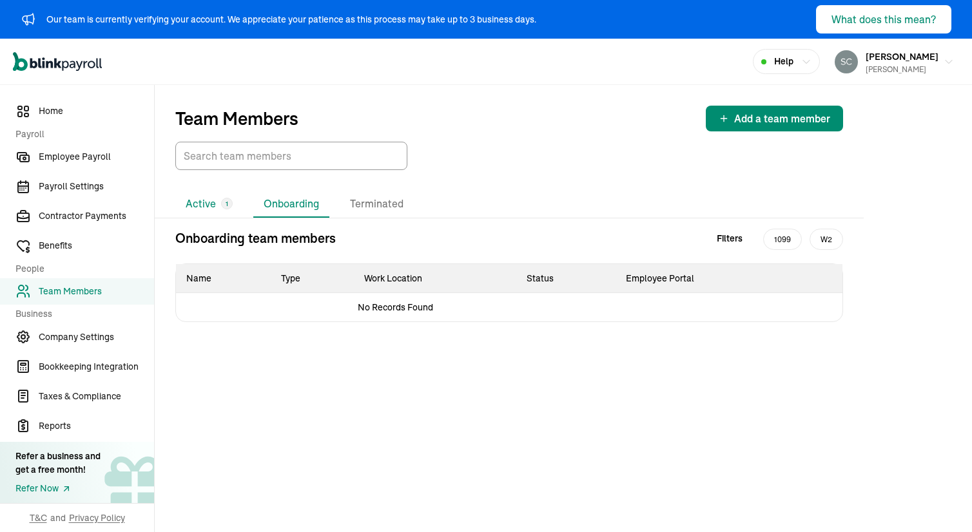
click at [207, 201] on li "Active 1" at bounding box center [209, 204] width 68 height 27
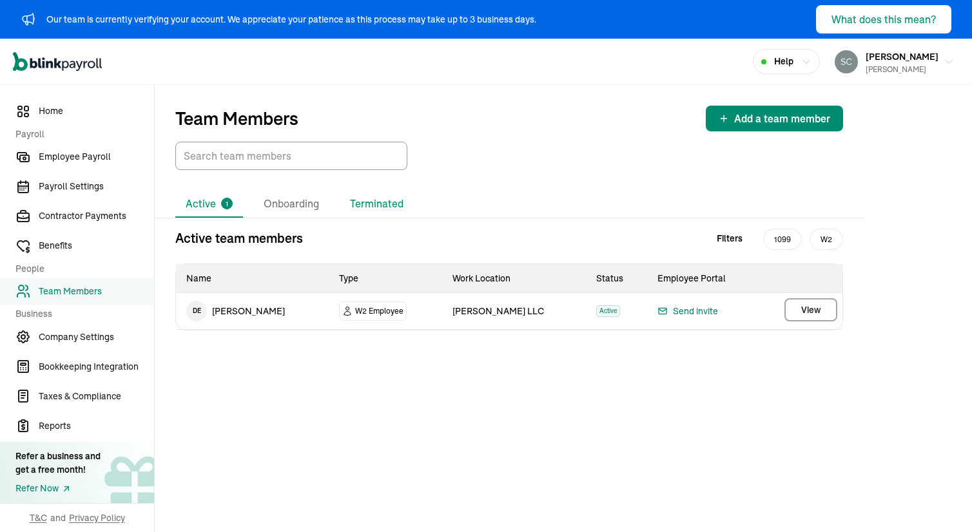
click at [357, 207] on li "Terminated" at bounding box center [377, 204] width 74 height 27
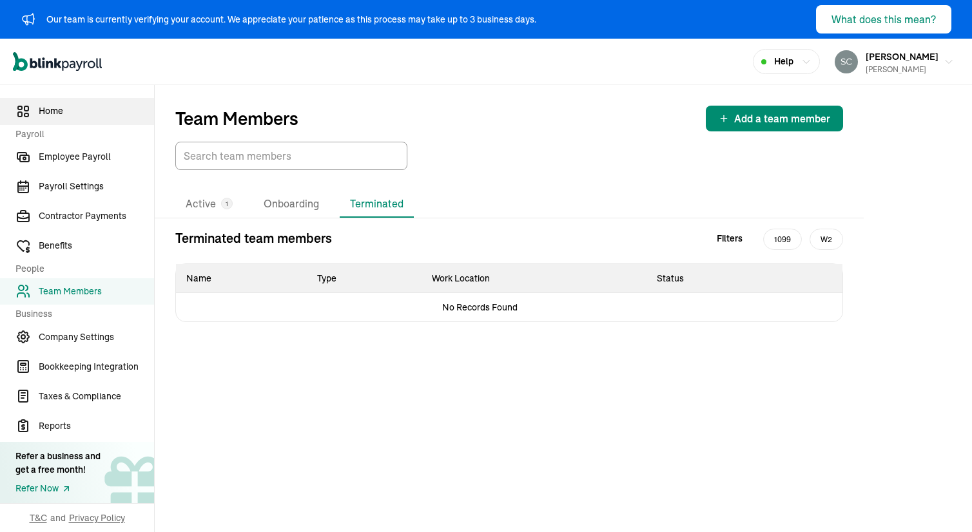
click at [49, 108] on span "Home" at bounding box center [96, 111] width 115 height 14
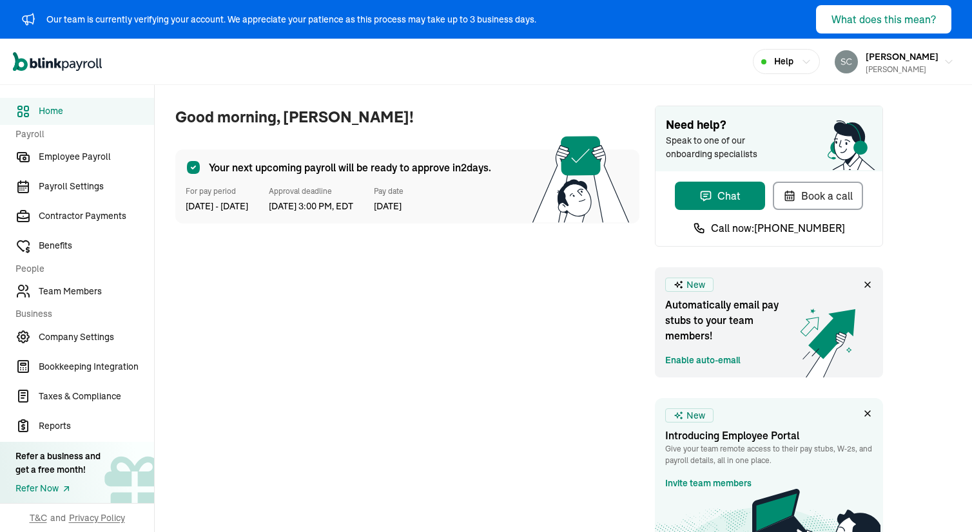
click at [376, 215] on div "Your next upcoming payroll will be ready to approve in 2 days. For pay period 2…" at bounding box center [407, 187] width 464 height 74
click at [334, 193] on span "Approval deadline" at bounding box center [311, 192] width 84 height 12
drag, startPoint x: 289, startPoint y: 193, endPoint x: 358, endPoint y: 196, distance: 69.0
click at [358, 196] on div "For pay period 23 Aug - 29 Aug, 2025 Approval deadline Aug 26, 2025, 3:00 PM, E…" at bounding box center [407, 200] width 443 height 28
click at [68, 218] on span "Contractor Payments" at bounding box center [96, 216] width 115 height 14
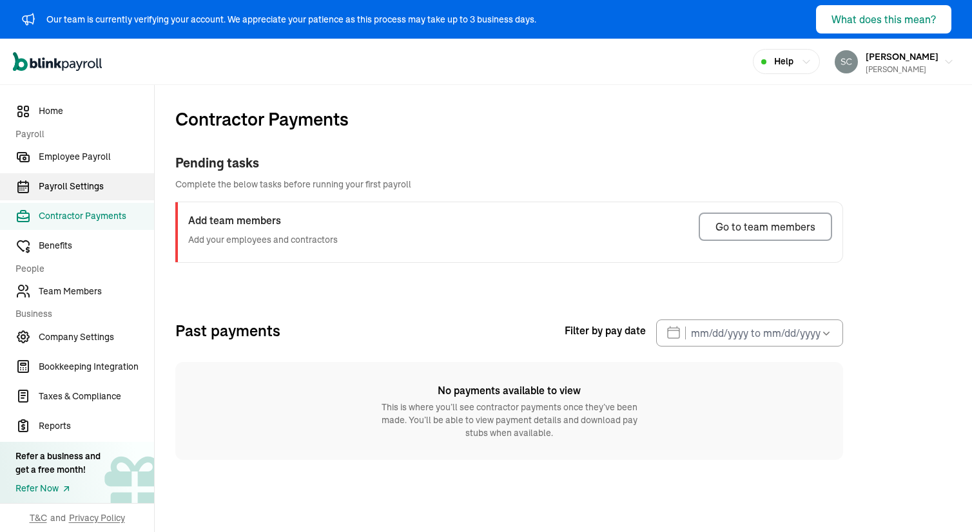
click at [72, 184] on span "Payroll Settings" at bounding box center [96, 187] width 115 height 14
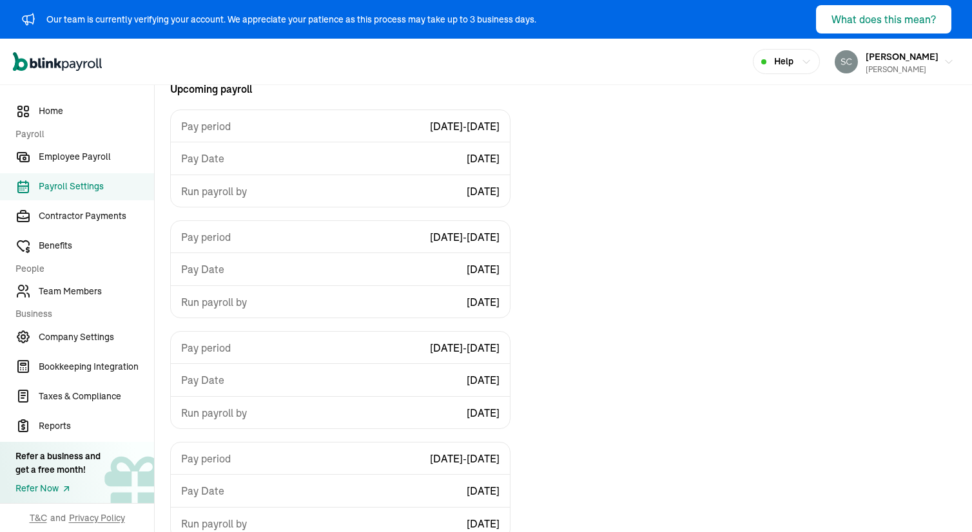
scroll to position [217, 0]
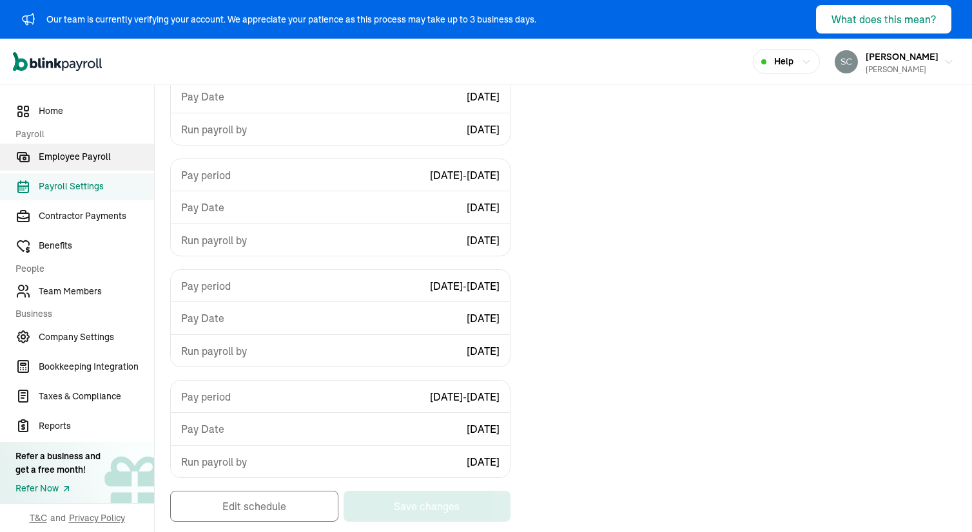
click at [67, 150] on span "Employee Payroll" at bounding box center [96, 157] width 115 height 14
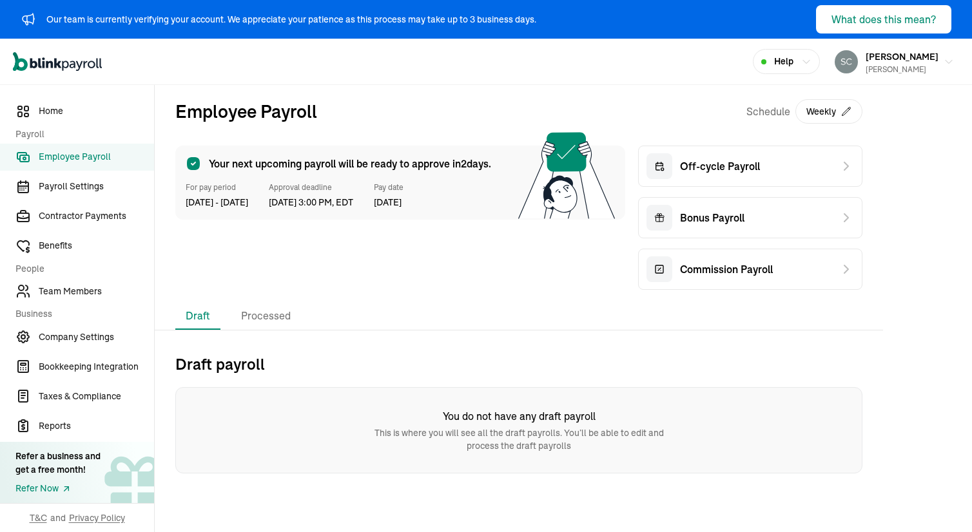
click at [434, 217] on div "Your next upcoming payroll will be ready to approve in 2 days. For pay period 2…" at bounding box center [400, 183] width 450 height 74
click at [403, 206] on span "29 Aug, 2025" at bounding box center [389, 203] width 30 height 14
click at [831, 109] on button "Weekly" at bounding box center [828, 111] width 67 height 24
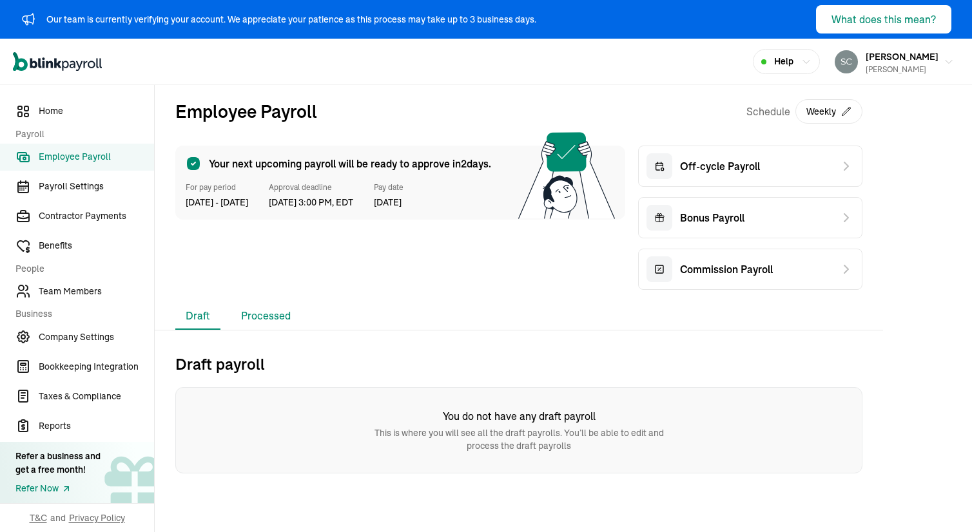
click at [257, 328] on li "Processed" at bounding box center [266, 316] width 70 height 27
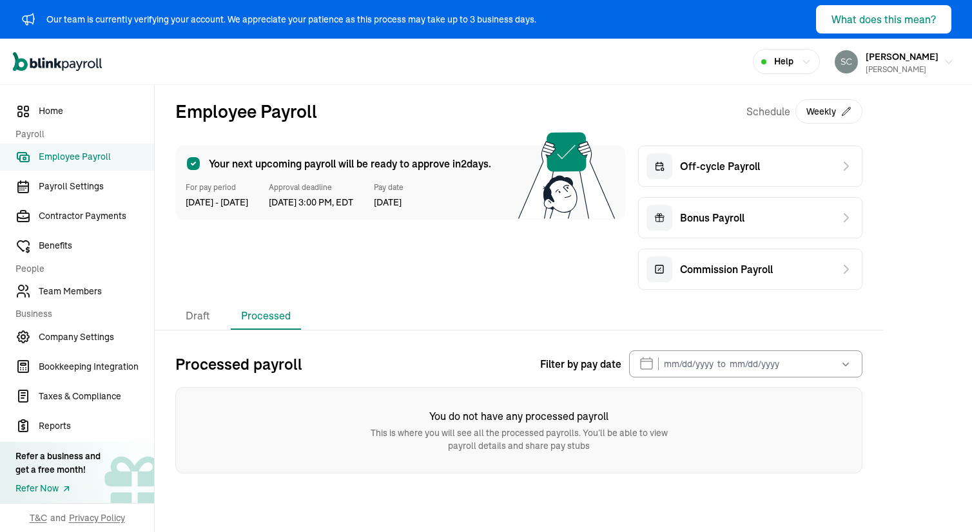
click at [334, 189] on span "Approval deadline" at bounding box center [311, 188] width 84 height 12
click at [311, 186] on span "Approval deadline" at bounding box center [311, 188] width 84 height 12
click at [55, 105] on span "Home" at bounding box center [96, 111] width 115 height 14
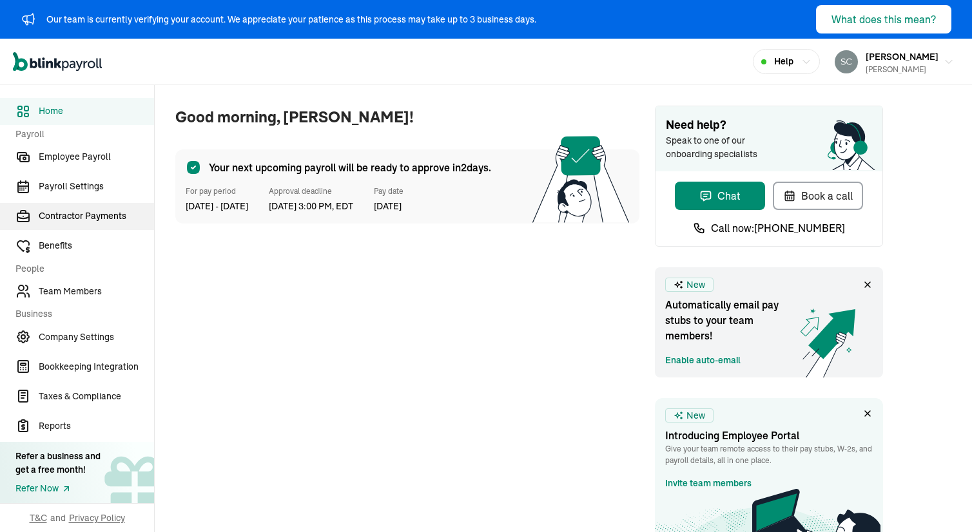
click at [80, 220] on span "Contractor Payments" at bounding box center [96, 216] width 115 height 14
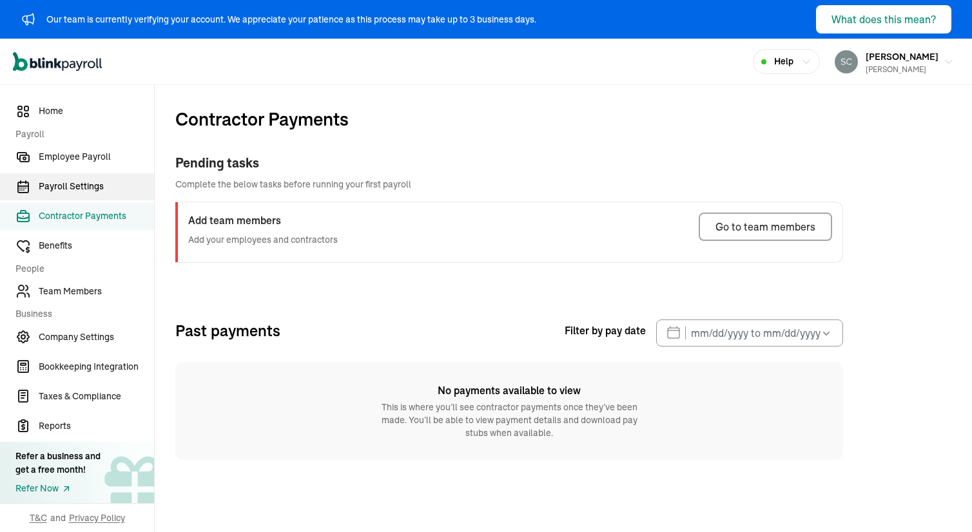
click at [69, 195] on link "Payroll Settings" at bounding box center [77, 186] width 154 height 27
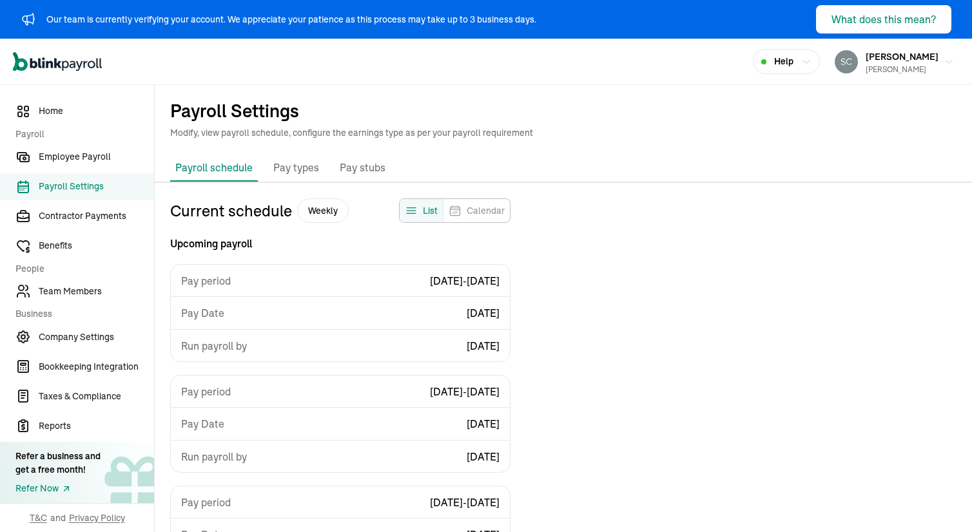
scroll to position [155, 0]
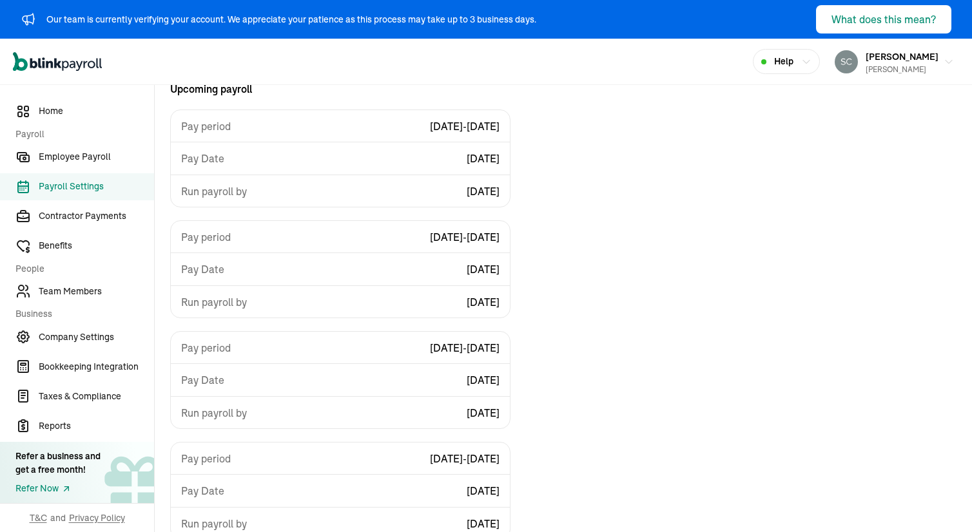
click at [311, 151] on div "Pay Date Fri, Aug 29" at bounding box center [340, 158] width 339 height 32
click at [333, 122] on div "Pay period 08/23/2025 - 08/29/2025" at bounding box center [340, 126] width 339 height 32
click at [358, 121] on div "Pay period 08/23/2025 - 08/29/2025" at bounding box center [340, 126] width 339 height 32
click at [874, 55] on span "[PERSON_NAME]" at bounding box center [901, 57] width 73 height 12
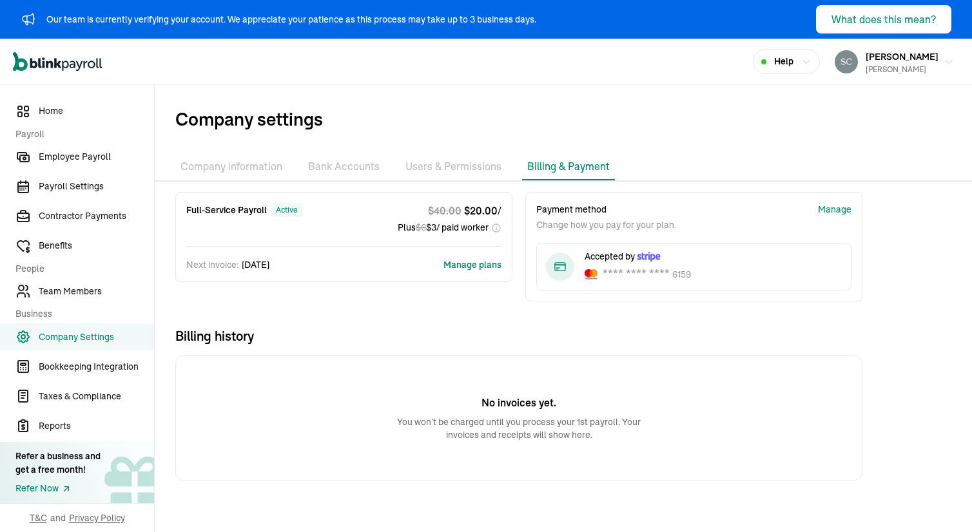
click at [347, 171] on li "Bank Accounts" at bounding box center [344, 166] width 82 height 27
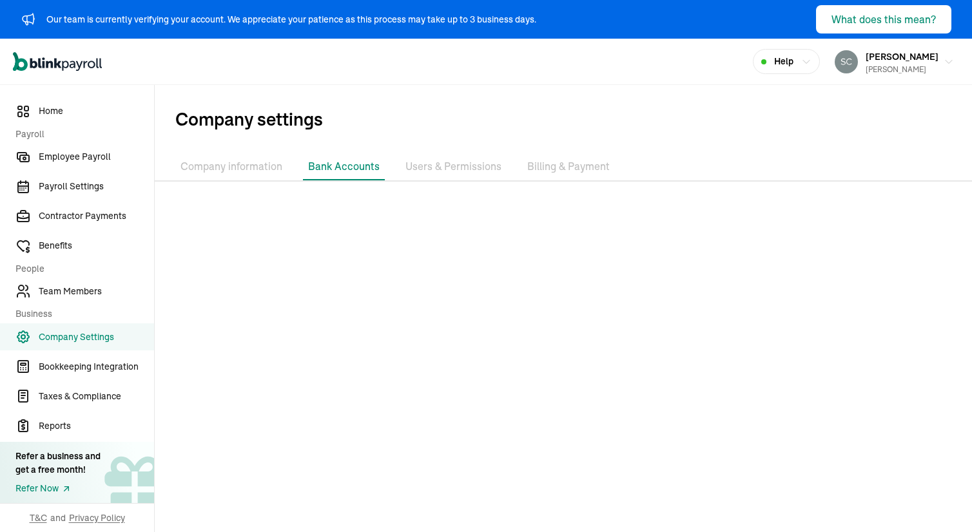
click at [204, 168] on li "Company information" at bounding box center [231, 166] width 112 height 27
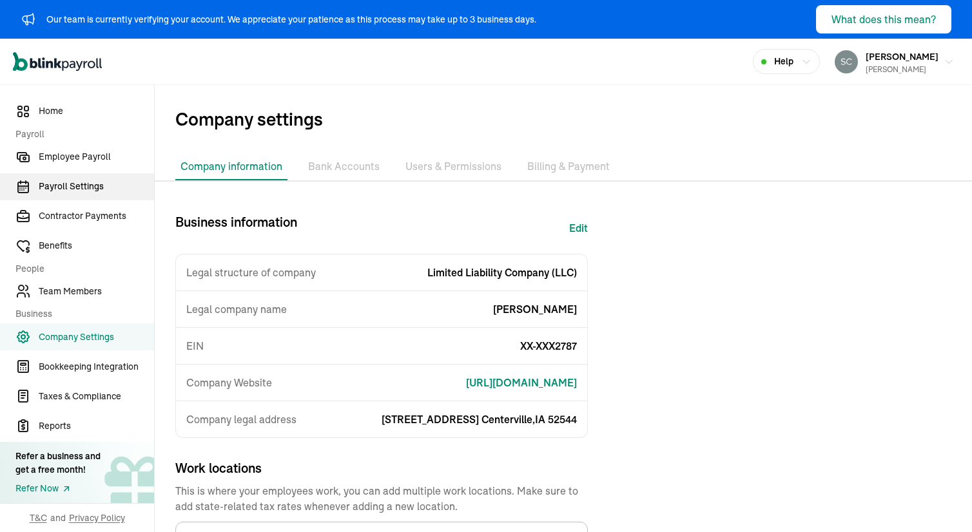
click at [61, 186] on span "Payroll Settings" at bounding box center [96, 187] width 115 height 14
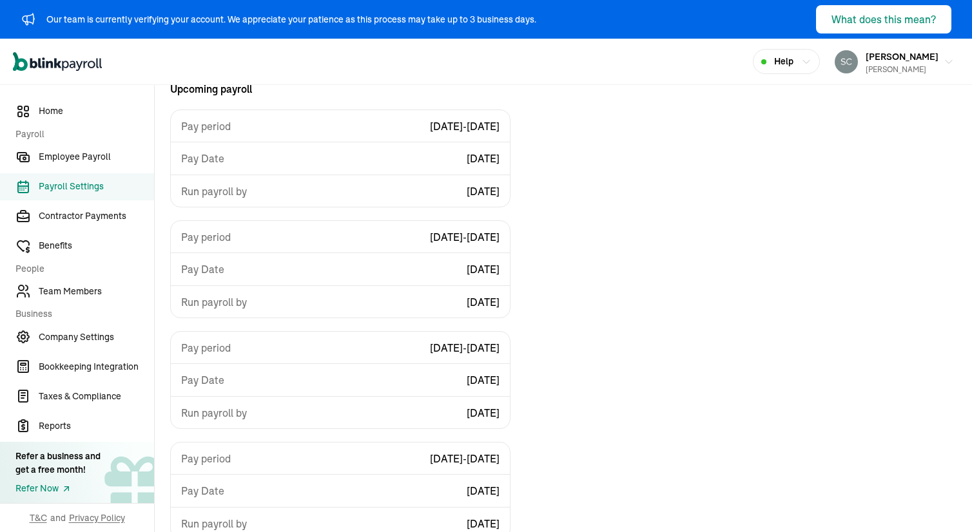
scroll to position [217, 0]
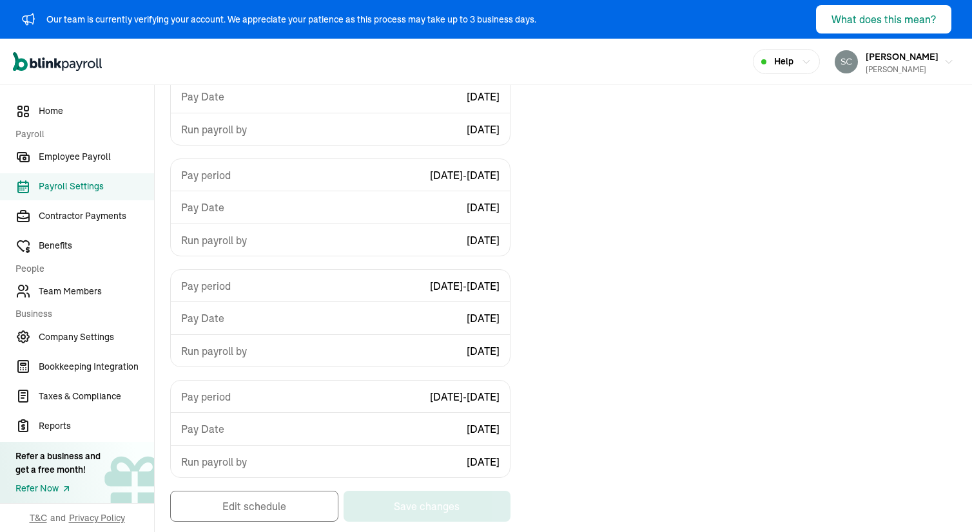
select select "weekly"
select select "Friday"
select select "[DATE]"
select select "Sat, Aug 23 - Fri, Aug 29"
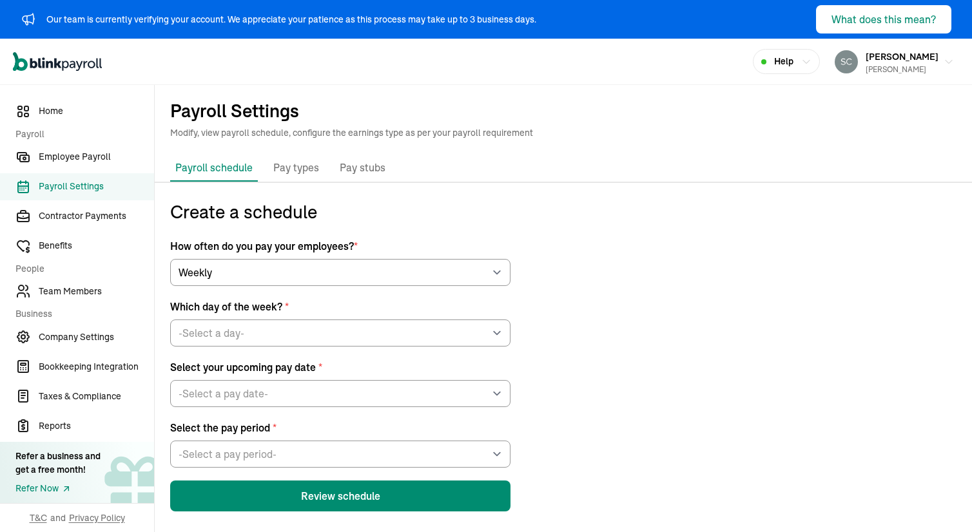
scroll to position [0, 0]
click at [287, 171] on p "Pay types" at bounding box center [296, 168] width 46 height 17
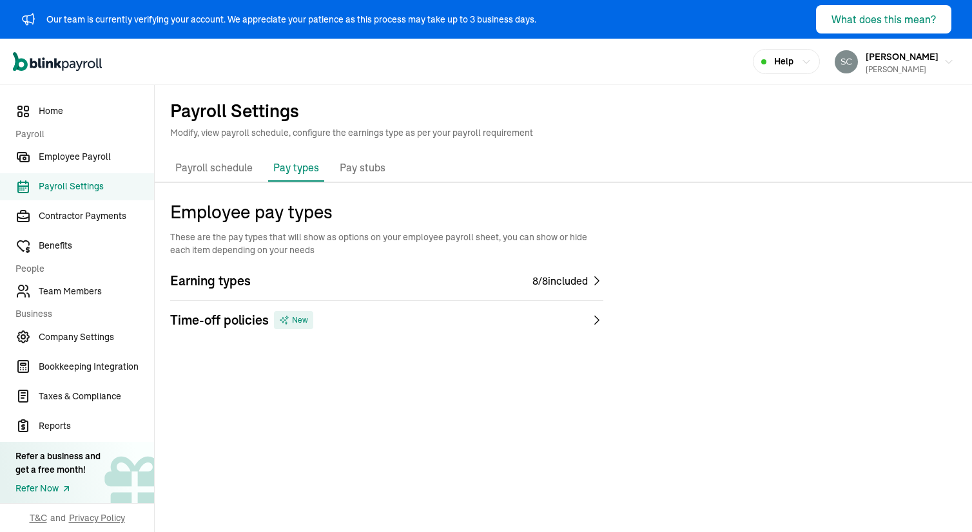
click at [367, 171] on p "Pay stubs" at bounding box center [363, 168] width 46 height 17
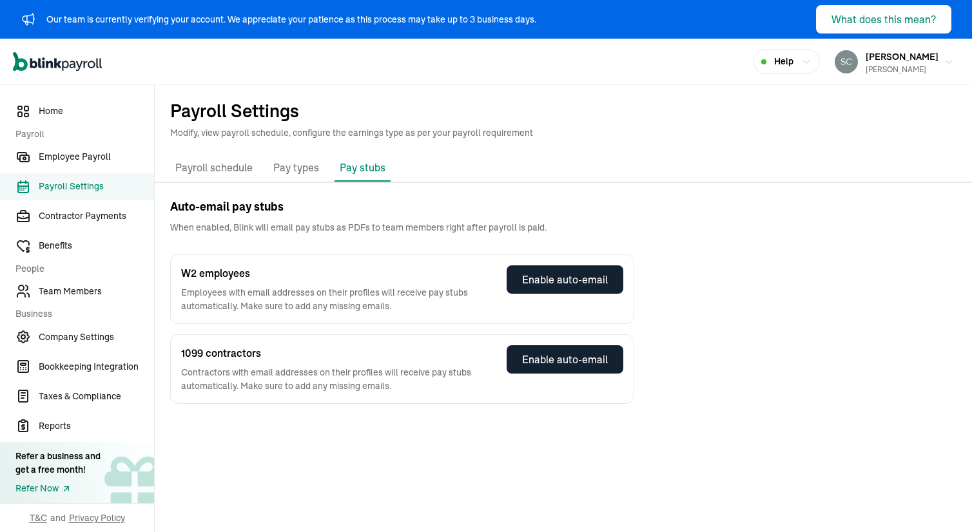
click at [195, 176] on p "Payroll schedule" at bounding box center [213, 168] width 77 height 17
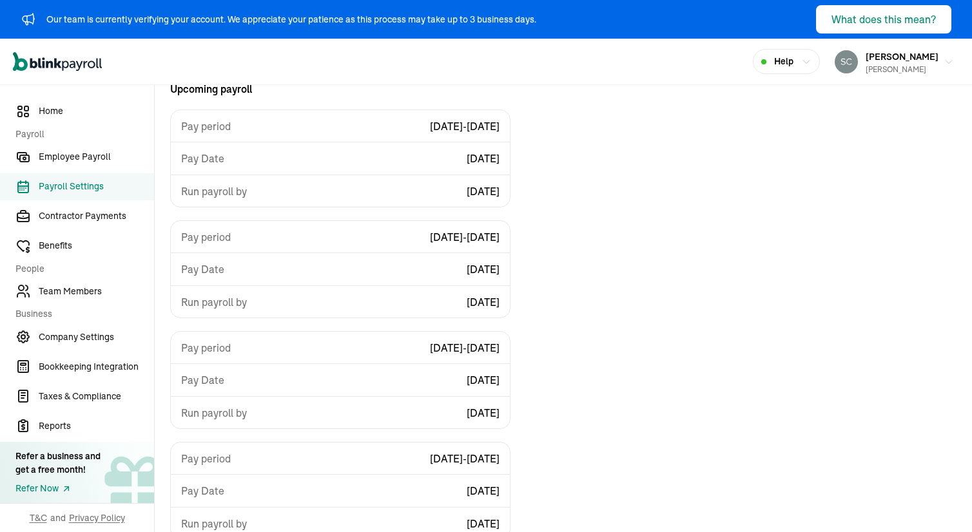
scroll to position [217, 0]
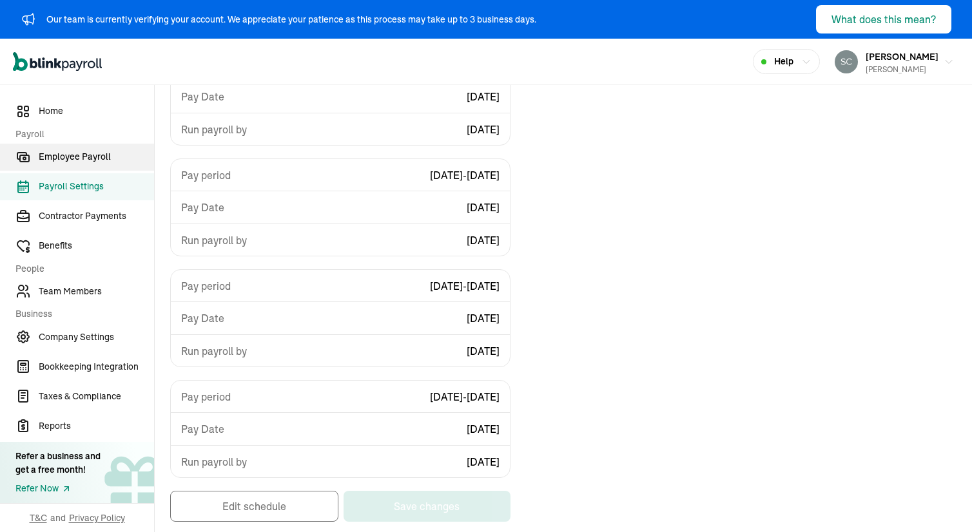
click at [61, 155] on span "Employee Payroll" at bounding box center [96, 157] width 115 height 14
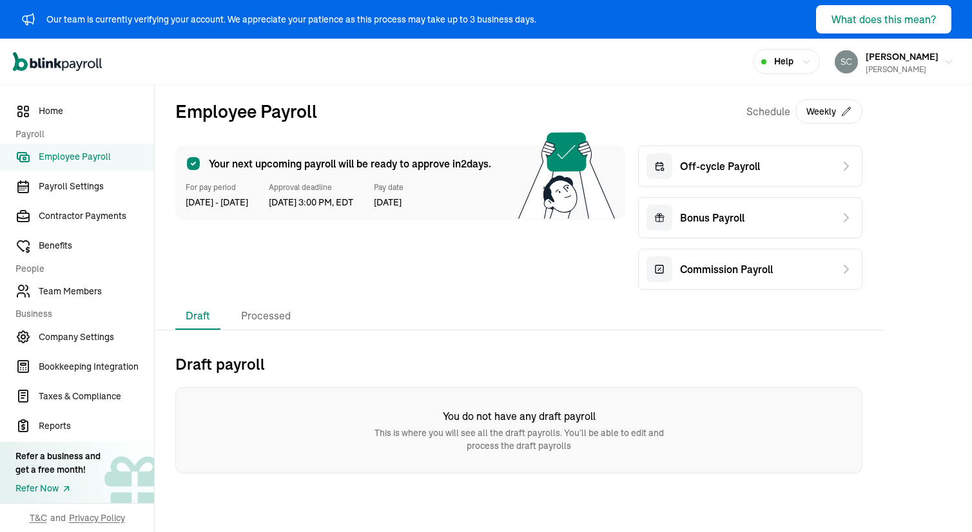
click at [204, 204] on span "23 Aug - 29 Aug, 2025" at bounding box center [217, 203] width 63 height 14
drag, startPoint x: 293, startPoint y: 204, endPoint x: 392, endPoint y: 204, distance: 99.2
click at [392, 204] on div "For pay period 23 Aug - 29 Aug, 2025 Approval deadline Aug 26, 2025, 3:00 PM, E…" at bounding box center [400, 196] width 429 height 28
